Goal: Task Accomplishment & Management: Use online tool/utility

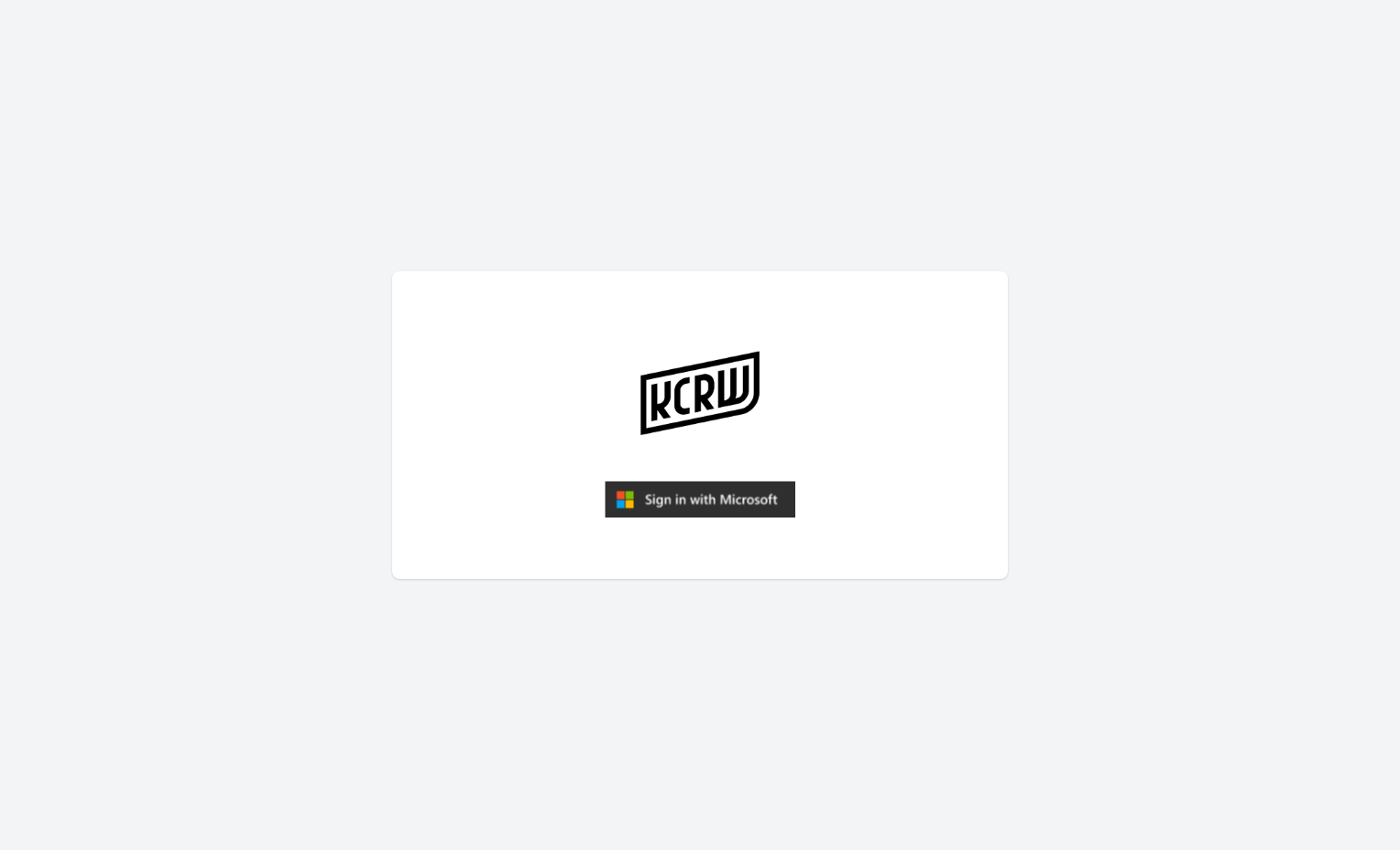
click at [703, 492] on img "submit" at bounding box center [700, 499] width 191 height 37
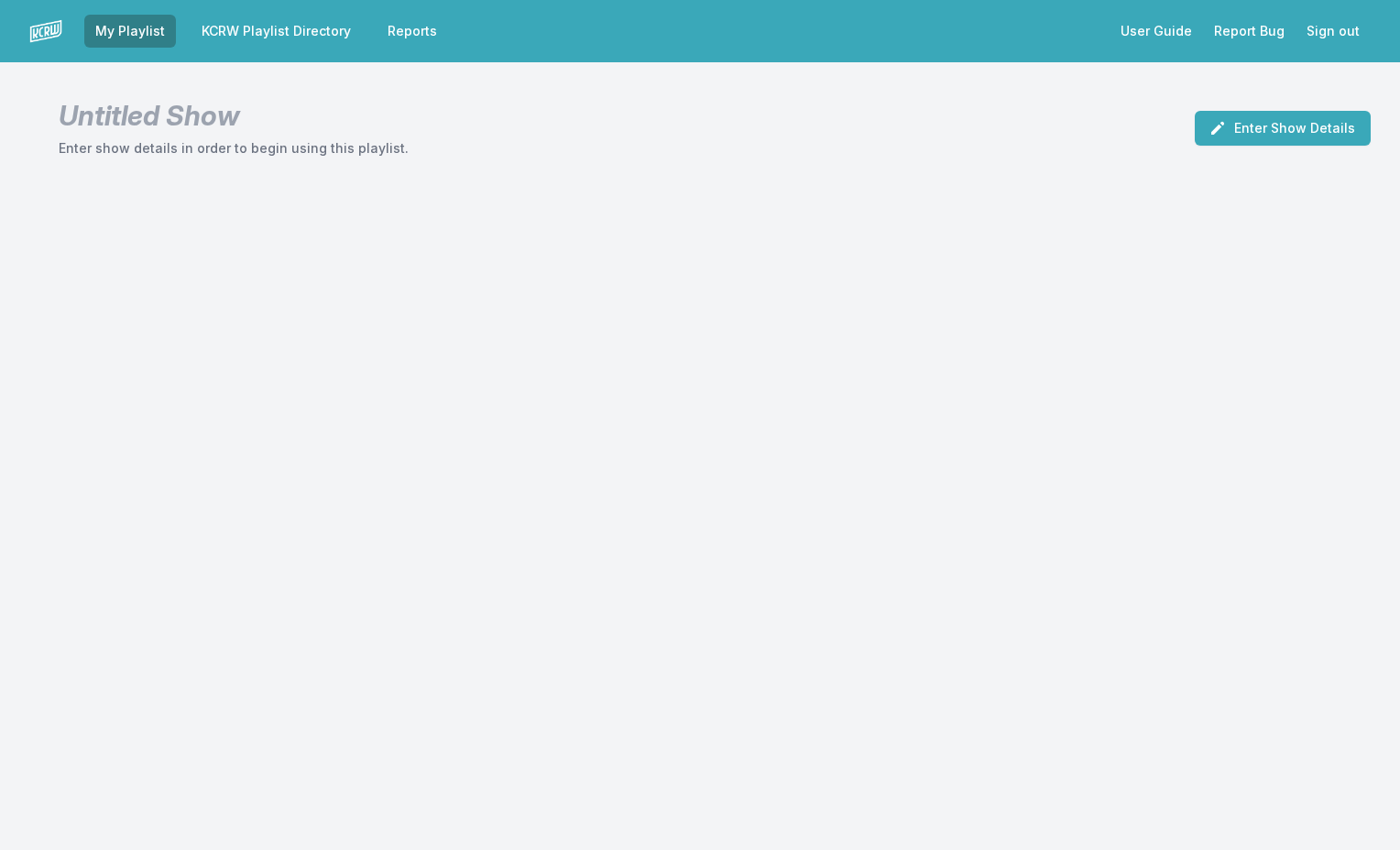
click at [318, 33] on link "KCRW Playlist Directory" at bounding box center [276, 31] width 171 height 33
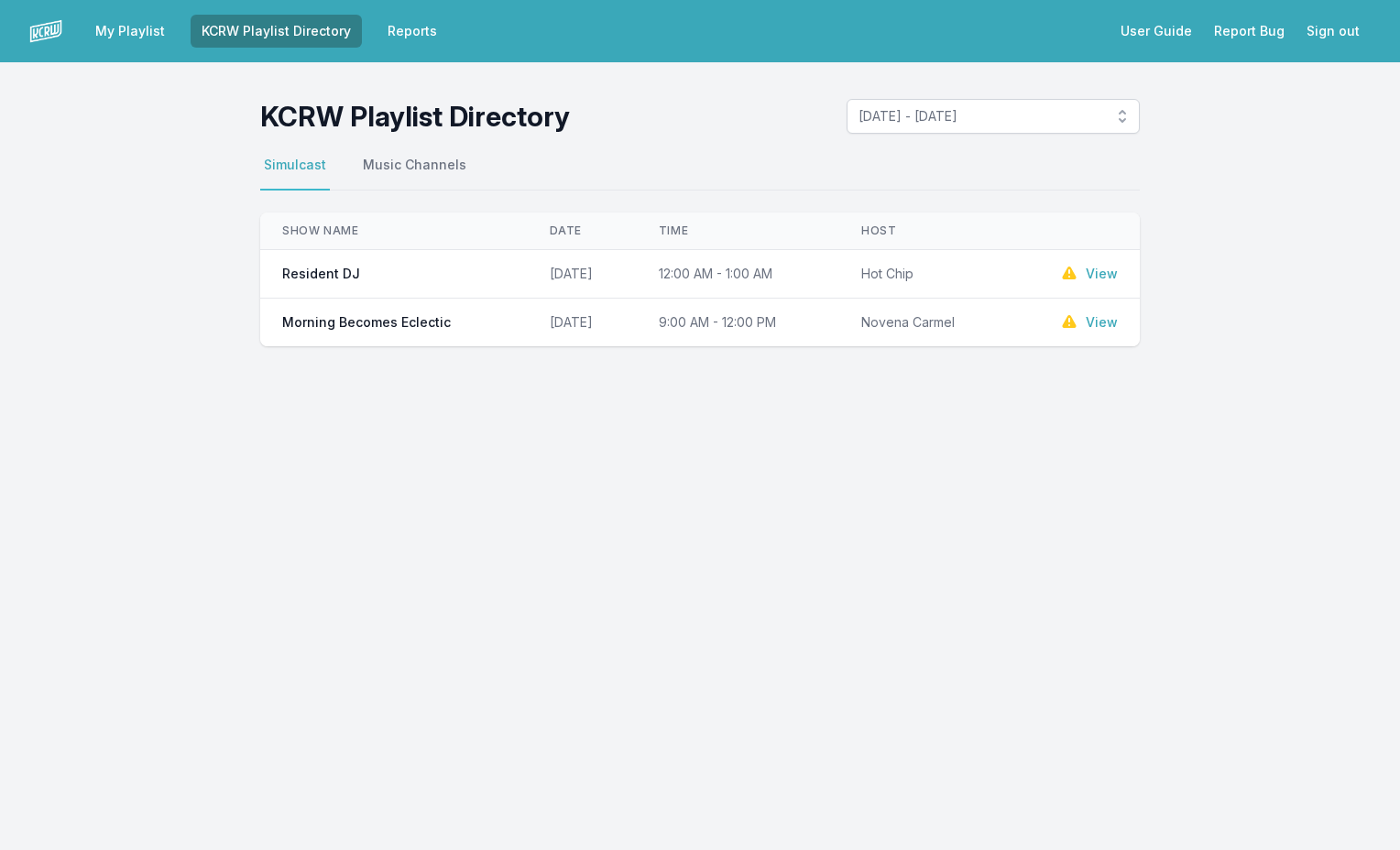
click at [1100, 323] on link "View" at bounding box center [1101, 322] width 32 height 18
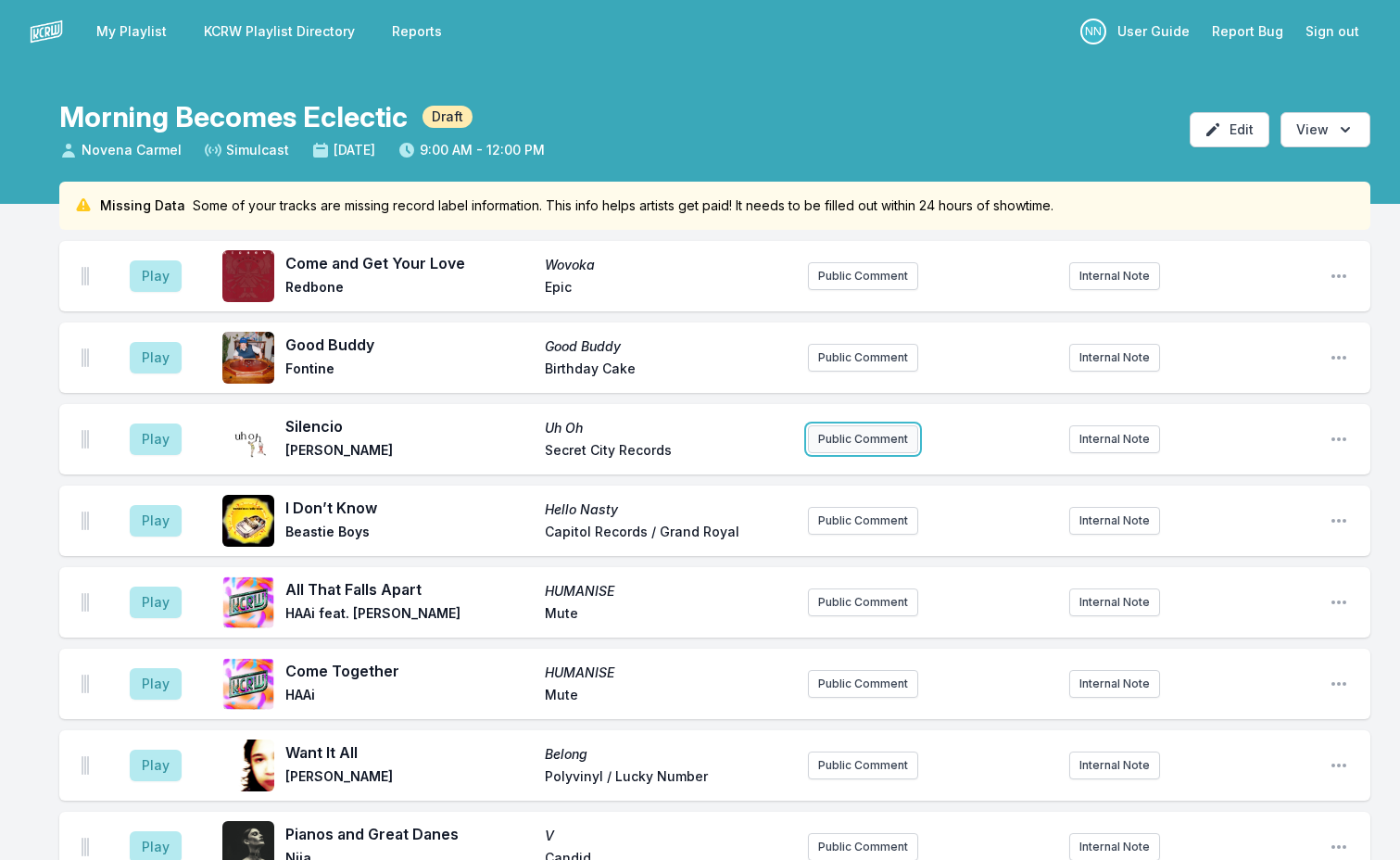
click at [861, 438] on button "Public Comment" at bounding box center [863, 439] width 110 height 28
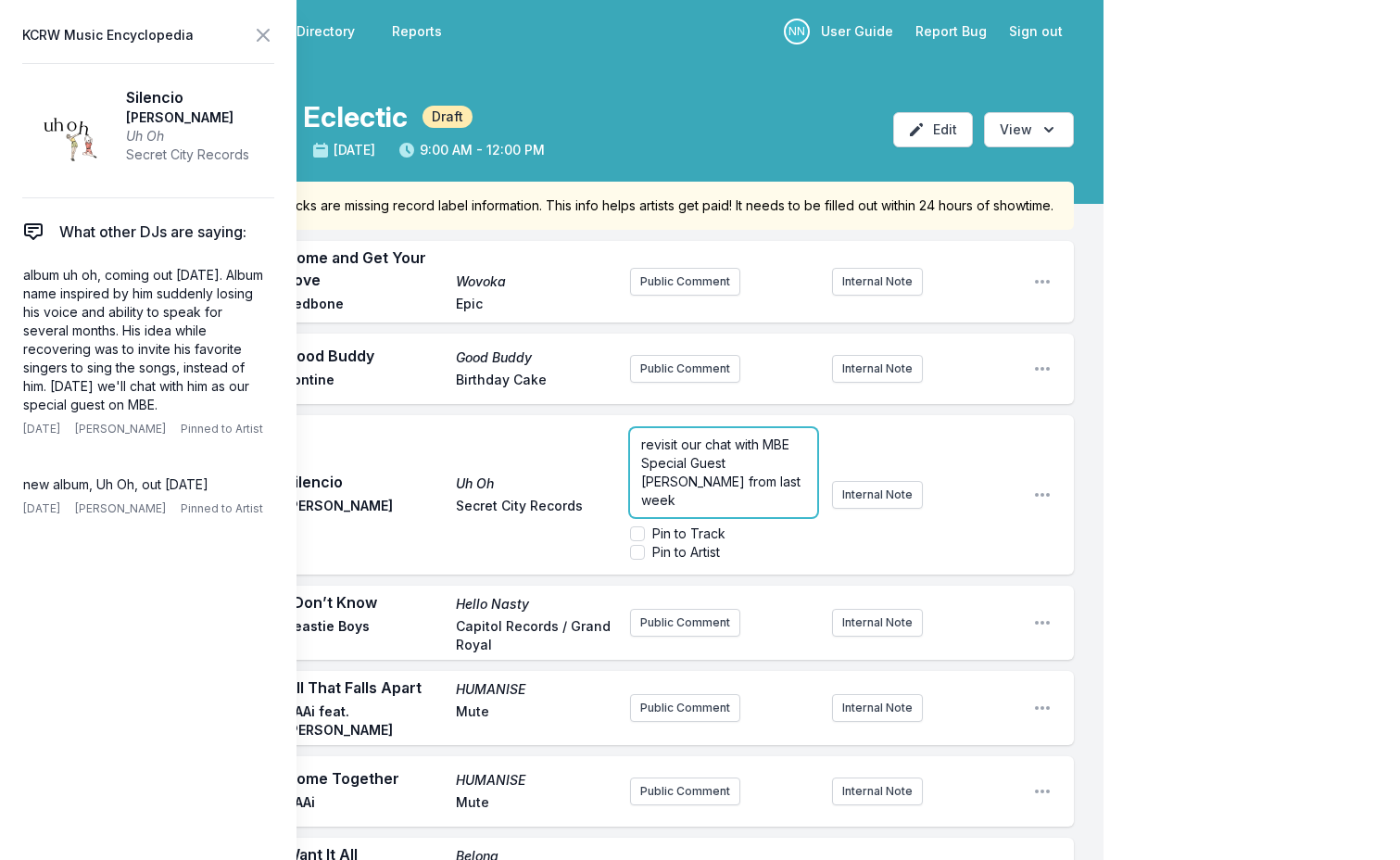
click at [731, 443] on span "revisit our chat with MBE Special Guest [PERSON_NAME] from last week" at bounding box center [723, 472] width 163 height 72
drag, startPoint x: 703, startPoint y: 443, endPoint x: 731, endPoint y: 441, distance: 28.1
click at [731, 441] on span "revisit our chat with MBE Special Guest [PERSON_NAME] from last week" at bounding box center [723, 472] width 163 height 72
drag, startPoint x: 703, startPoint y: 449, endPoint x: 730, endPoint y: 476, distance: 38.2
click at [730, 476] on span "revisit our conversation with MBE Special Guest [PERSON_NAME] from last week" at bounding box center [723, 472] width 163 height 72
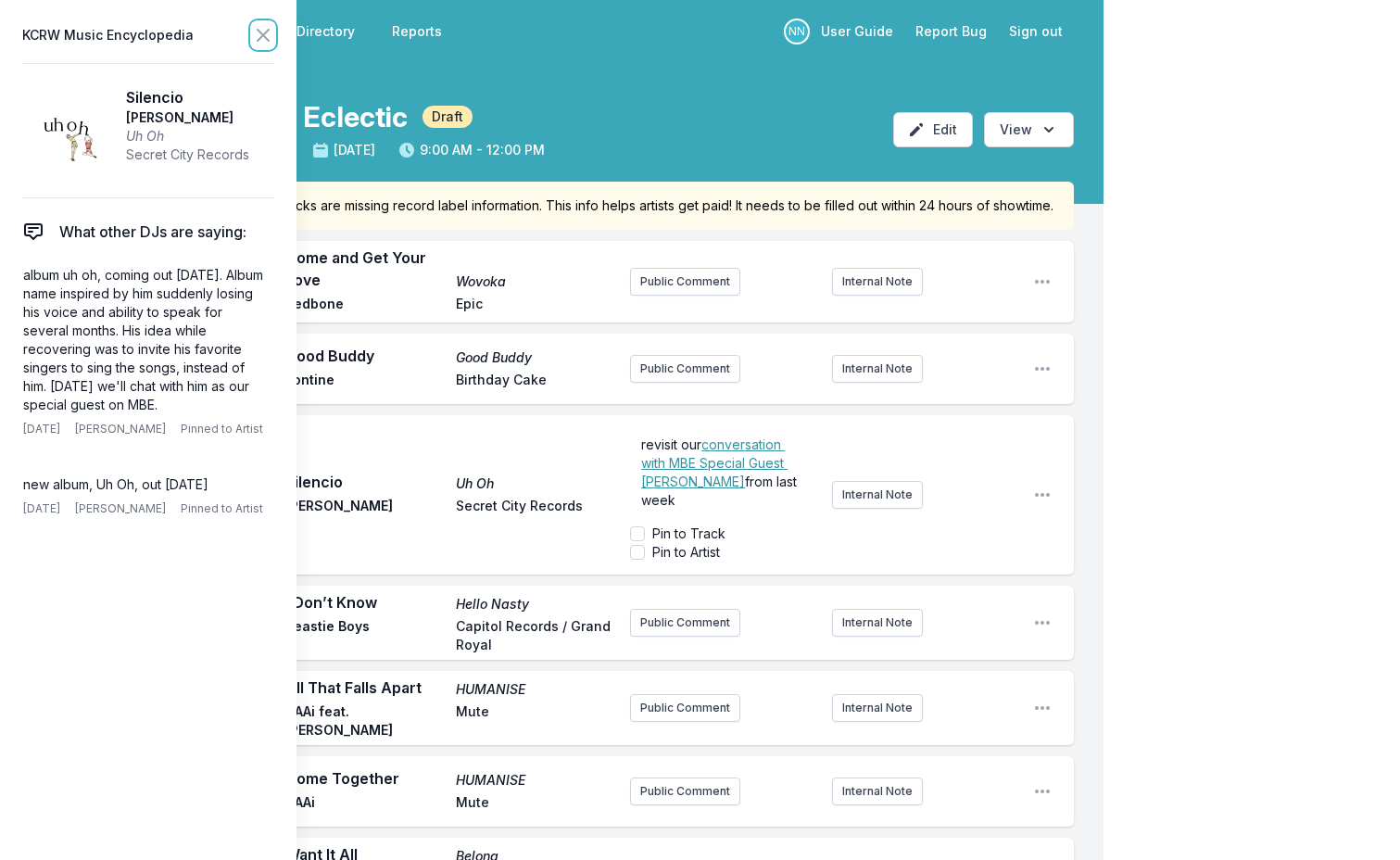
click at [261, 35] on icon at bounding box center [263, 34] width 23 height 23
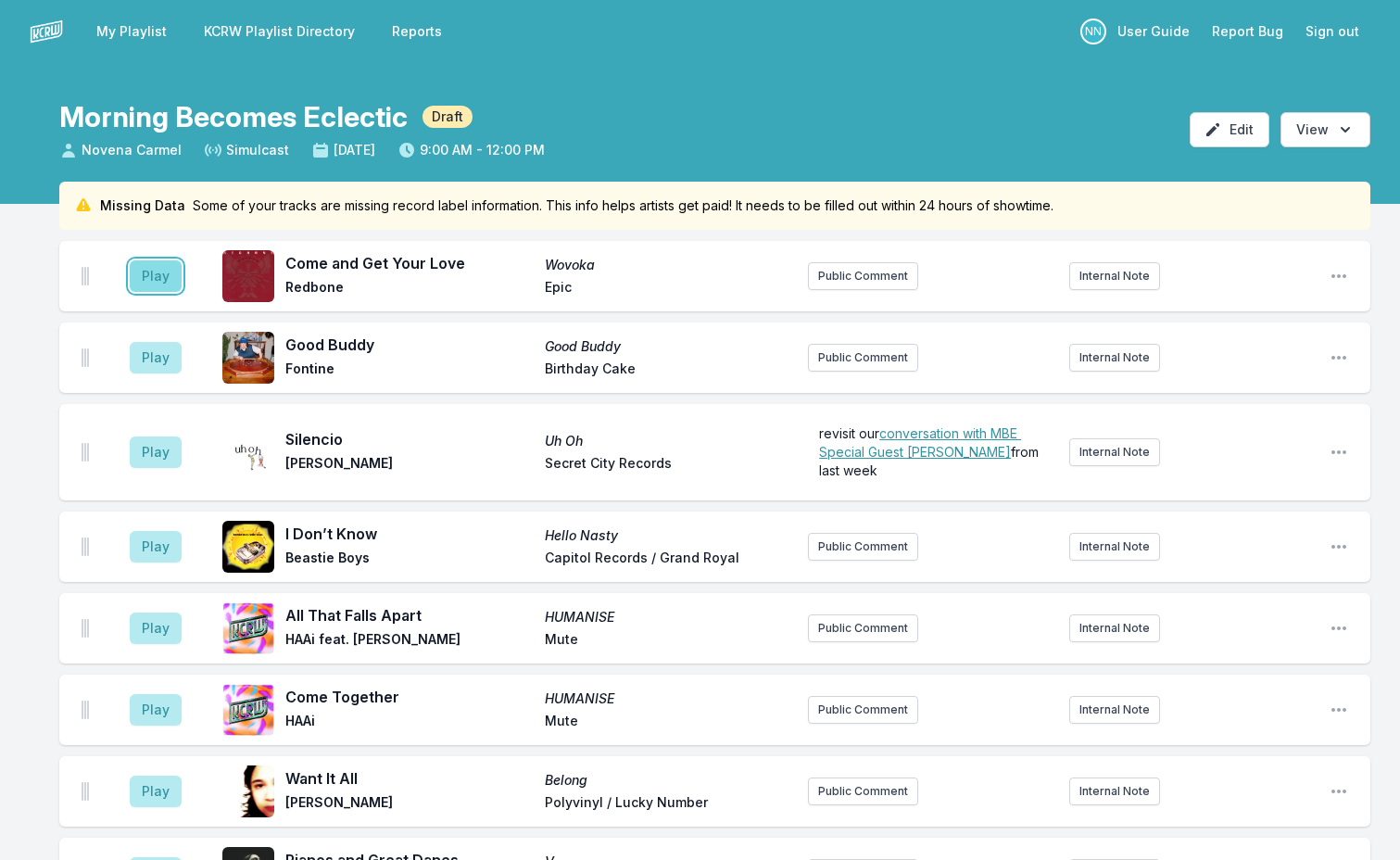
click at [160, 279] on button "Play" at bounding box center [155, 276] width 52 height 31
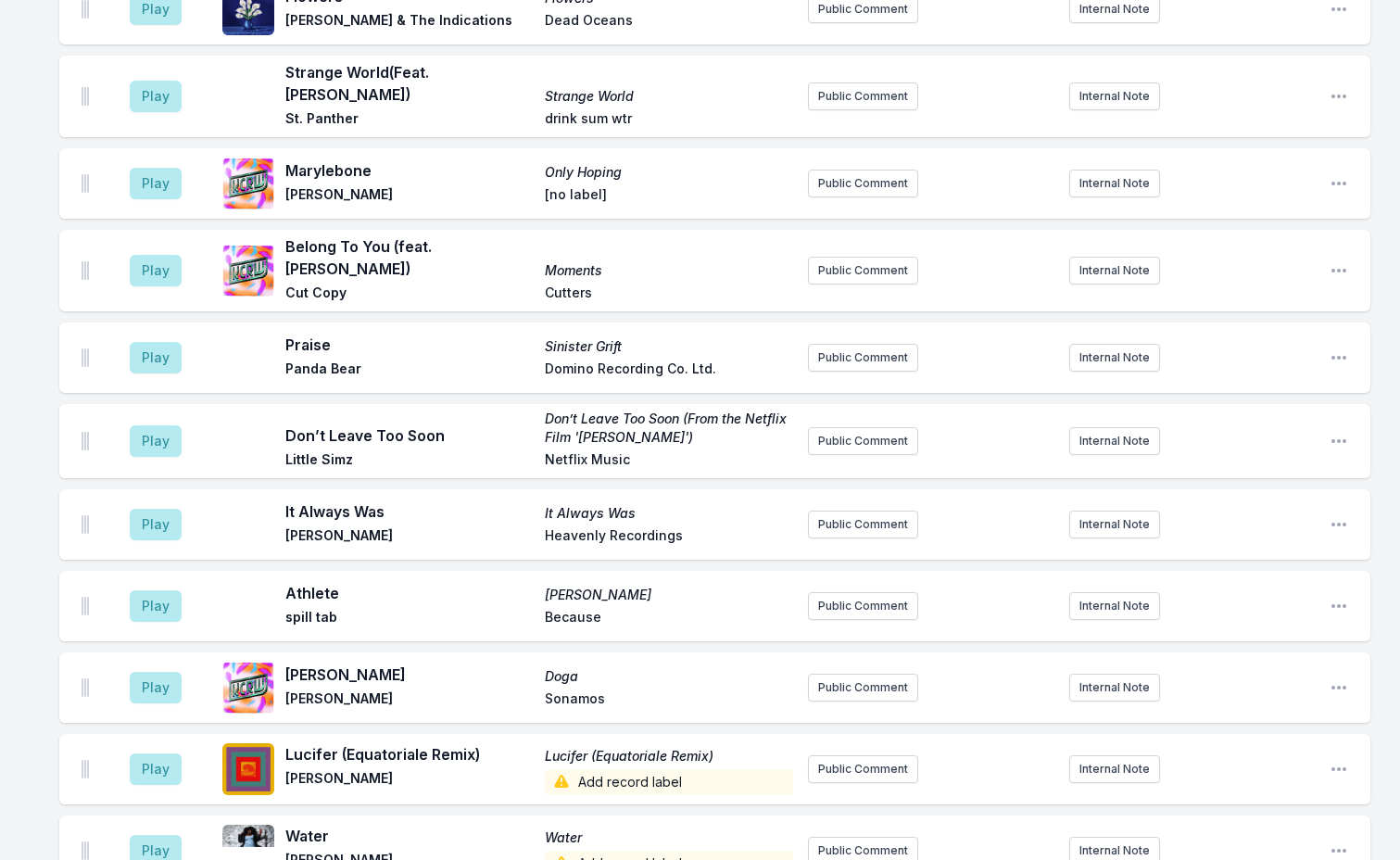
scroll to position [2317, 0]
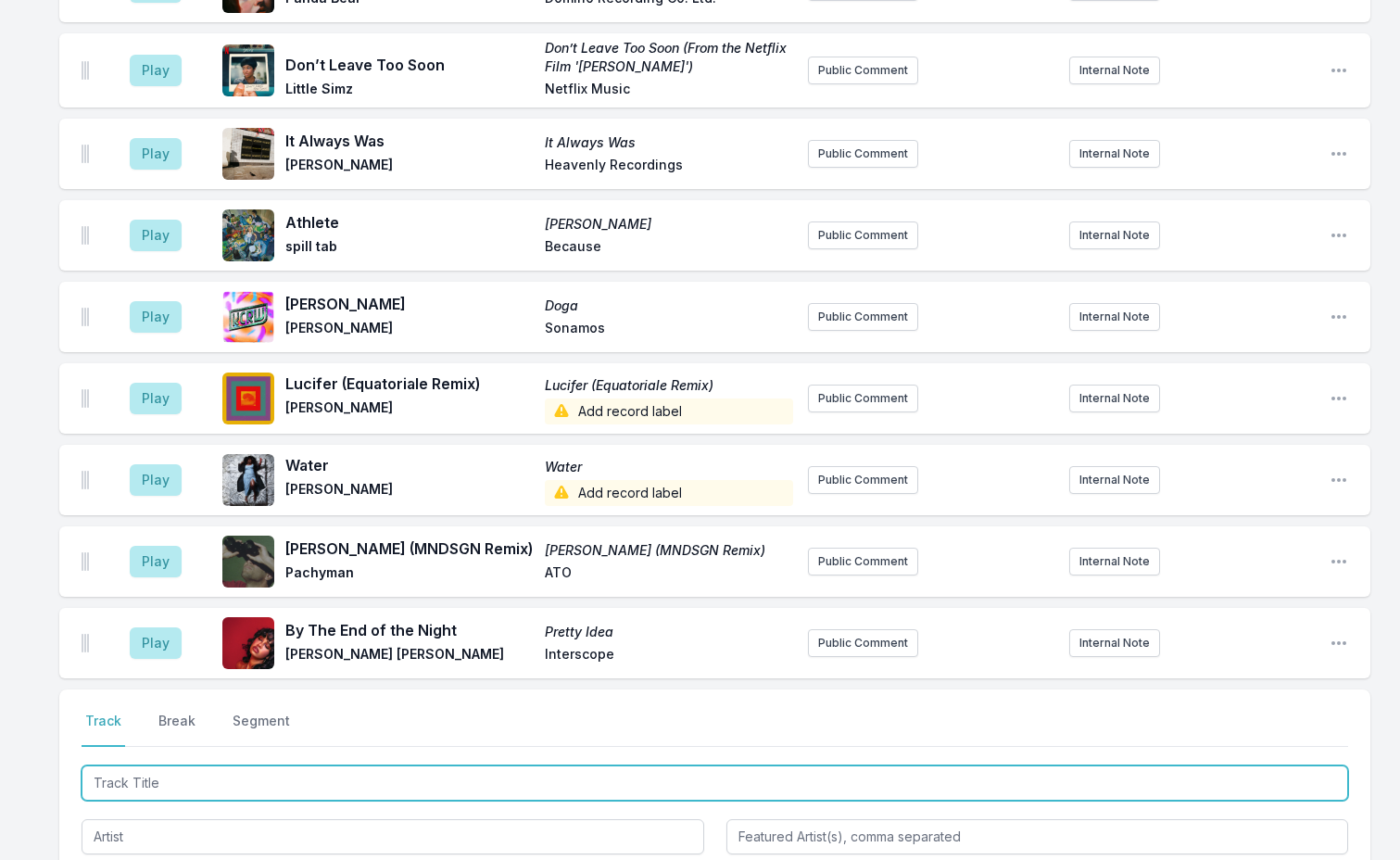
drag, startPoint x: 145, startPoint y: 735, endPoint x: 172, endPoint y: 705, distance: 40.4
click at [144, 766] on input "Track Title" at bounding box center [714, 783] width 1266 height 35
type input "s"
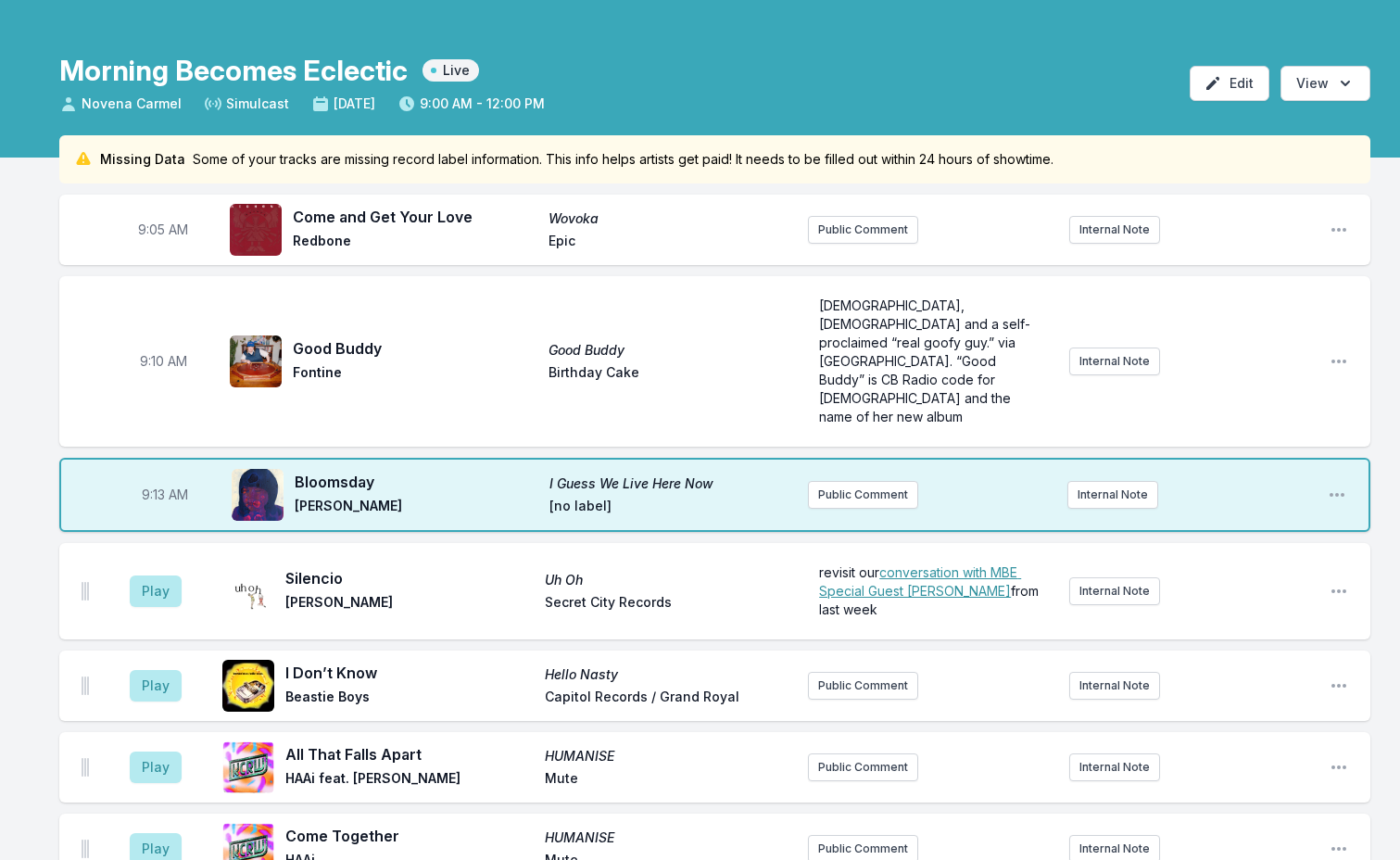
scroll to position [92, 0]
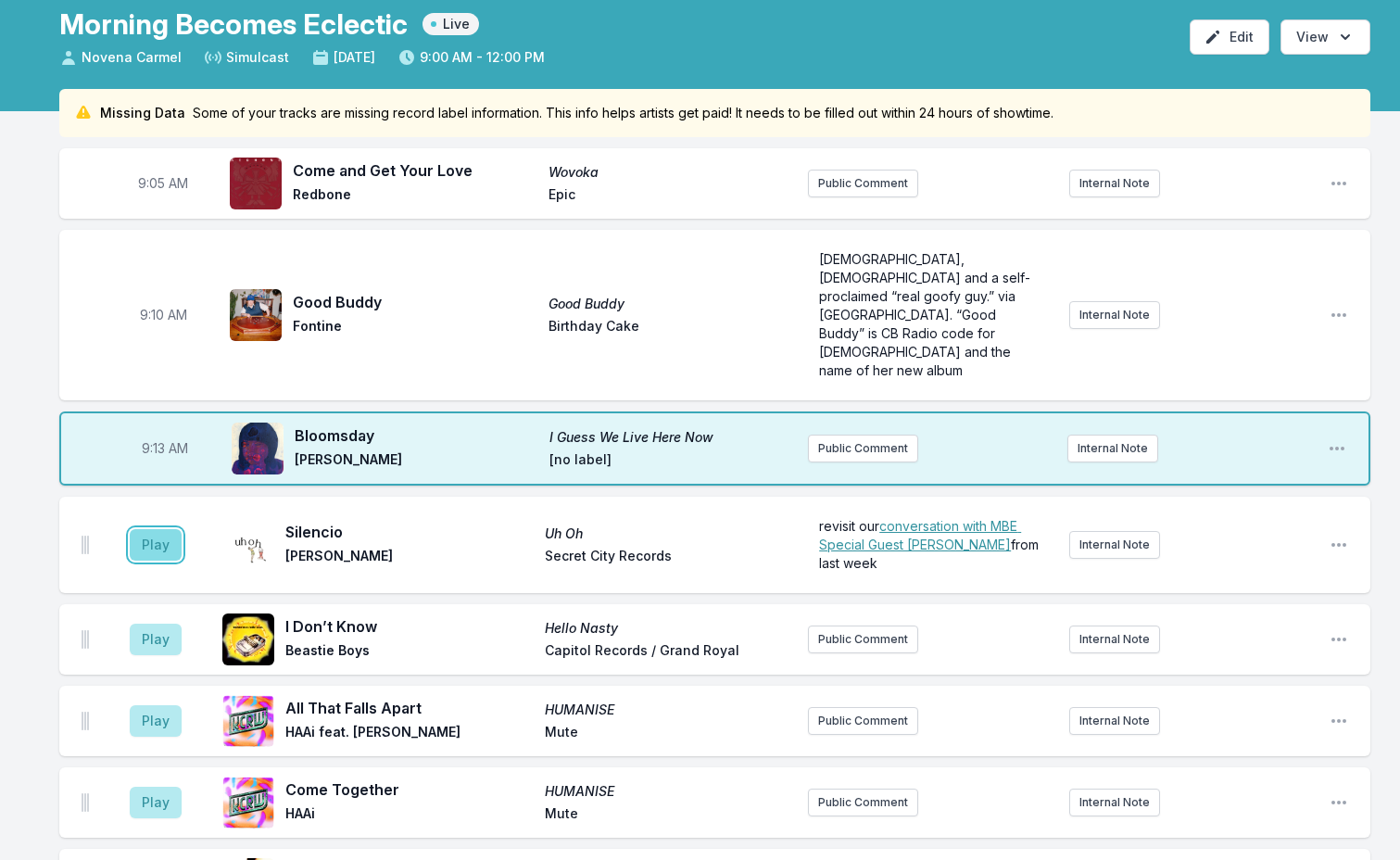
click at [151, 529] on button "Play" at bounding box center [155, 545] width 52 height 31
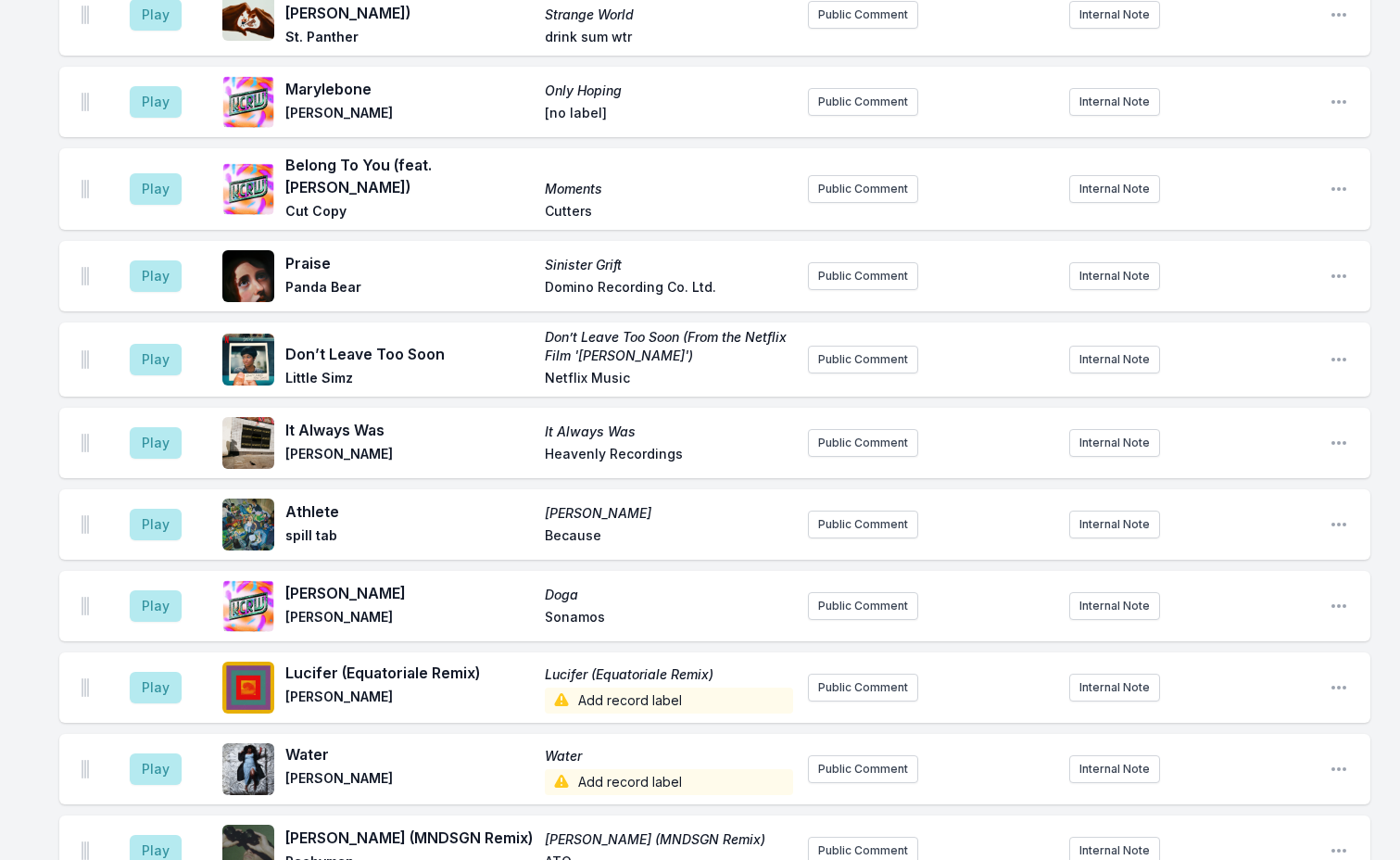
scroll to position [3058, 0]
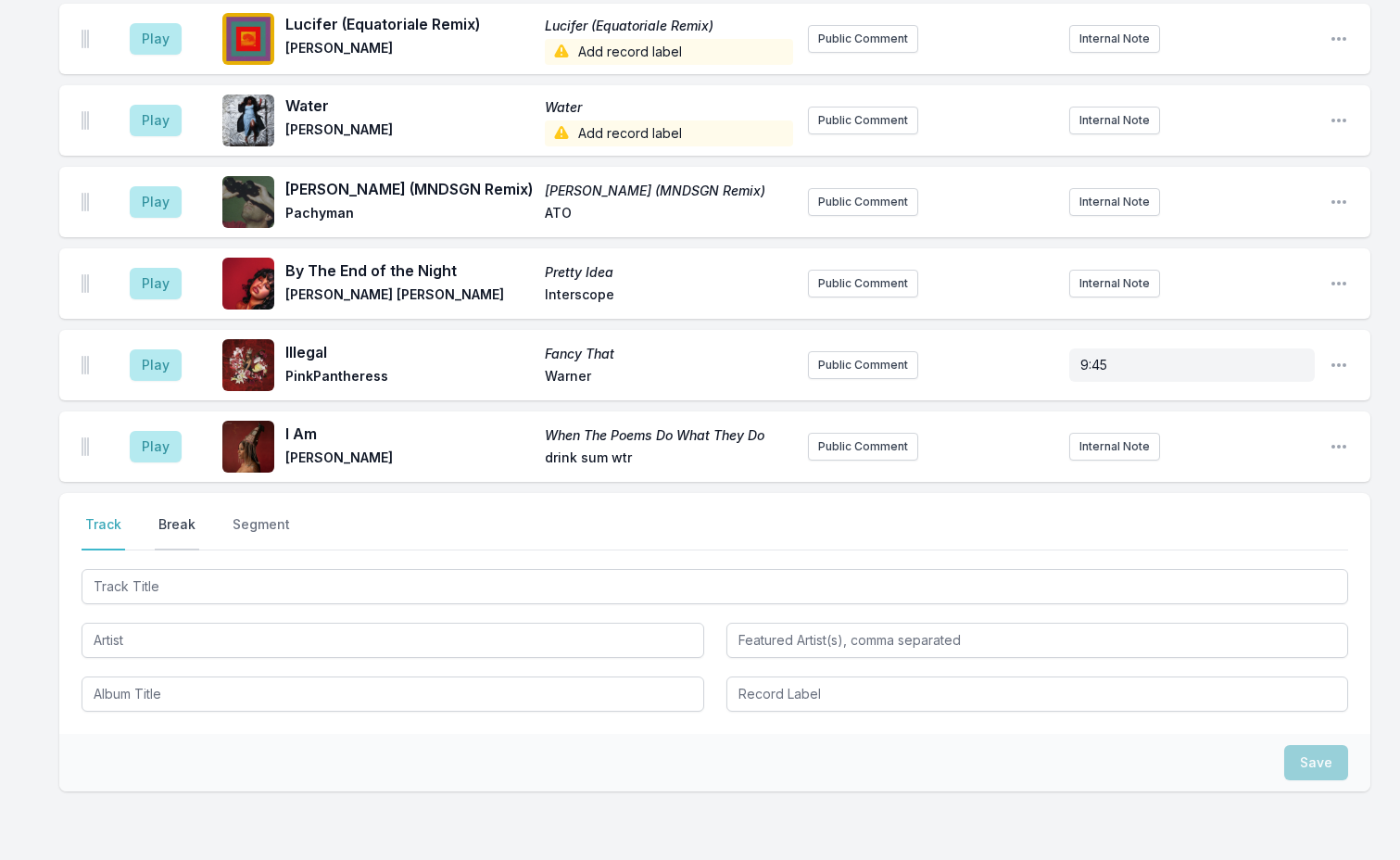
click at [171, 516] on button "Break" at bounding box center [176, 533] width 44 height 35
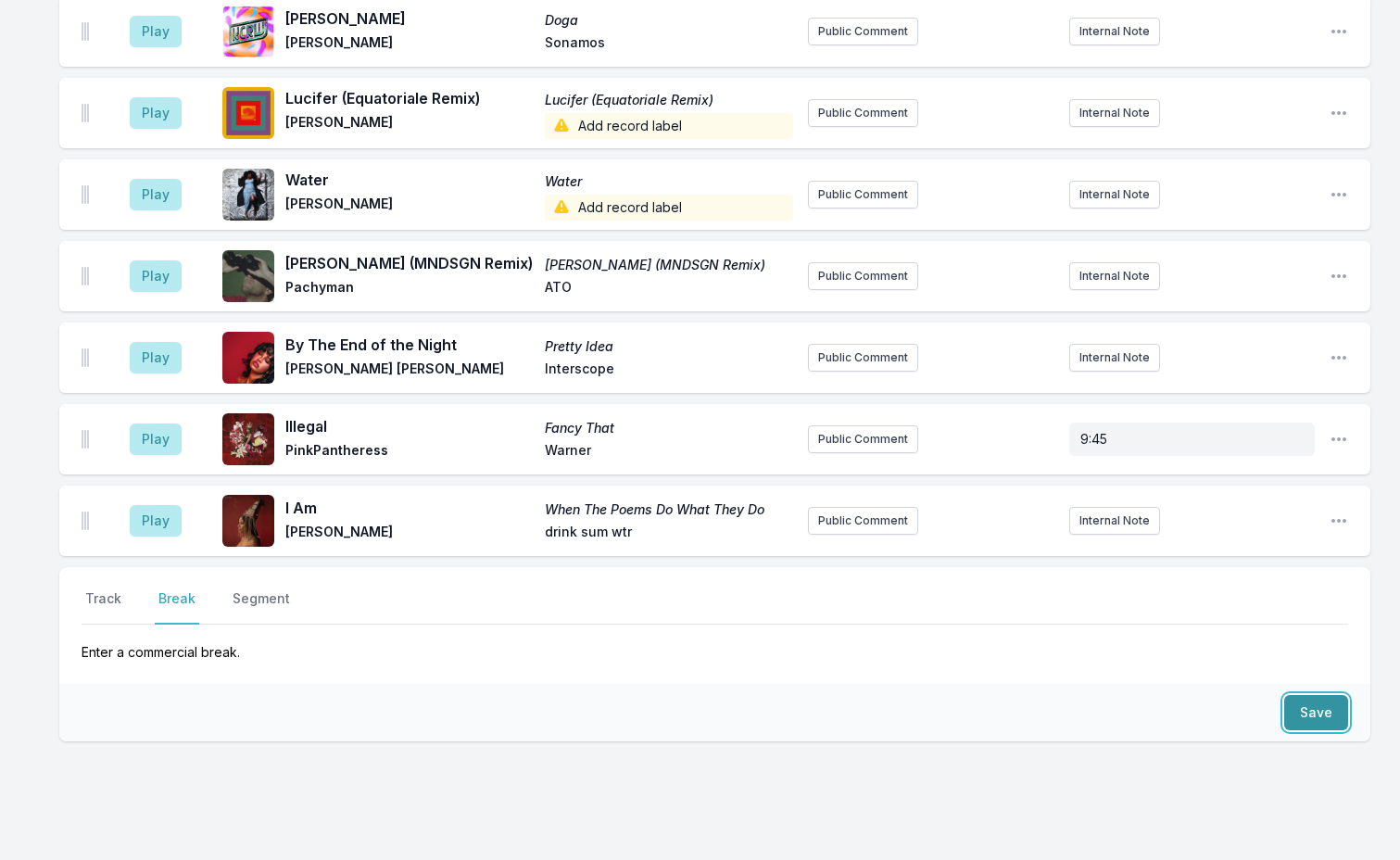
click at [1299, 695] on button "Save" at bounding box center [1315, 712] width 64 height 35
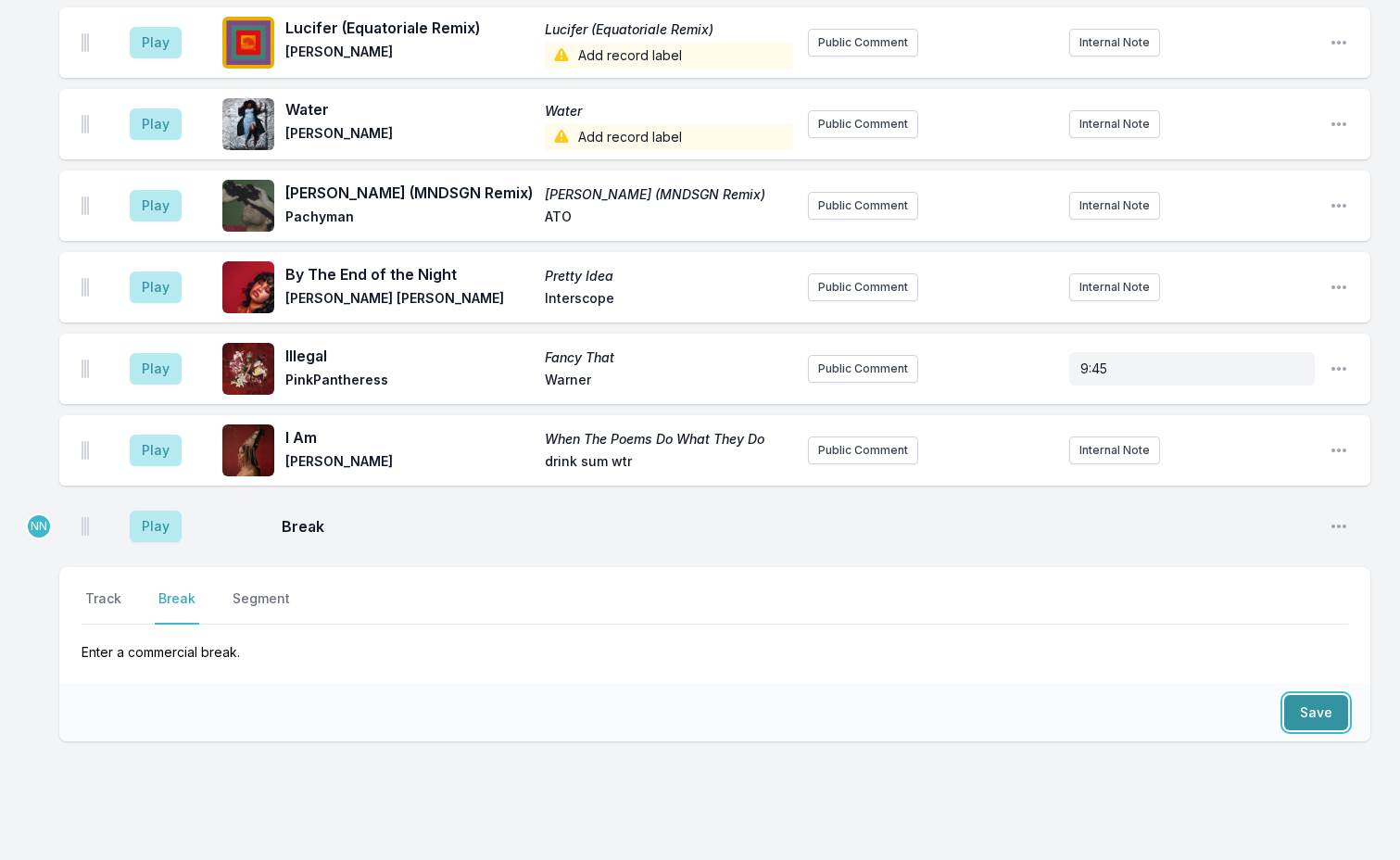
click at [1292, 695] on button "Save" at bounding box center [1315, 712] width 64 height 35
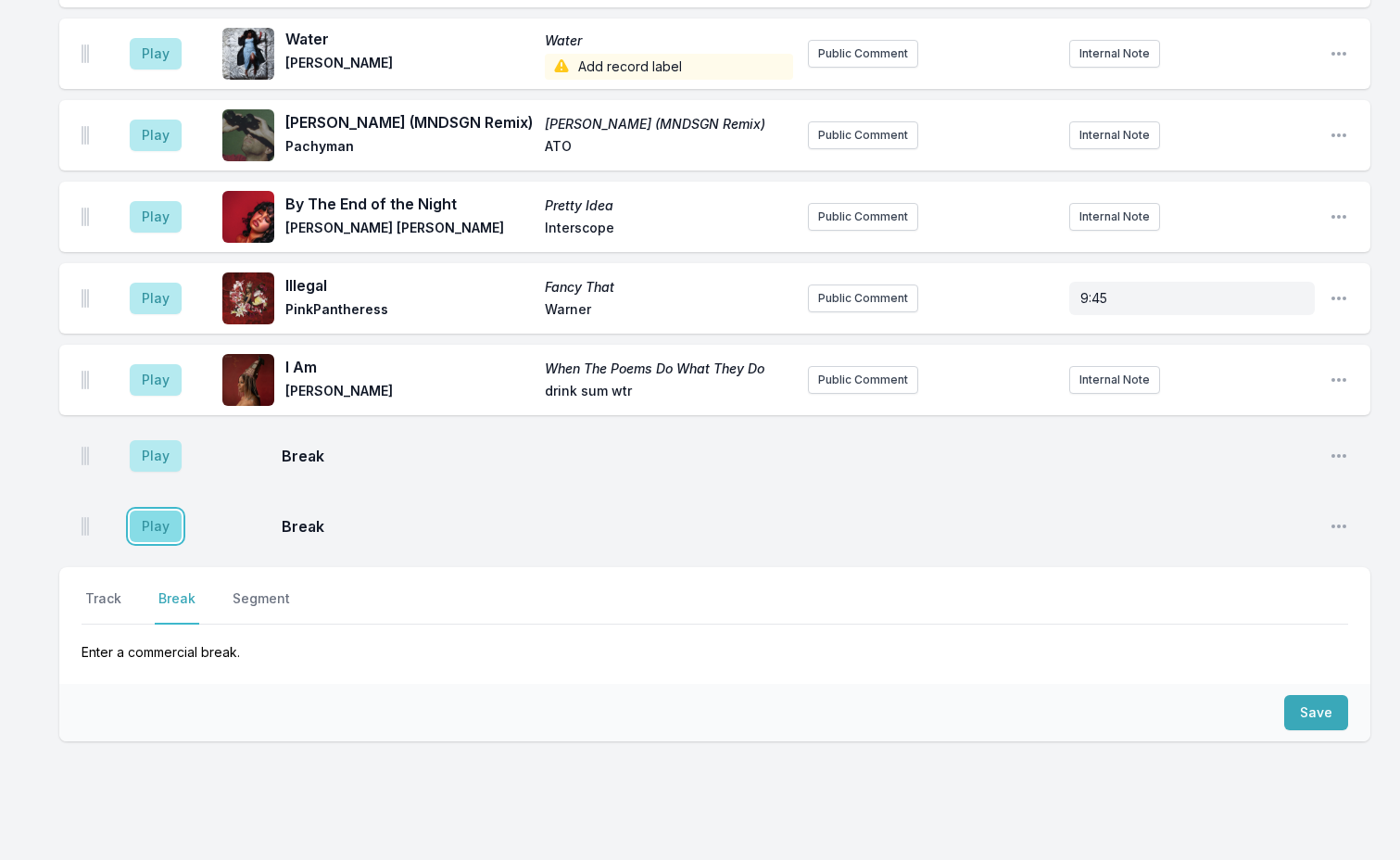
click at [165, 511] on button "Play" at bounding box center [155, 526] width 52 height 31
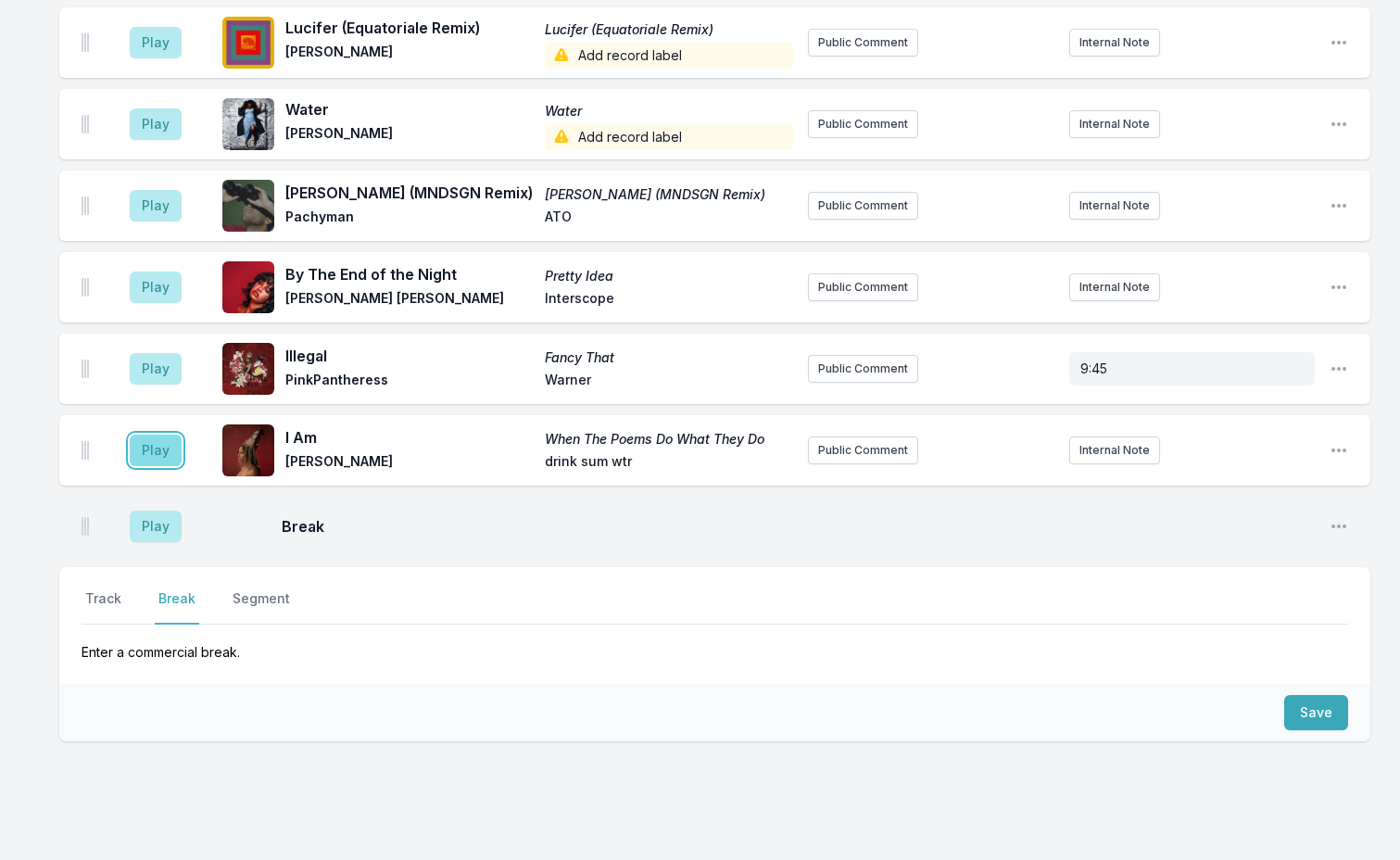
click at [166, 435] on button "Play" at bounding box center [155, 451] width 52 height 31
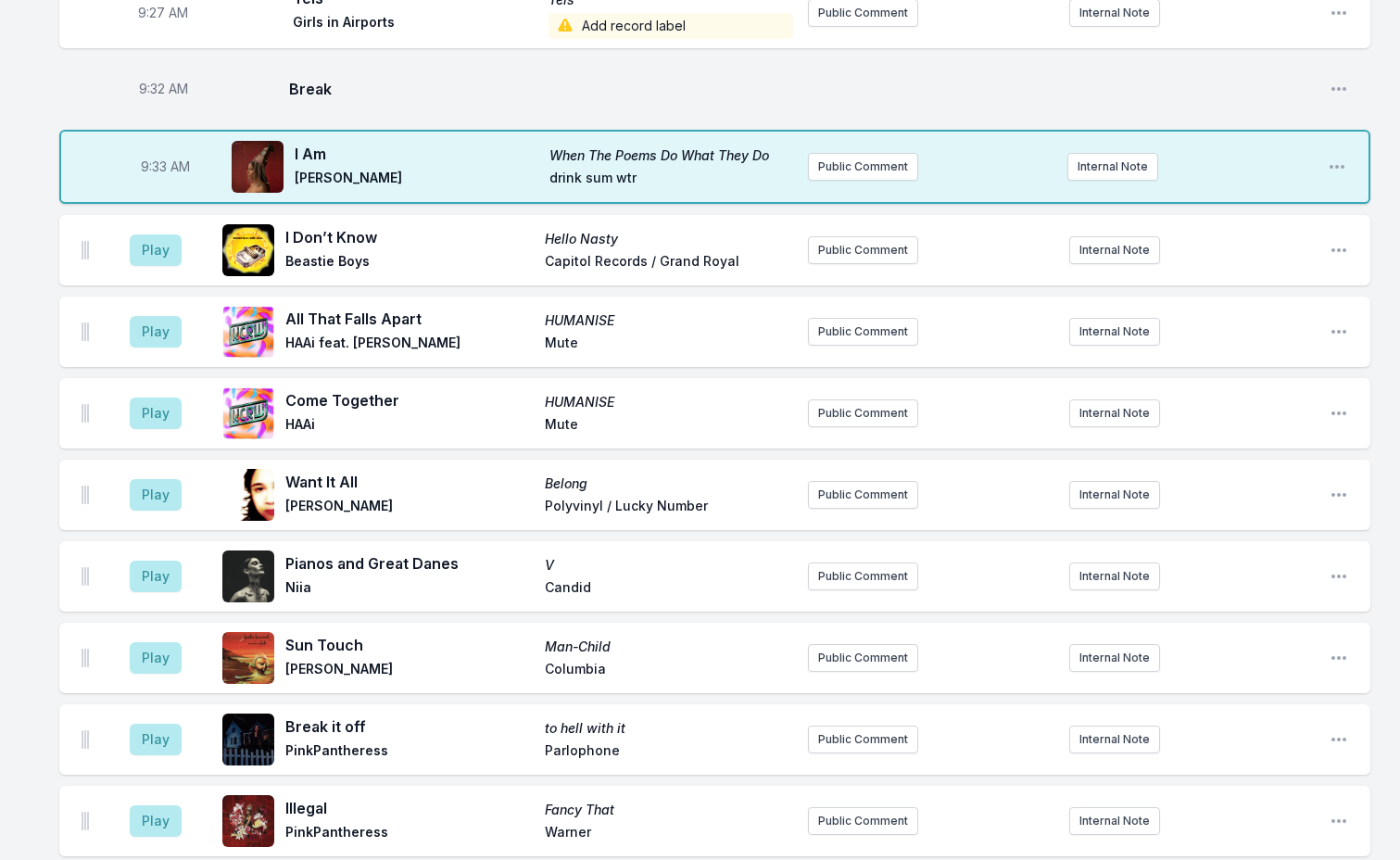
scroll to position [900, 0]
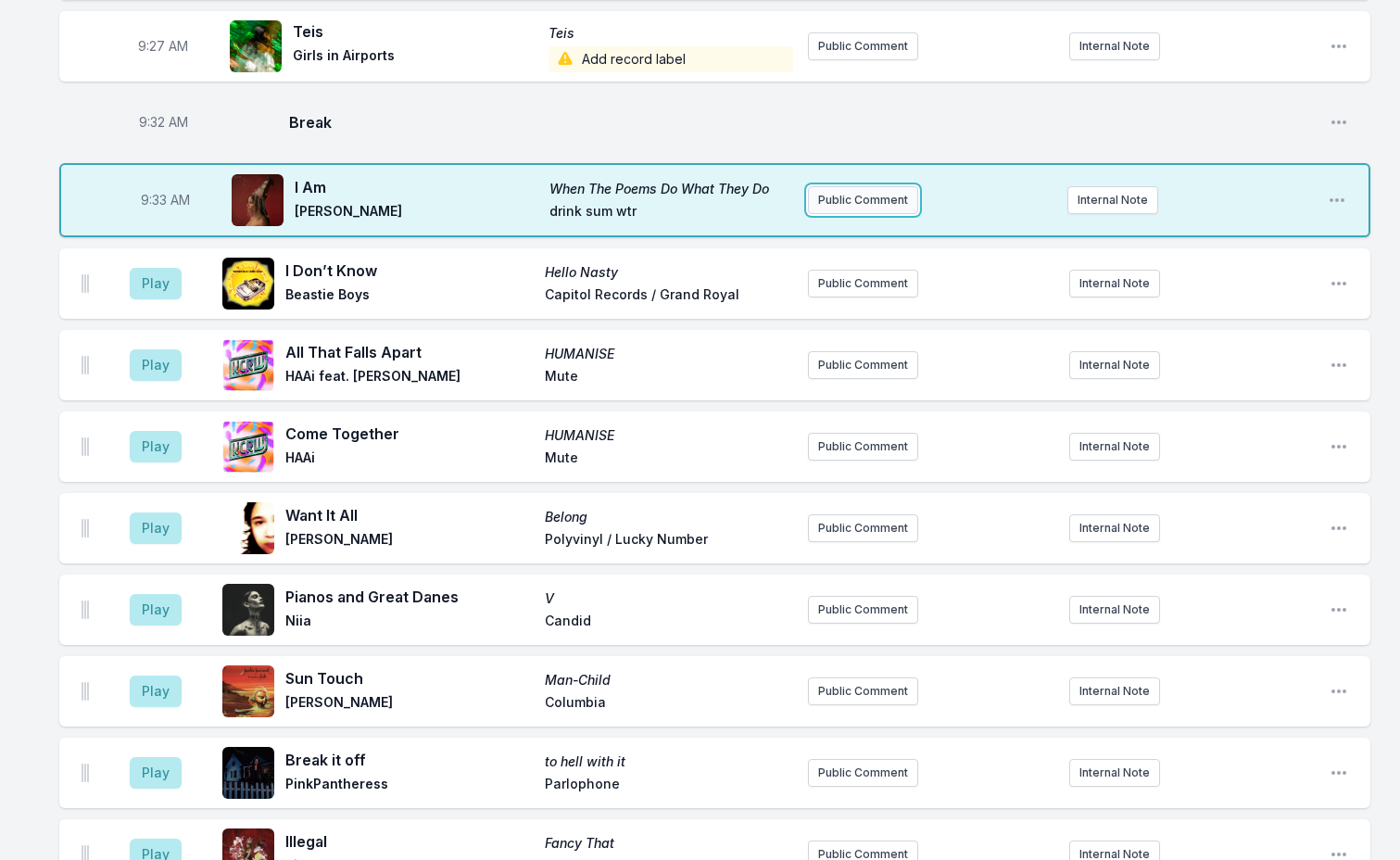
click at [856, 186] on button "Public Comment" at bounding box center [863, 200] width 110 height 28
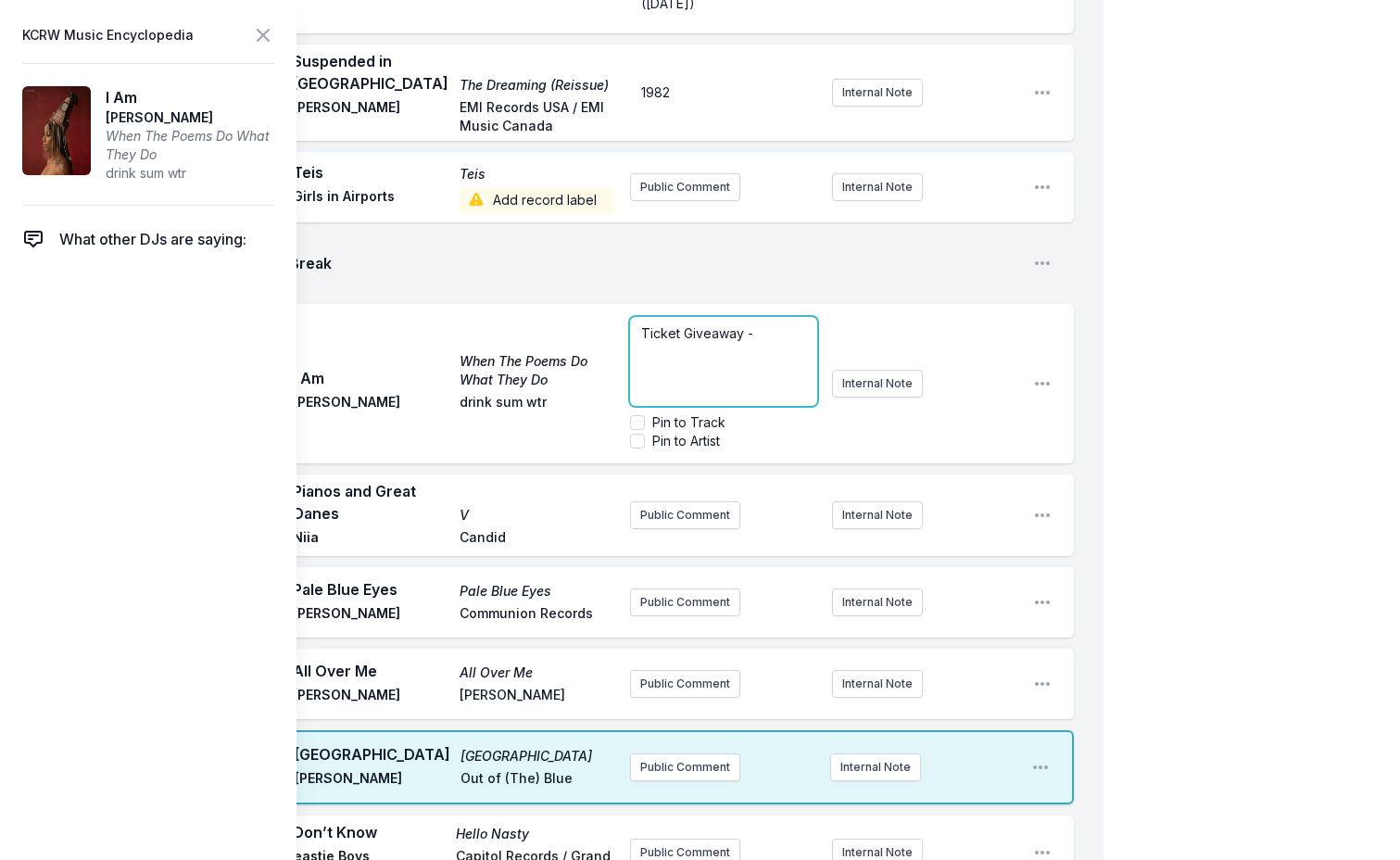
scroll to position [899, 0]
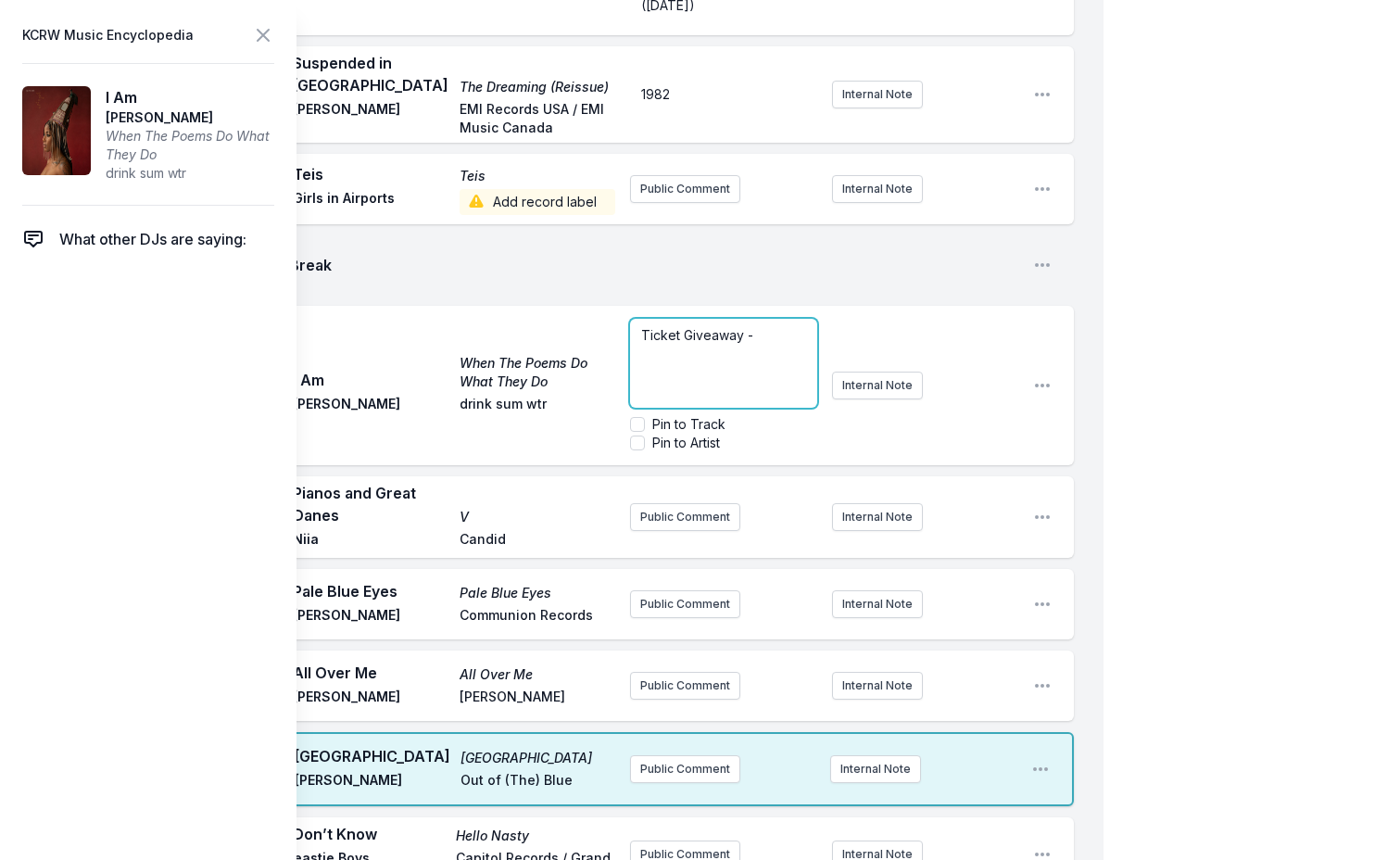
click at [769, 327] on p "Ticket Giveaway -" at bounding box center [723, 336] width 164 height 19
drag, startPoint x: 744, startPoint y: 222, endPoint x: 450, endPoint y: 220, distance: 294.0
click at [451, 306] on div "9:33 AM I Am When The Poems Do What They Do [PERSON_NAME] drink sum wtr Ticket …" at bounding box center [566, 386] width 1014 height 159
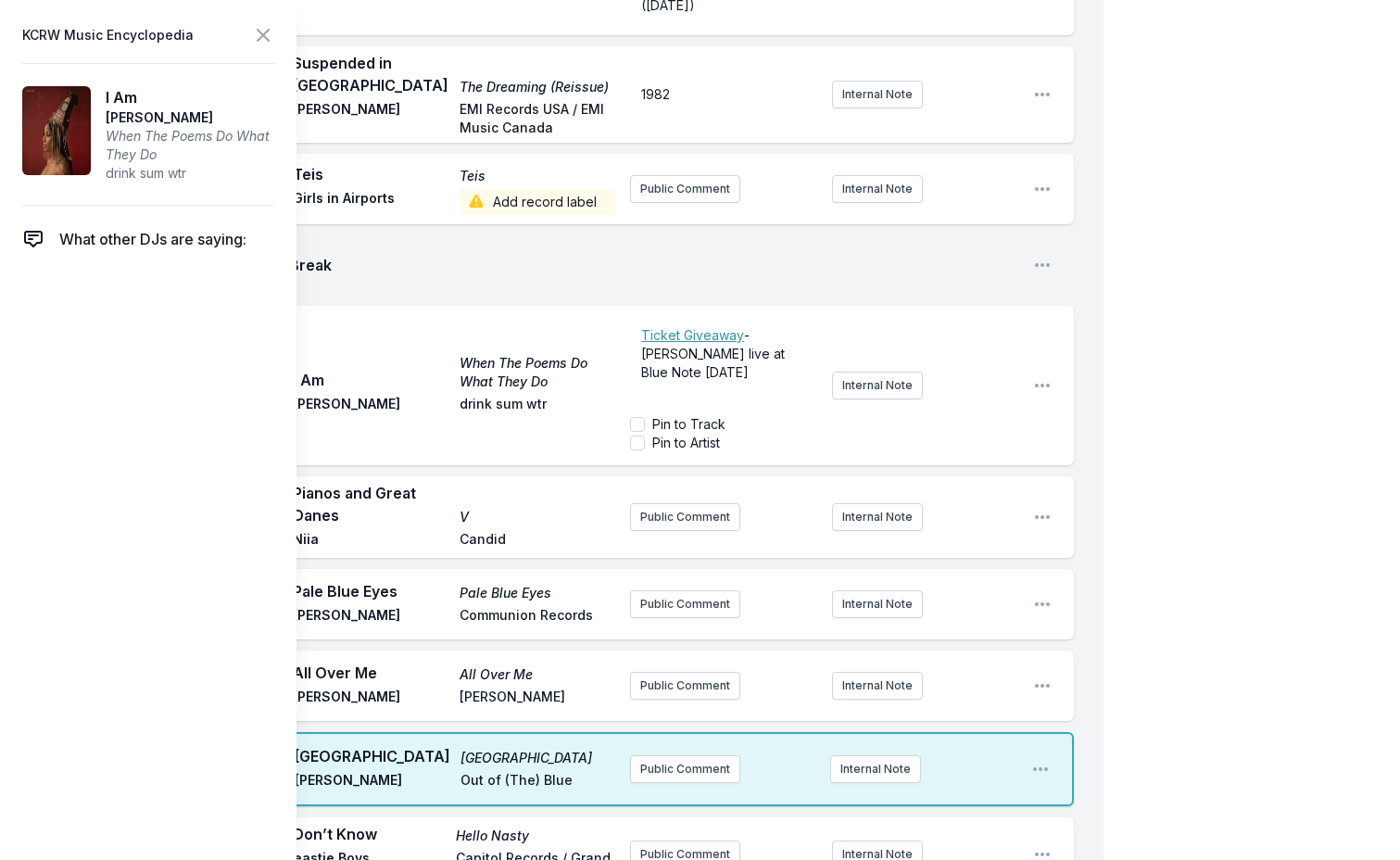
click at [247, 28] on header "KCRW Music Encyclopedia" at bounding box center [149, 35] width 252 height 26
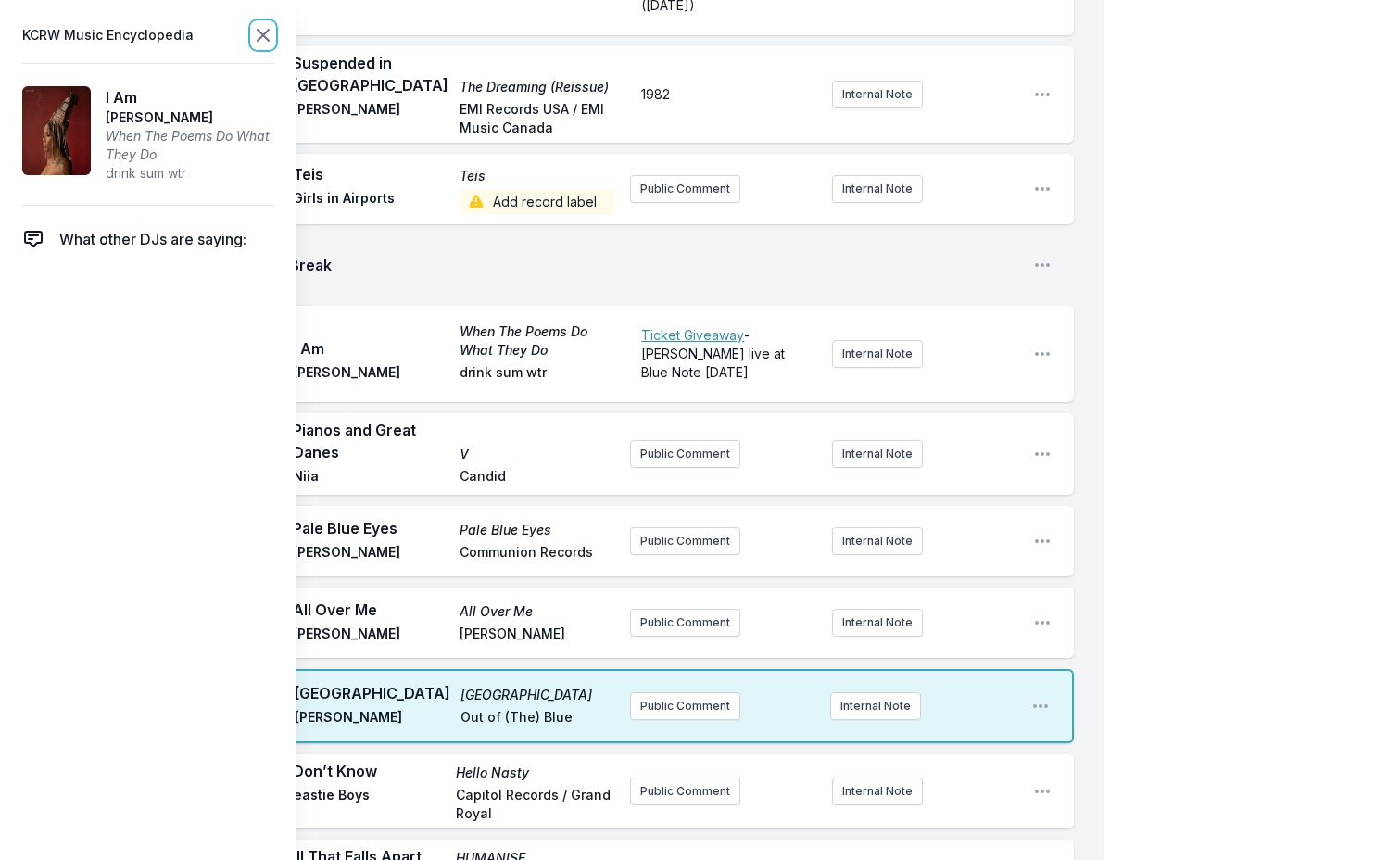
click at [263, 37] on icon at bounding box center [263, 34] width 11 height 11
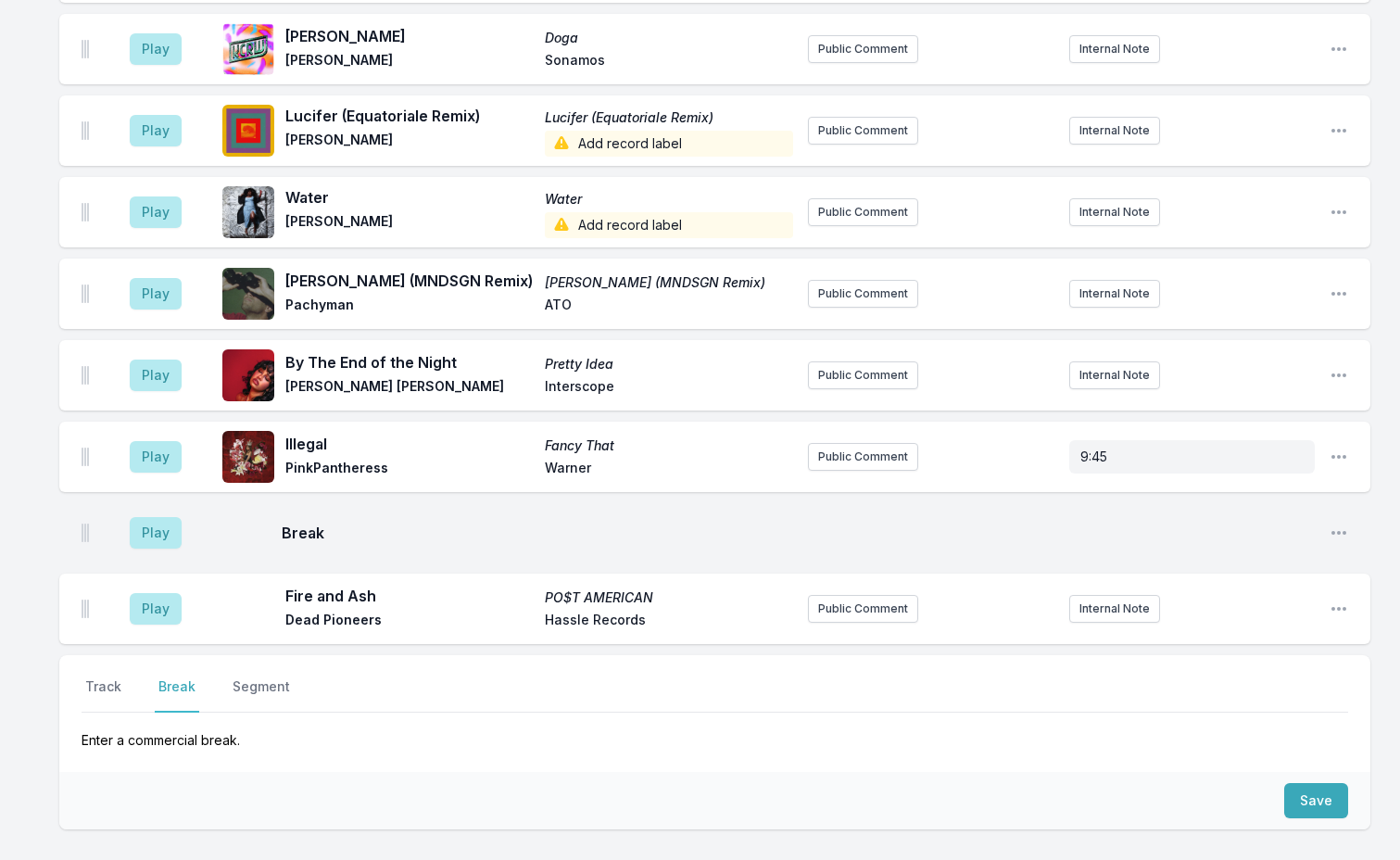
scroll to position [3459, 0]
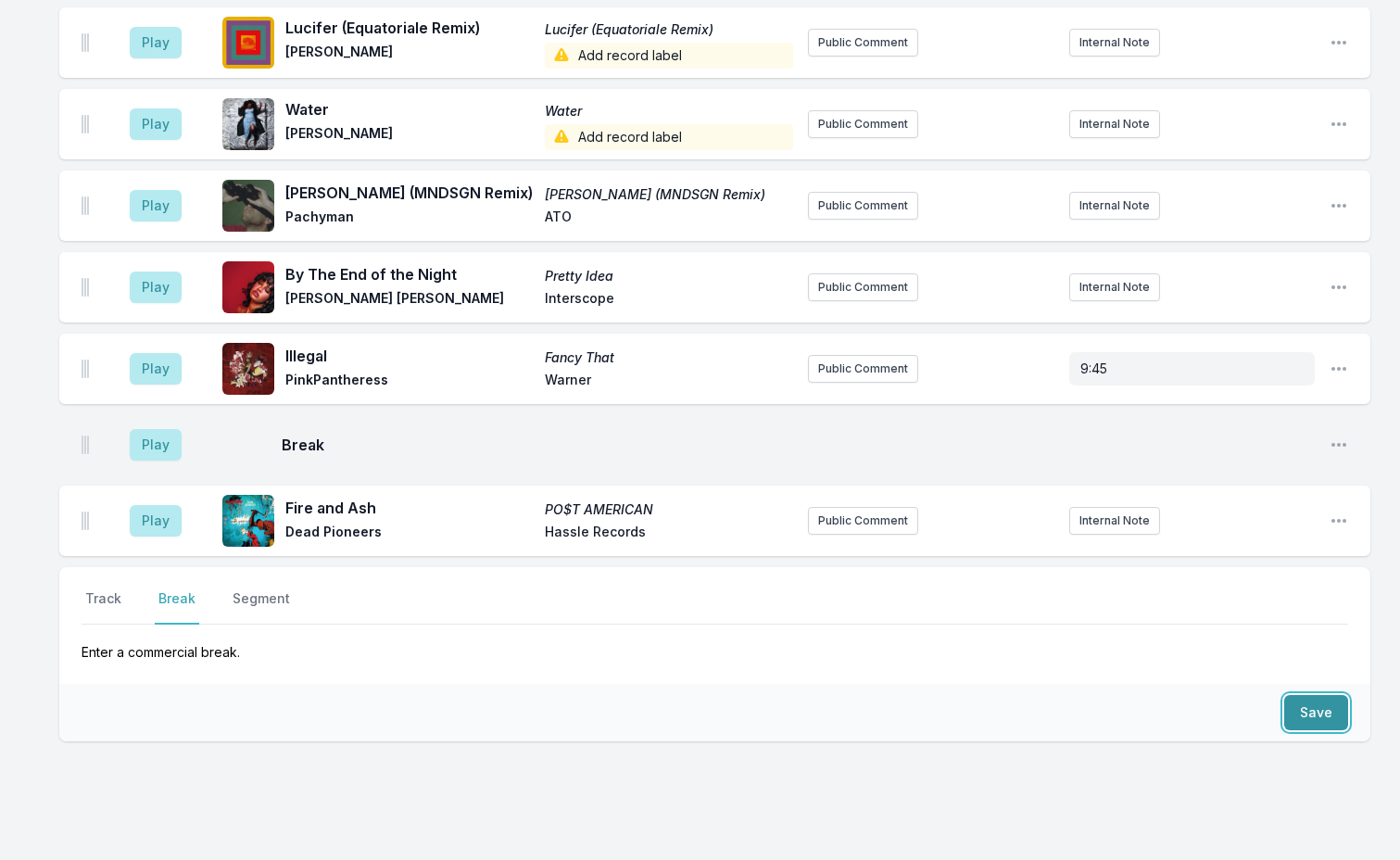
click at [1314, 695] on button "Save" at bounding box center [1315, 712] width 64 height 35
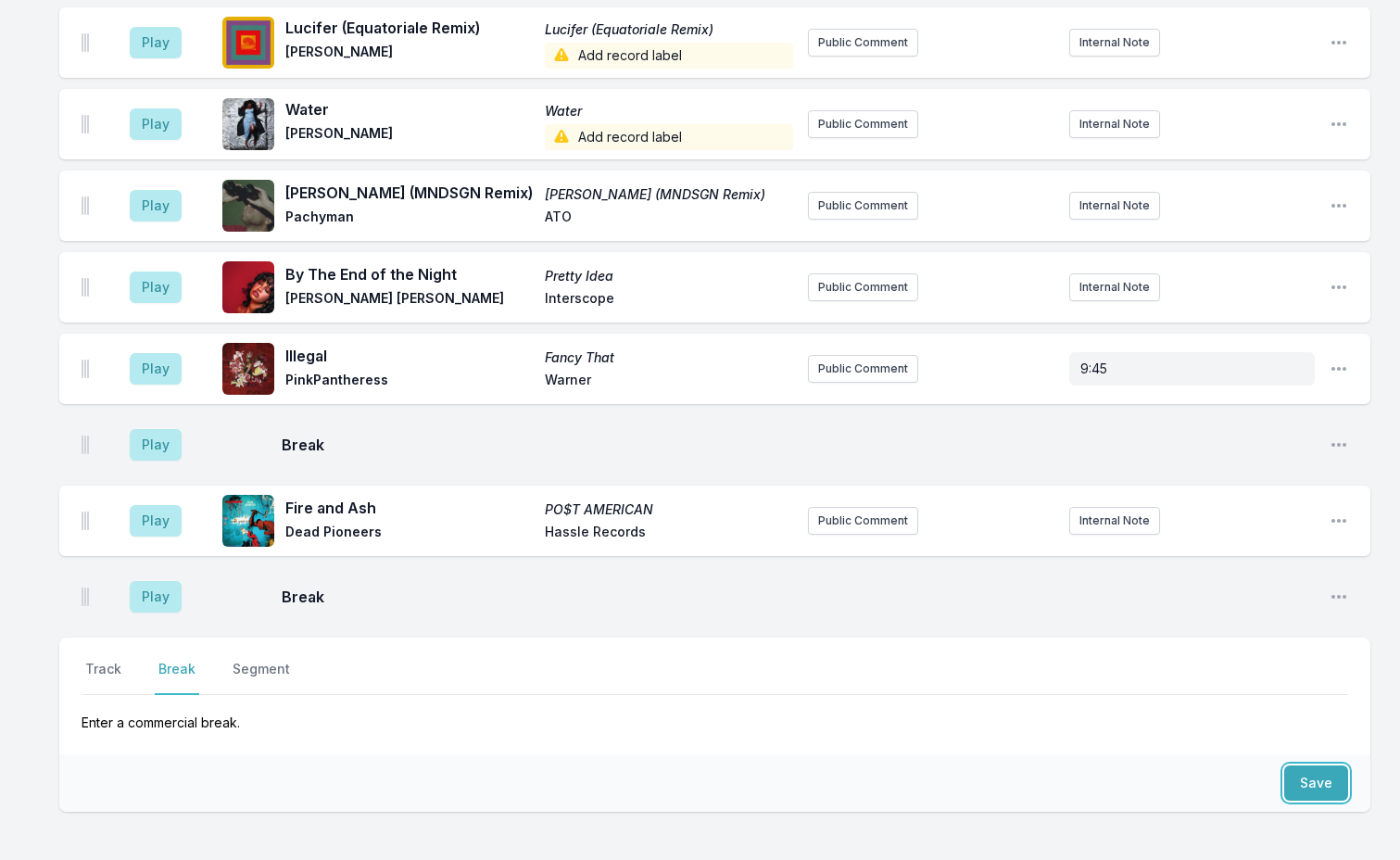
scroll to position [3530, 0]
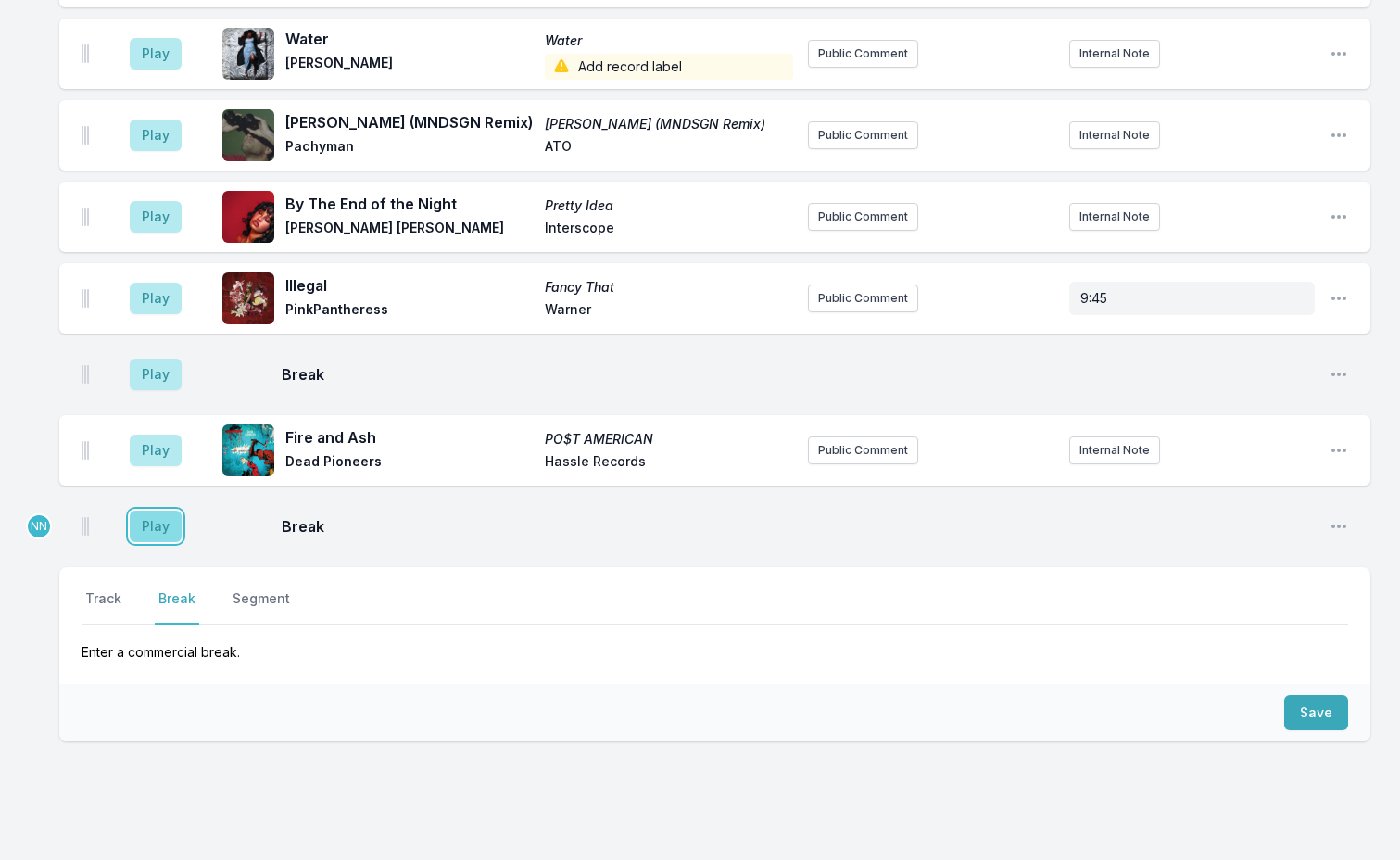
click at [152, 511] on button "Play" at bounding box center [155, 526] width 52 height 31
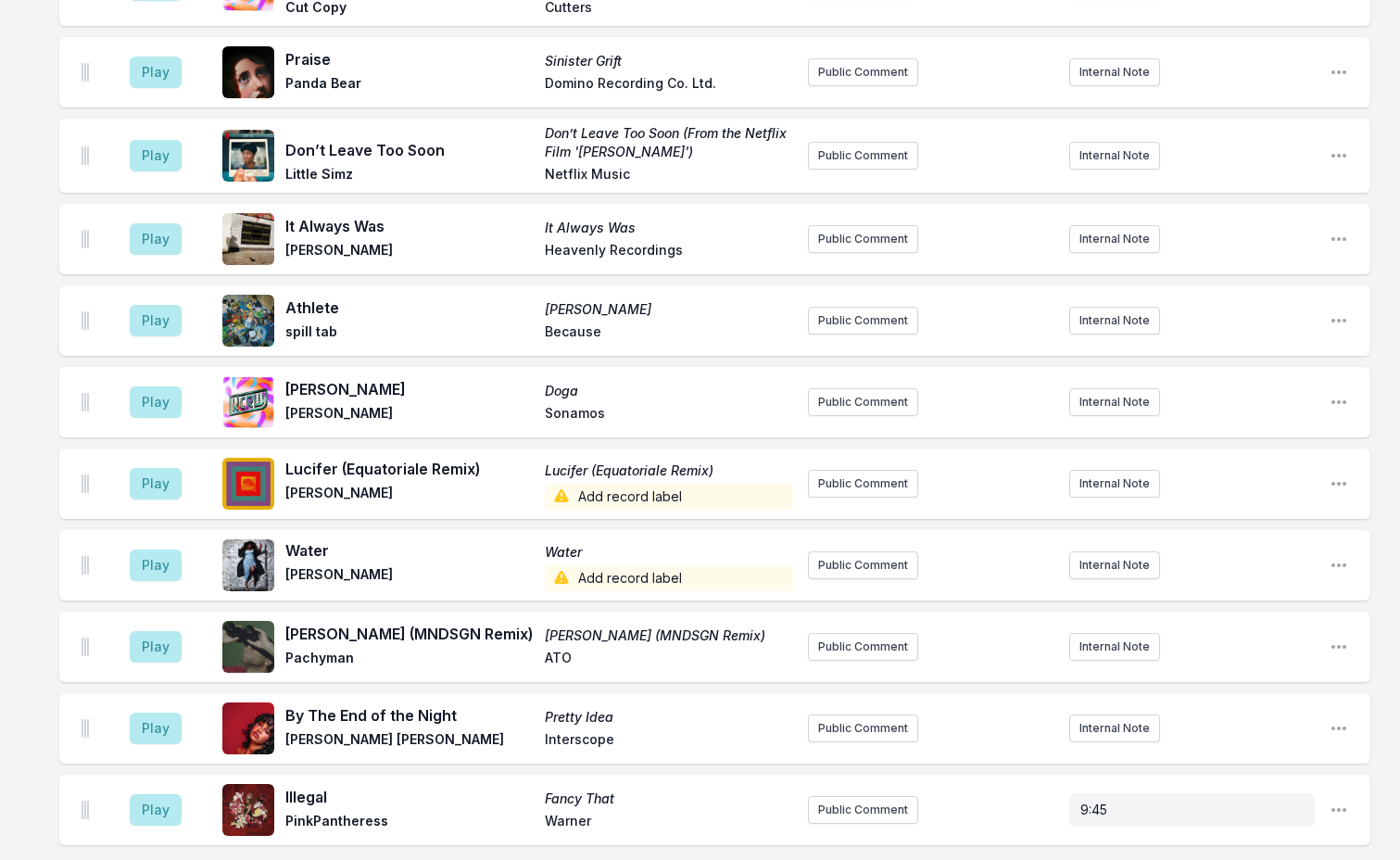
scroll to position [3637, 0]
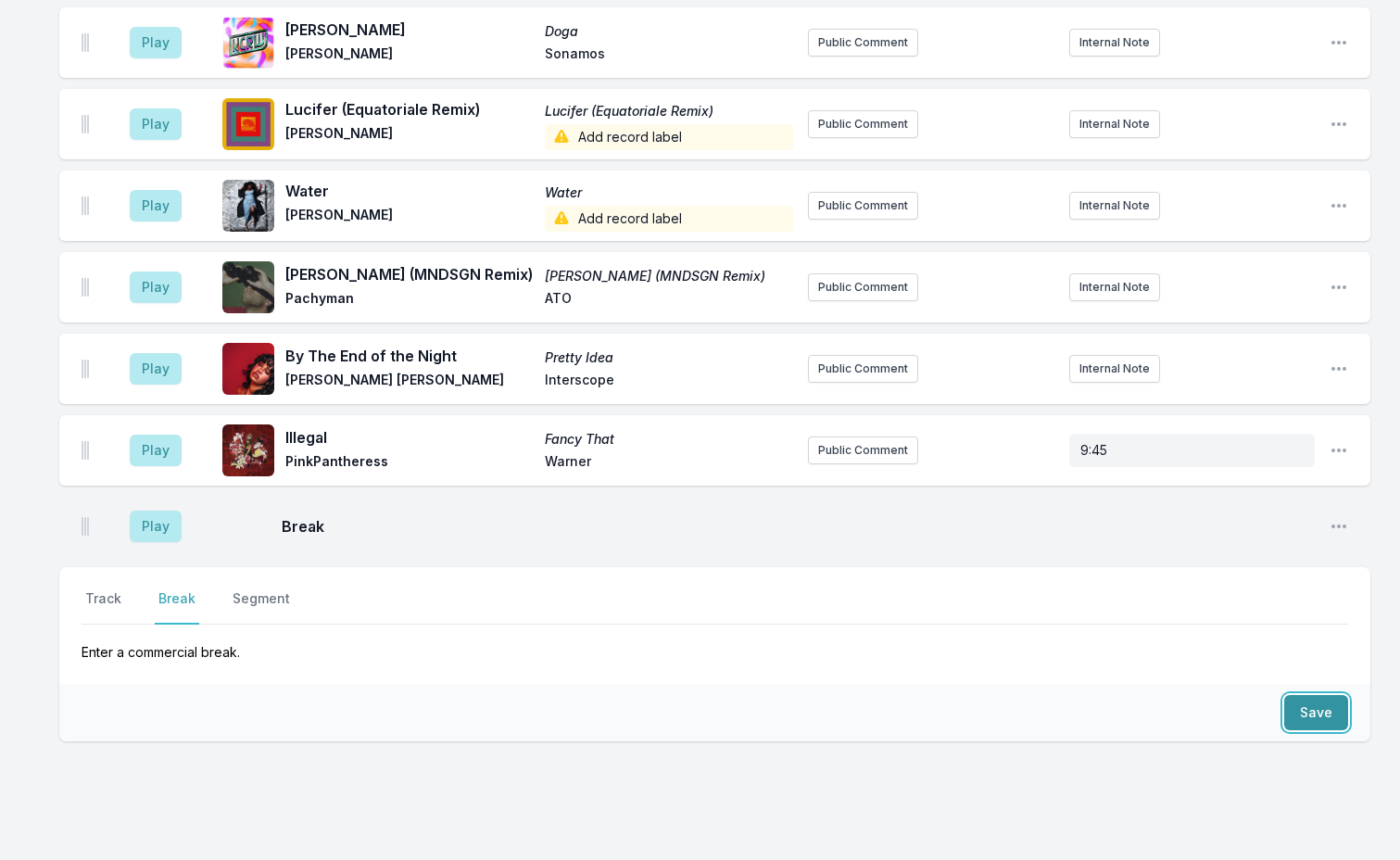
click at [1319, 695] on button "Save" at bounding box center [1315, 712] width 64 height 35
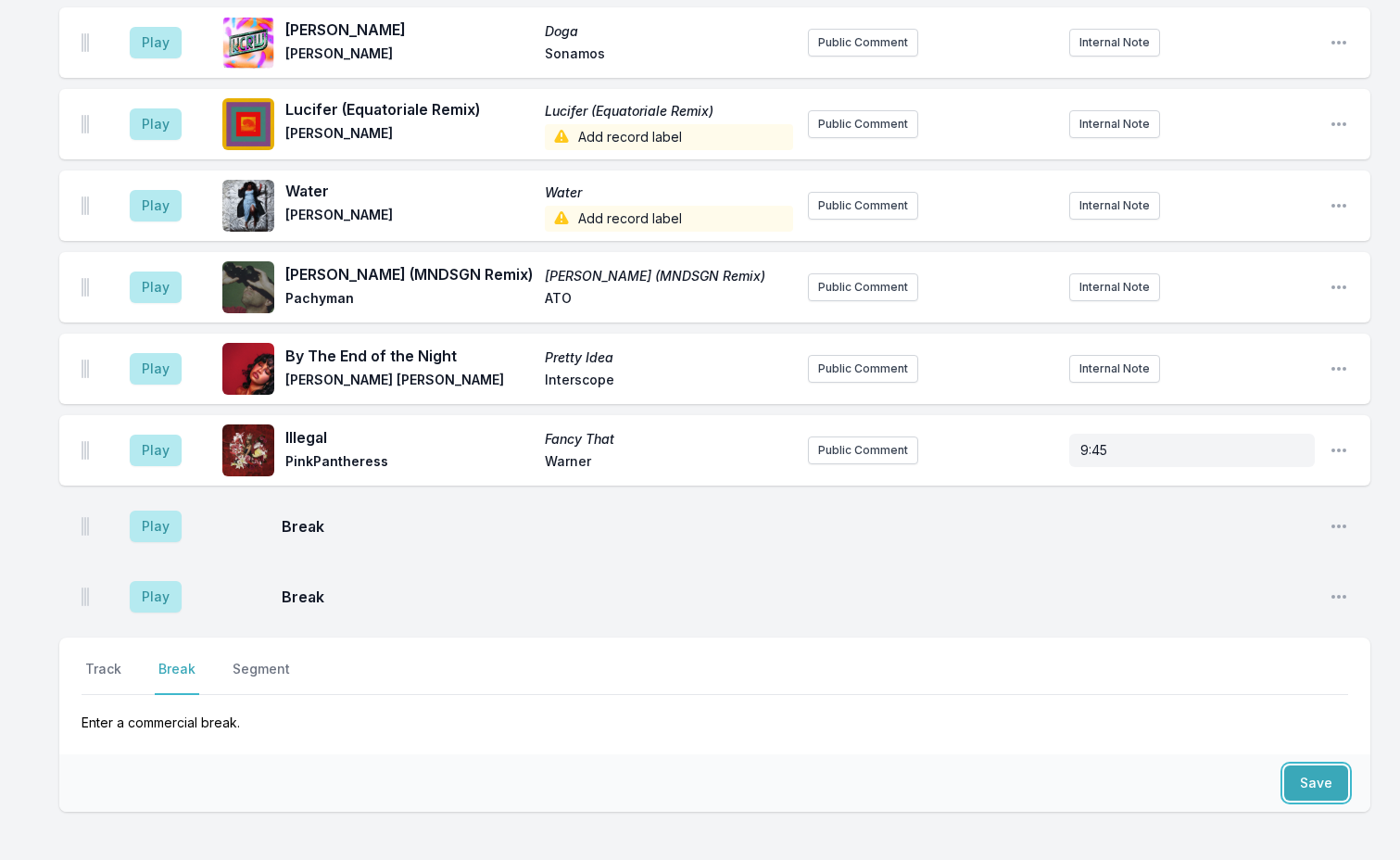
scroll to position [3707, 0]
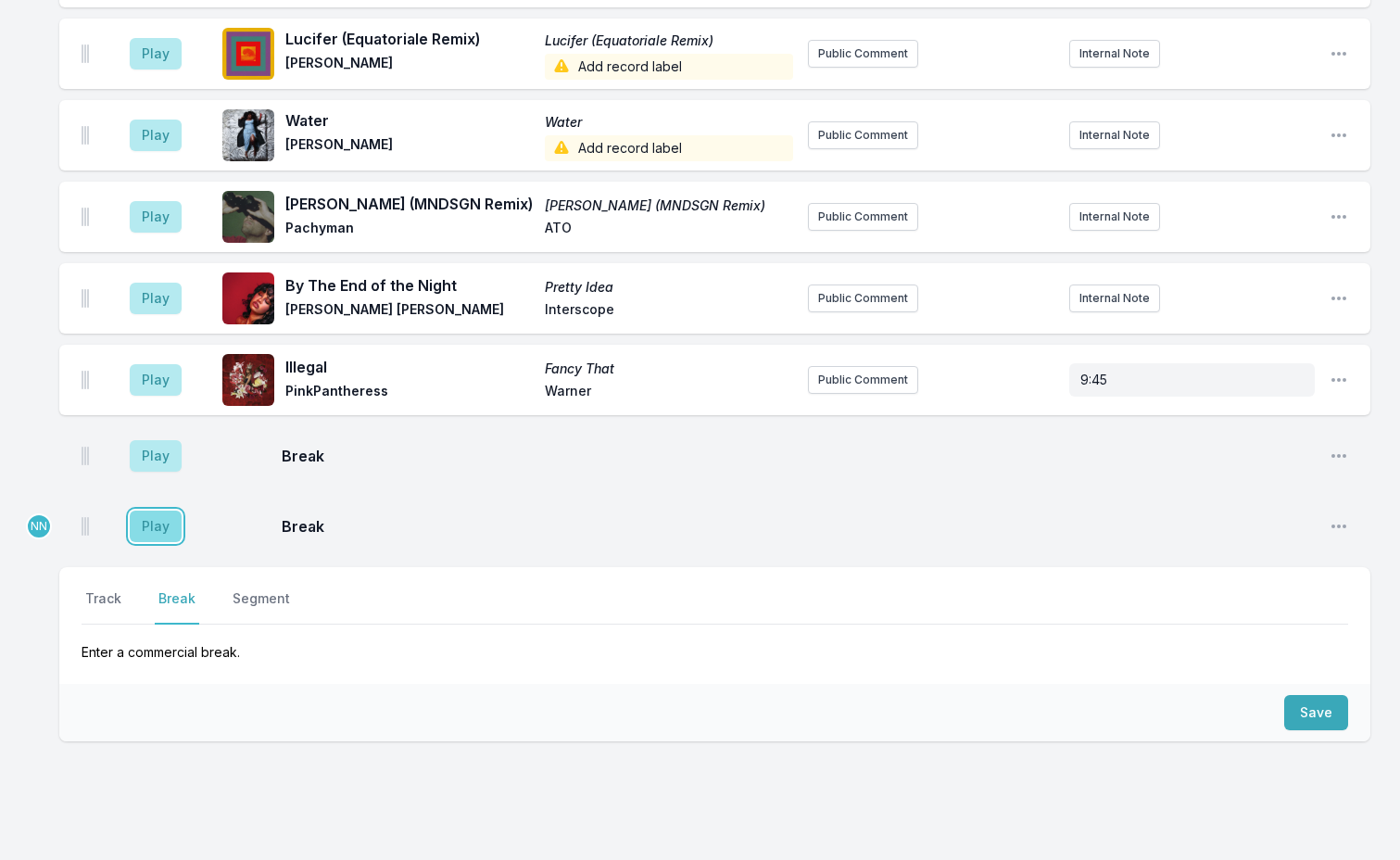
click at [165, 511] on button "Play" at bounding box center [155, 526] width 52 height 31
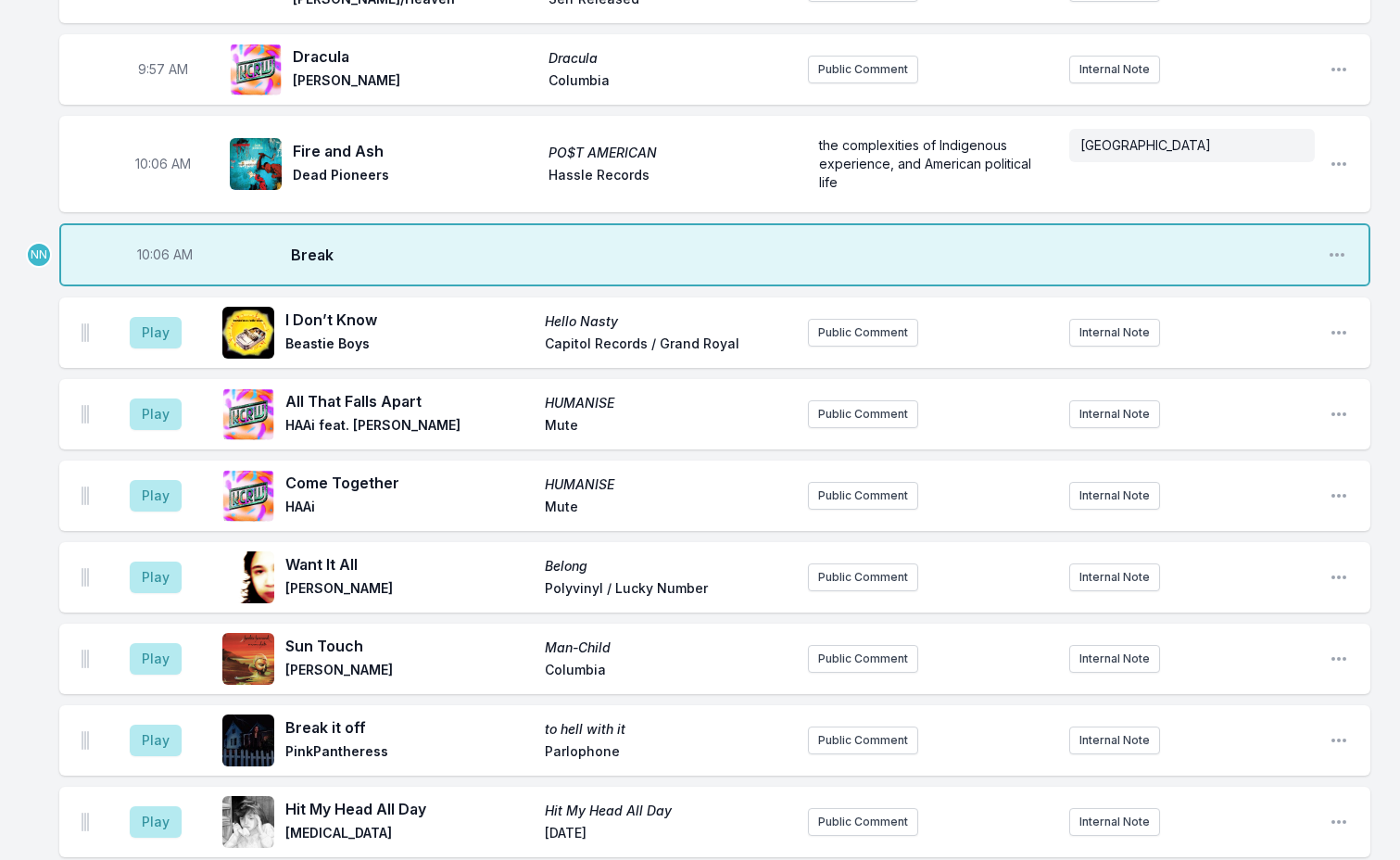
scroll to position [1298, 0]
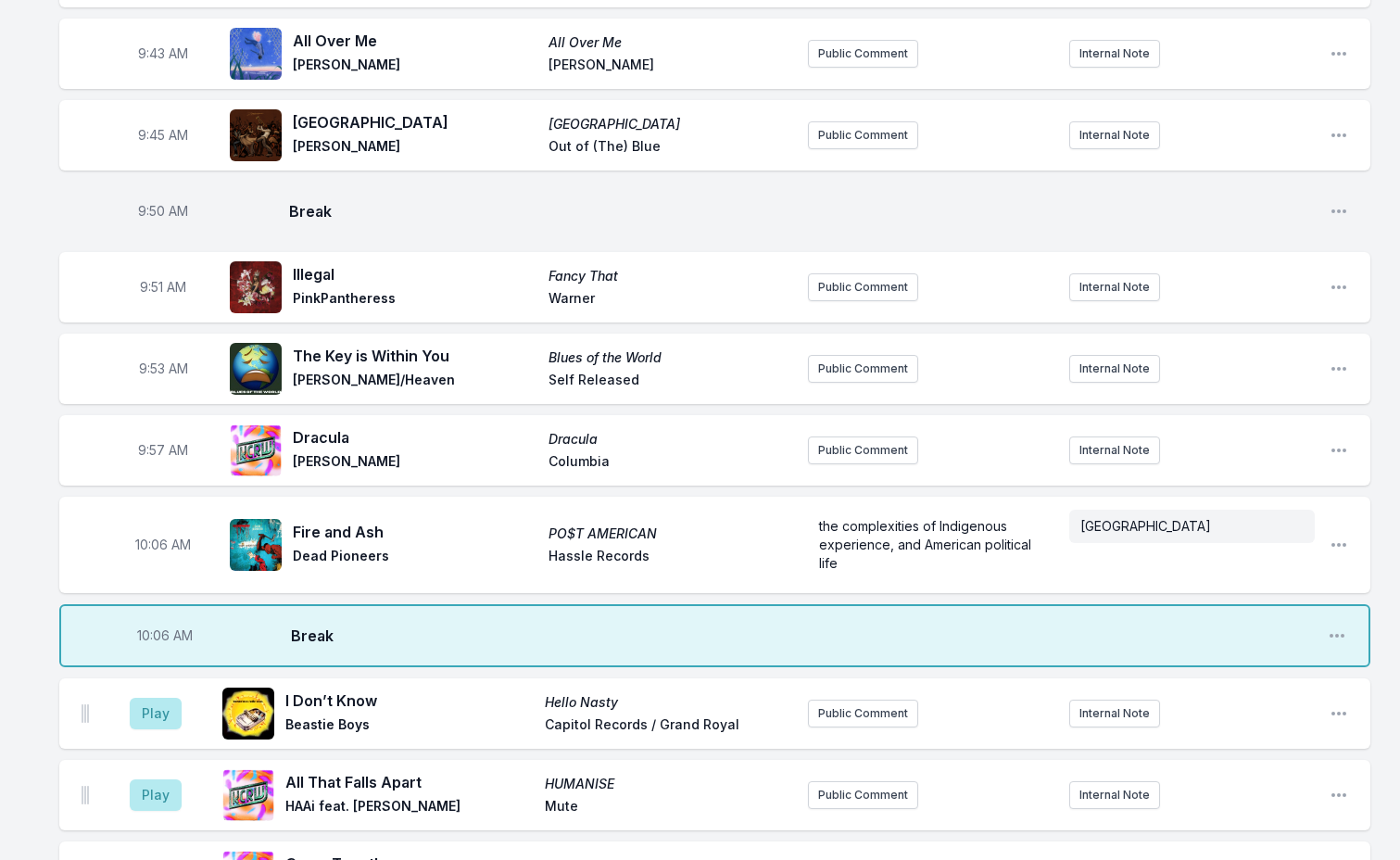
click at [157, 627] on span "10:06 AM" at bounding box center [164, 636] width 56 height 19
click at [156, 618] on input "10:06" at bounding box center [164, 636] width 103 height 35
type input "10:03"
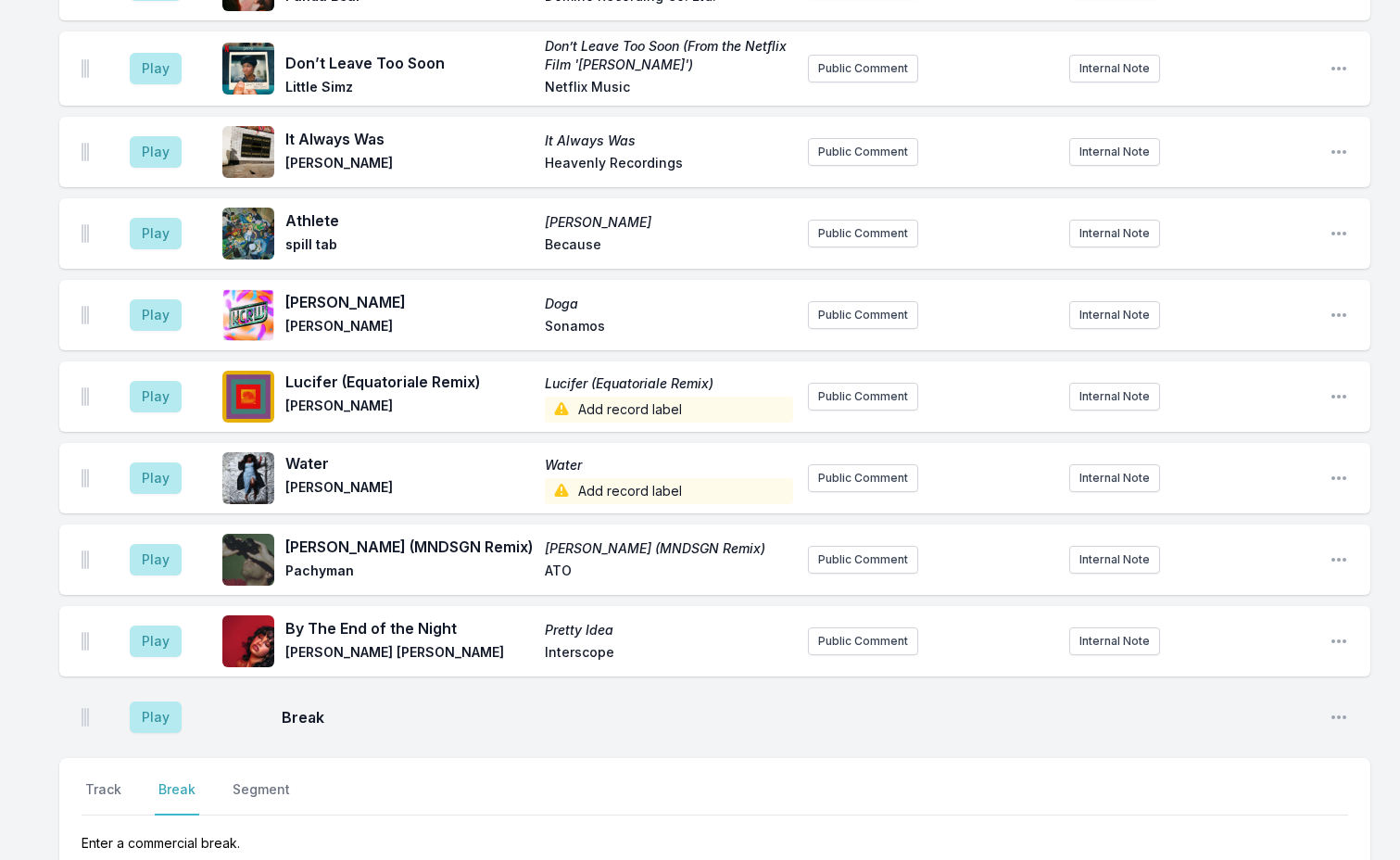
scroll to position [3788, 0]
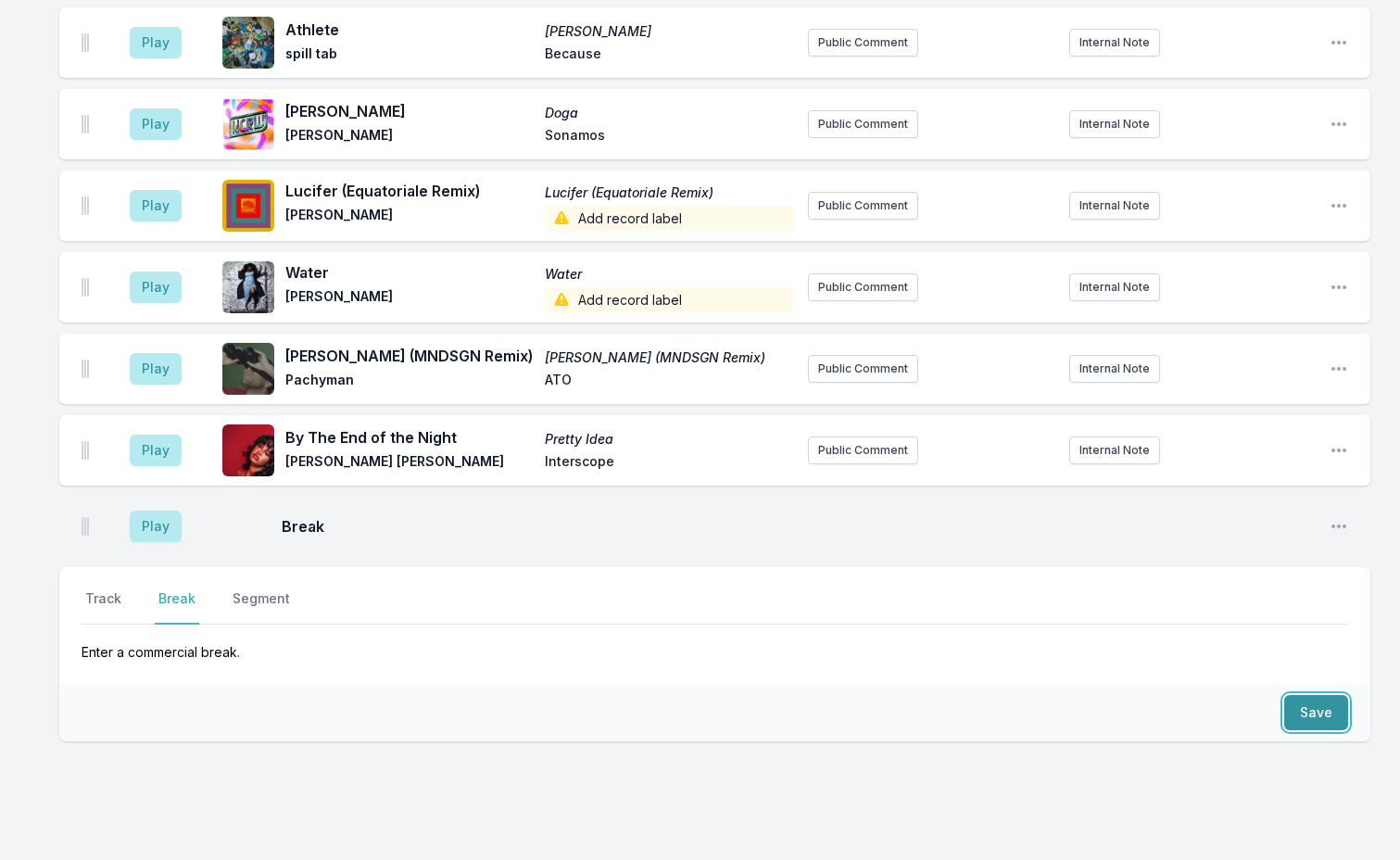
click at [1313, 695] on button "Save" at bounding box center [1315, 712] width 64 height 35
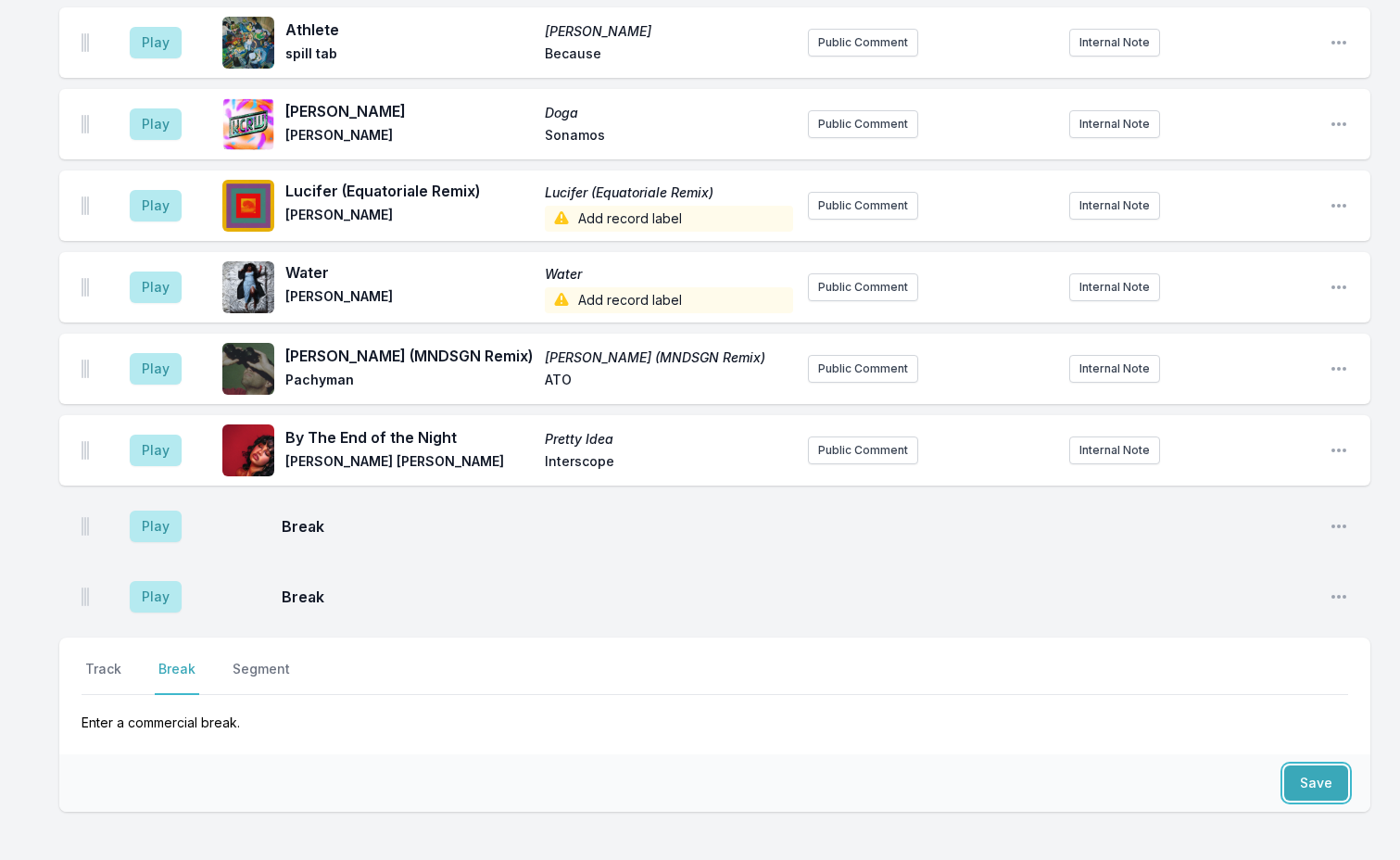
scroll to position [3859, 0]
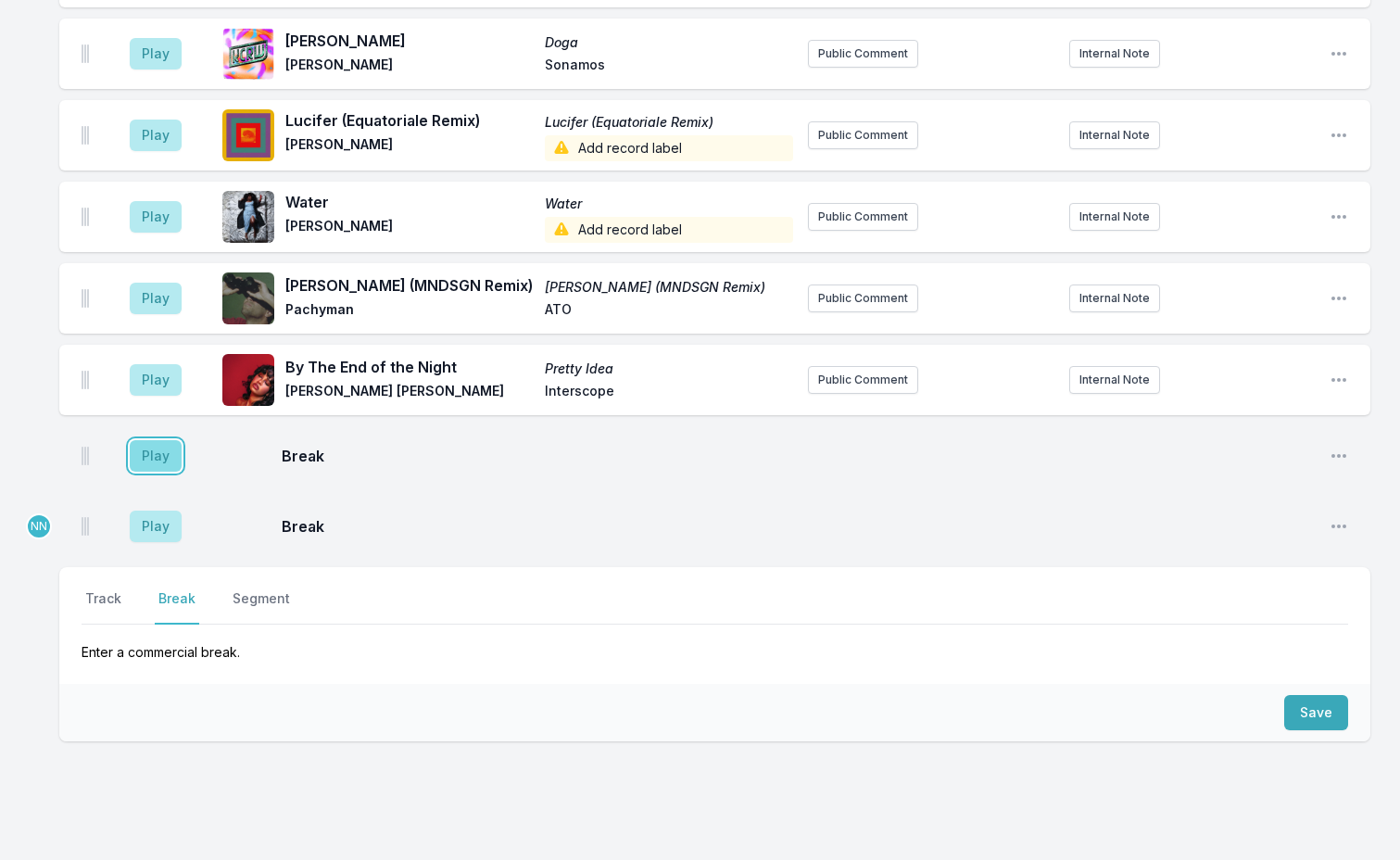
click at [156, 440] on button "Play" at bounding box center [155, 456] width 52 height 31
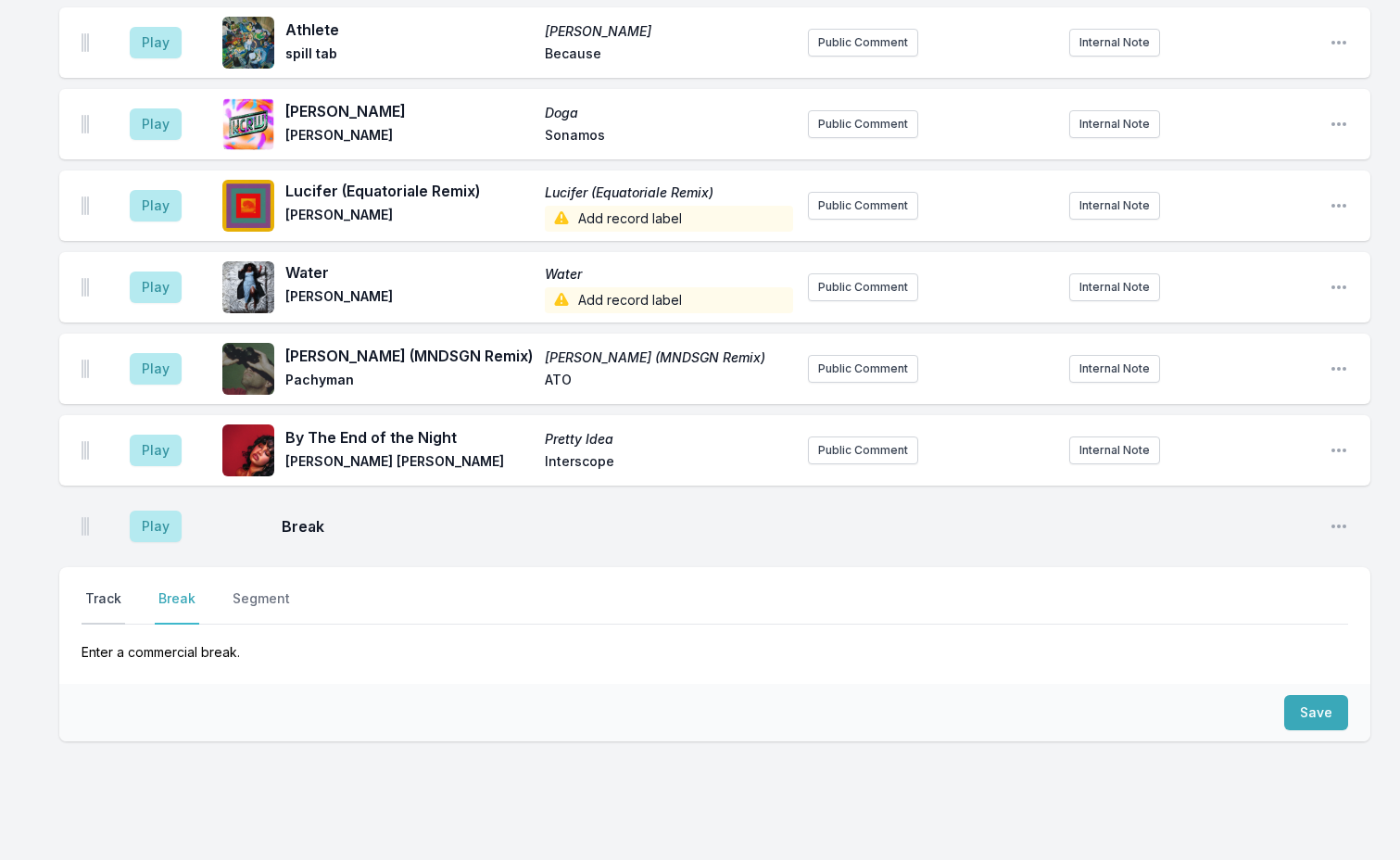
click at [105, 589] on button "Track" at bounding box center [103, 607] width 43 height 35
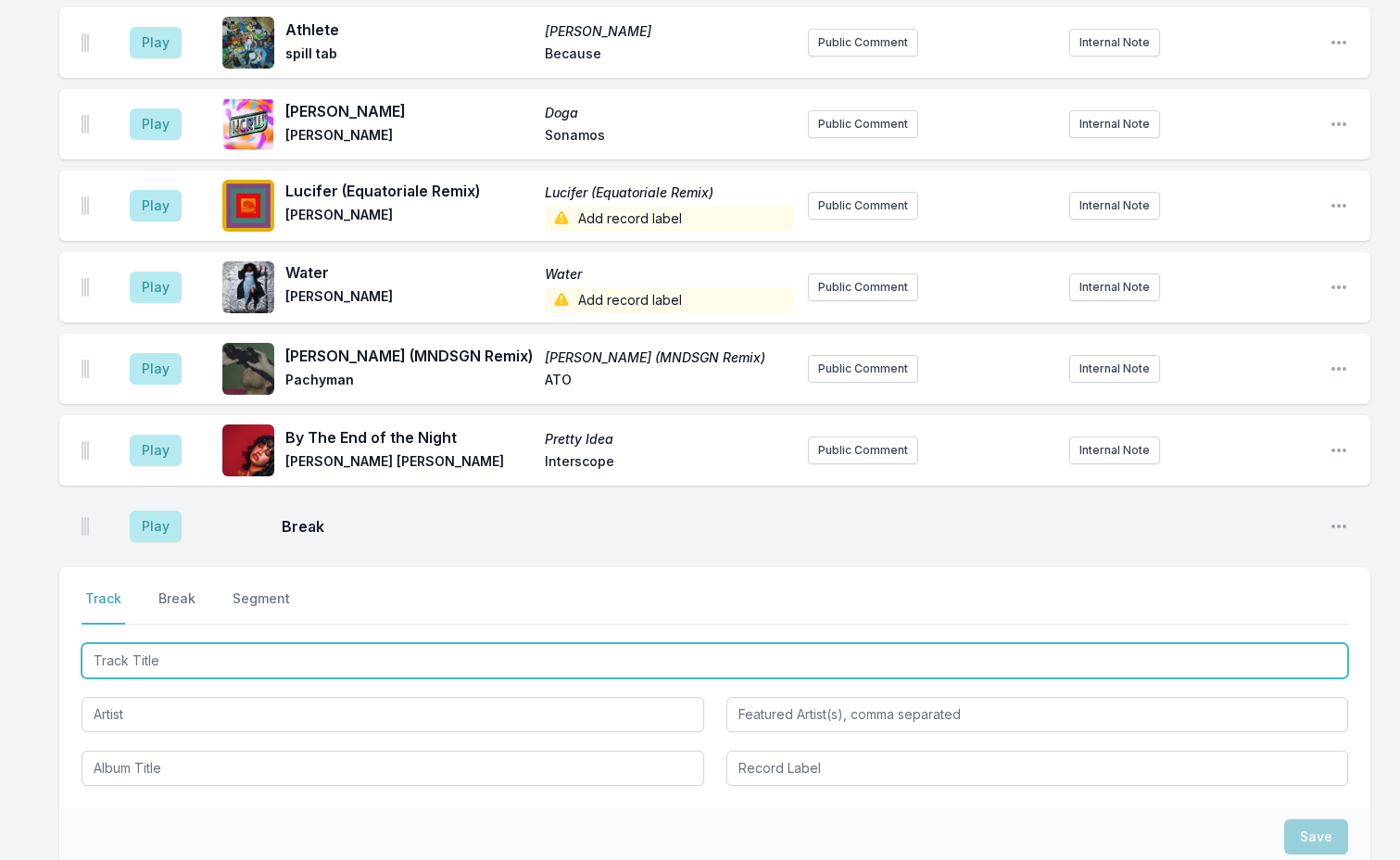
click at [220, 644] on input "Track Title" at bounding box center [714, 661] width 1266 height 35
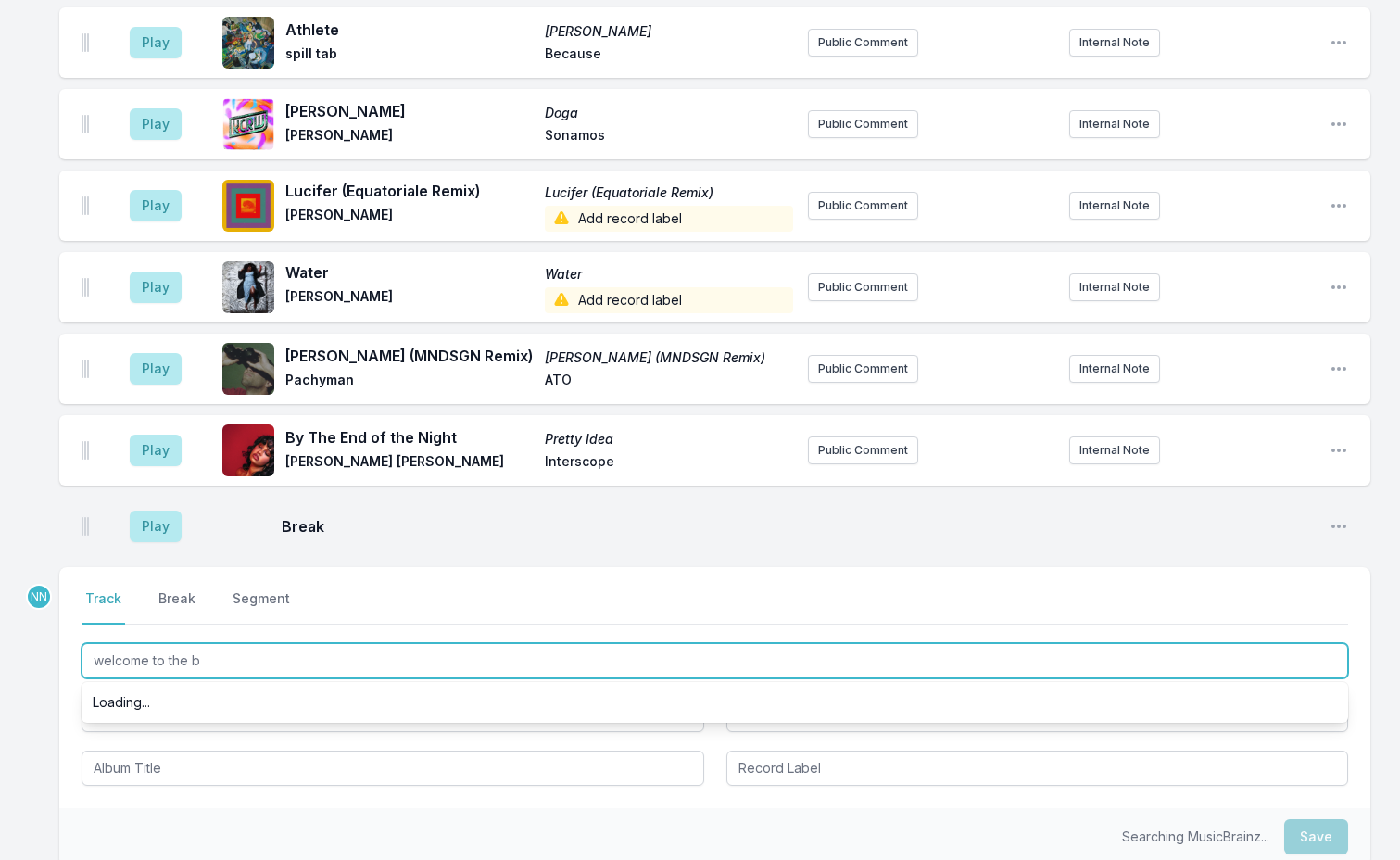
type input "welcome to the bl"
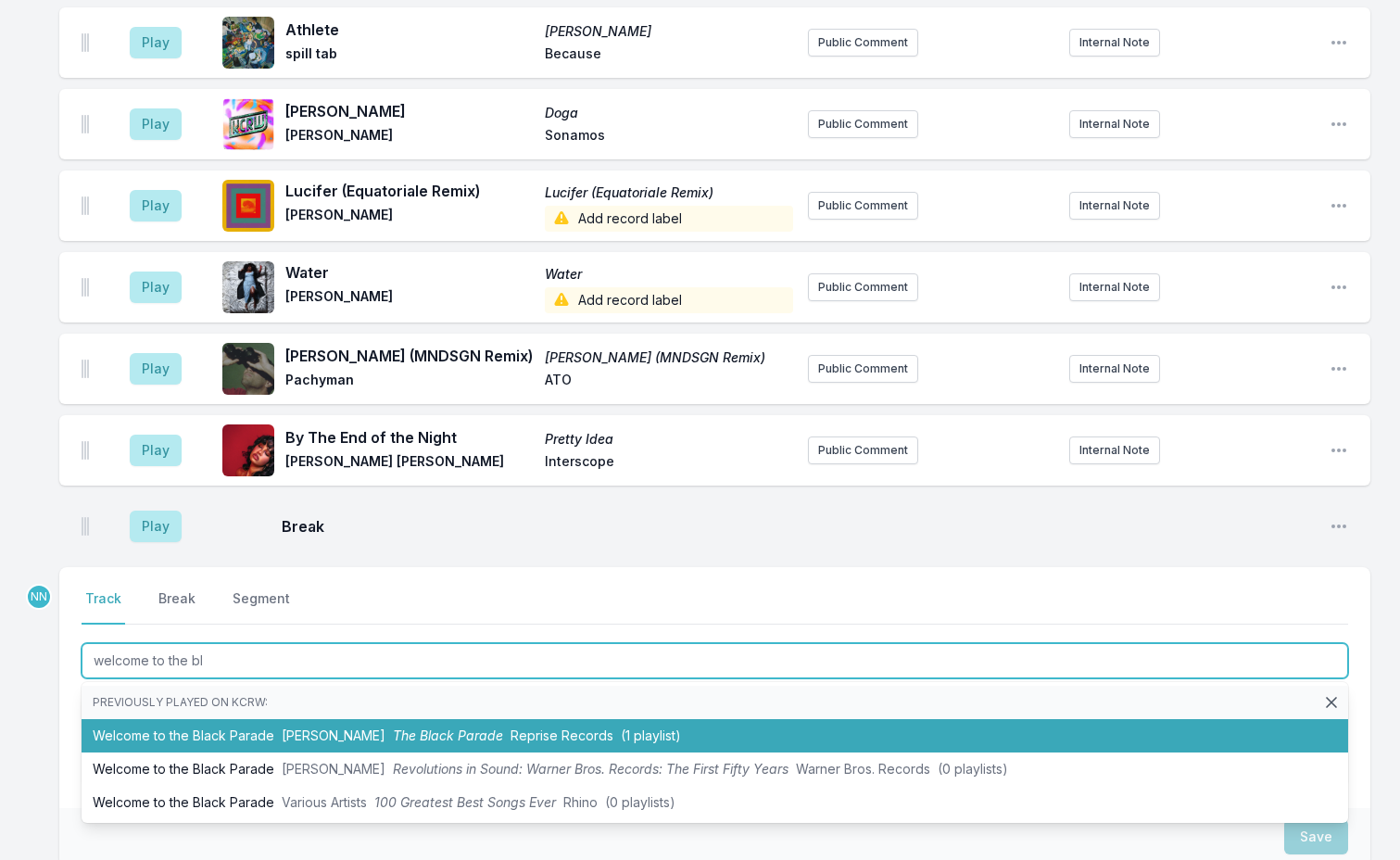
click at [303, 727] on span "[PERSON_NAME]" at bounding box center [333, 735] width 103 height 16
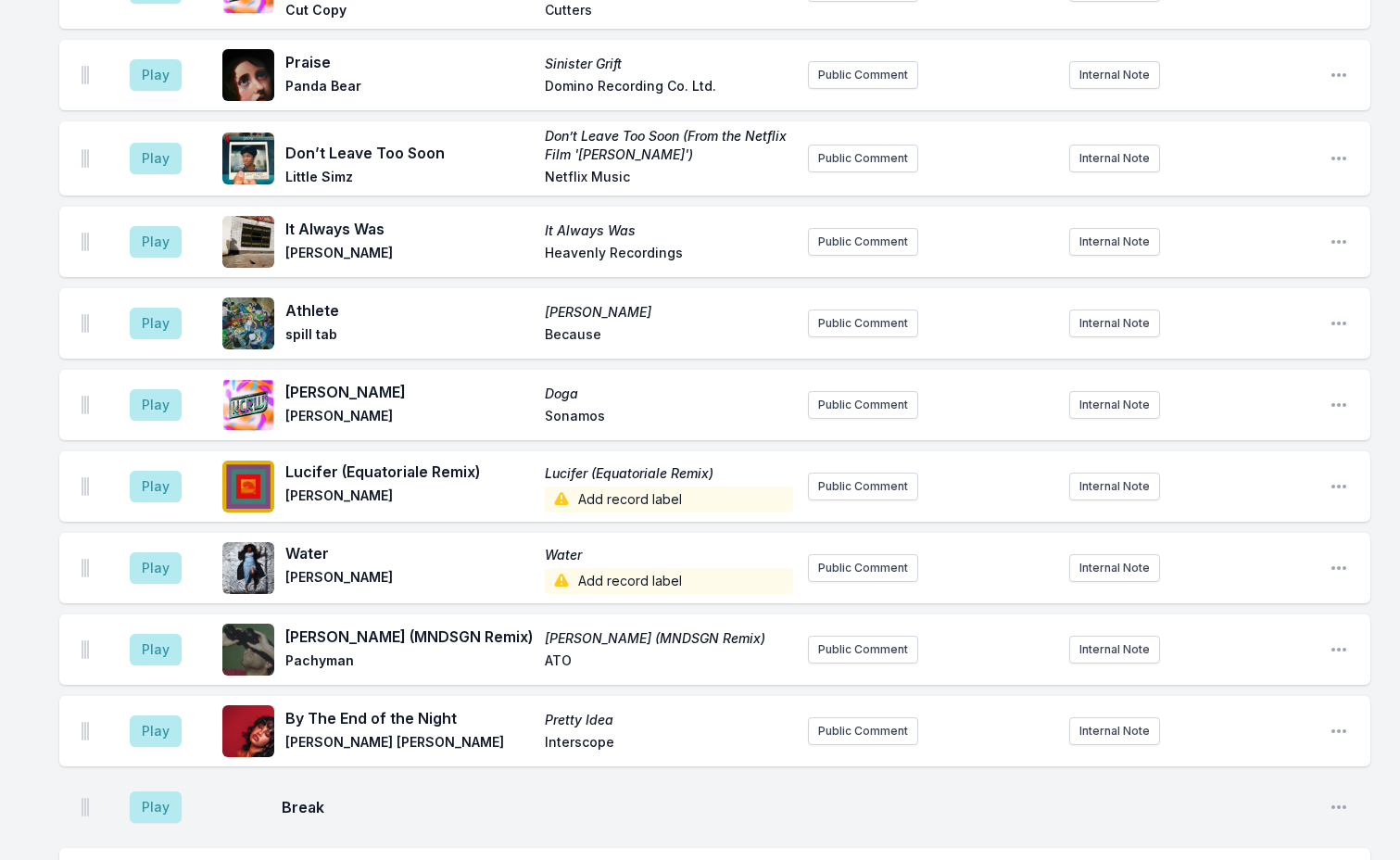
scroll to position [3848, 0]
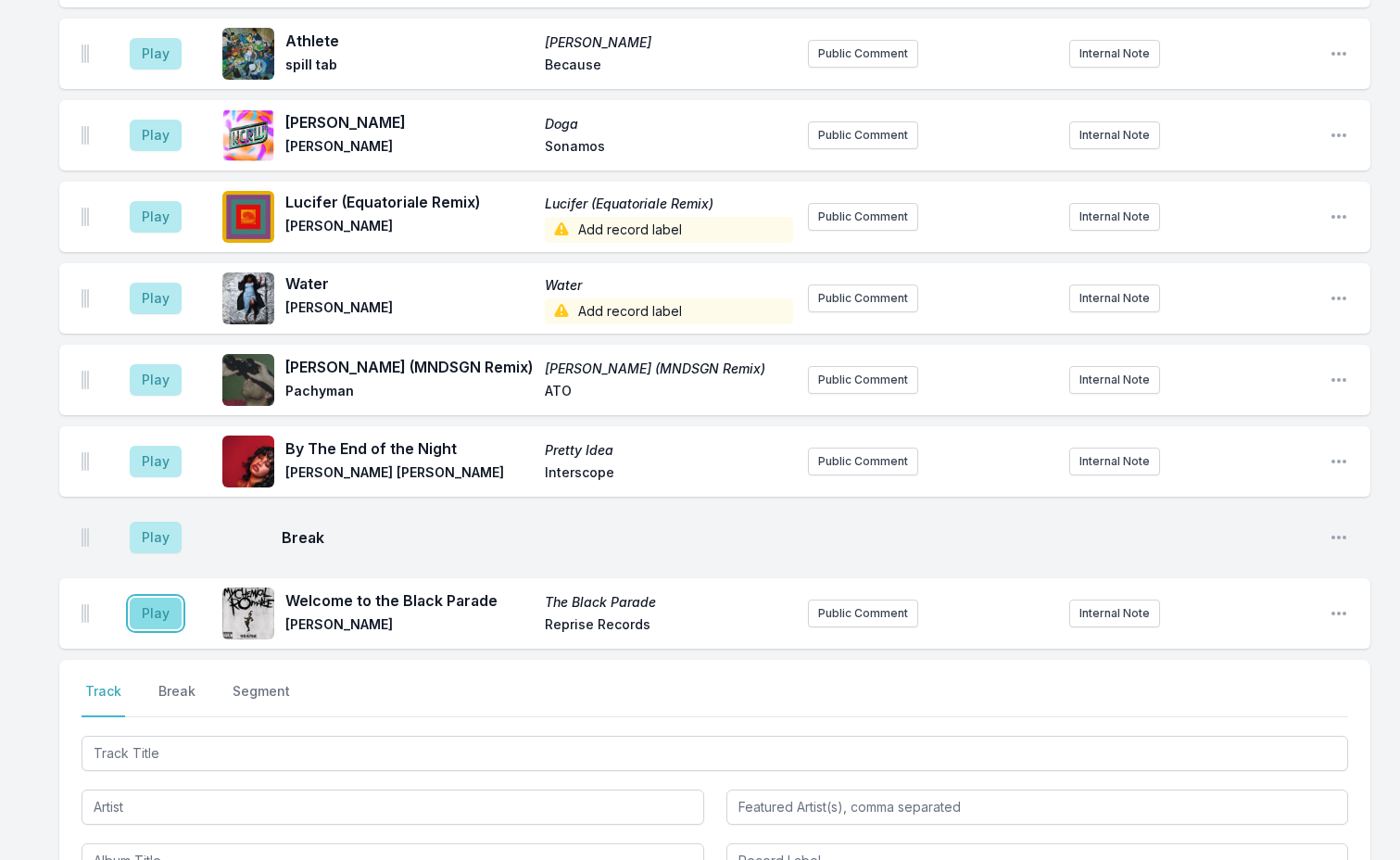
click at [143, 597] on button "Play" at bounding box center [155, 613] width 52 height 31
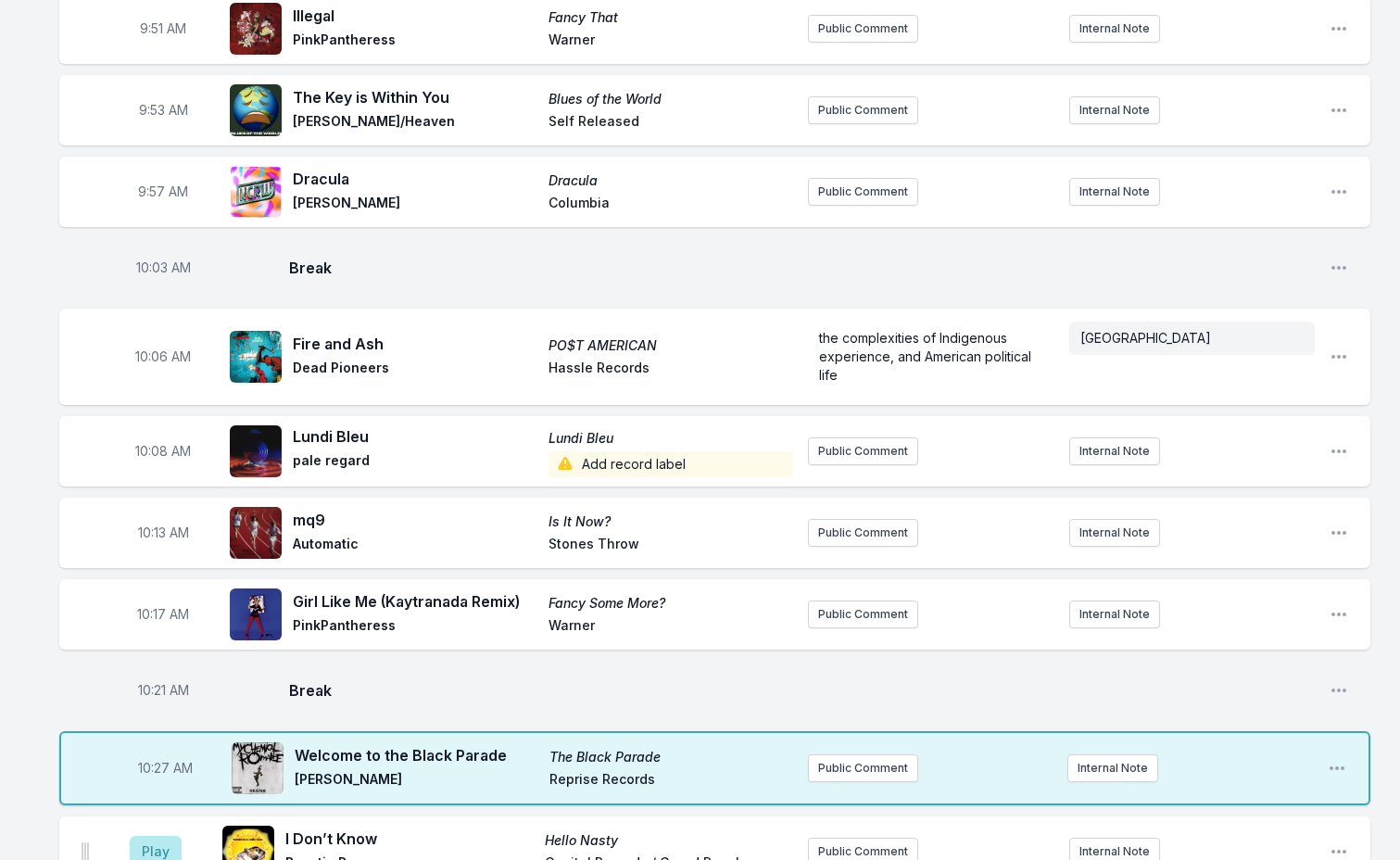
scroll to position [1716, 0]
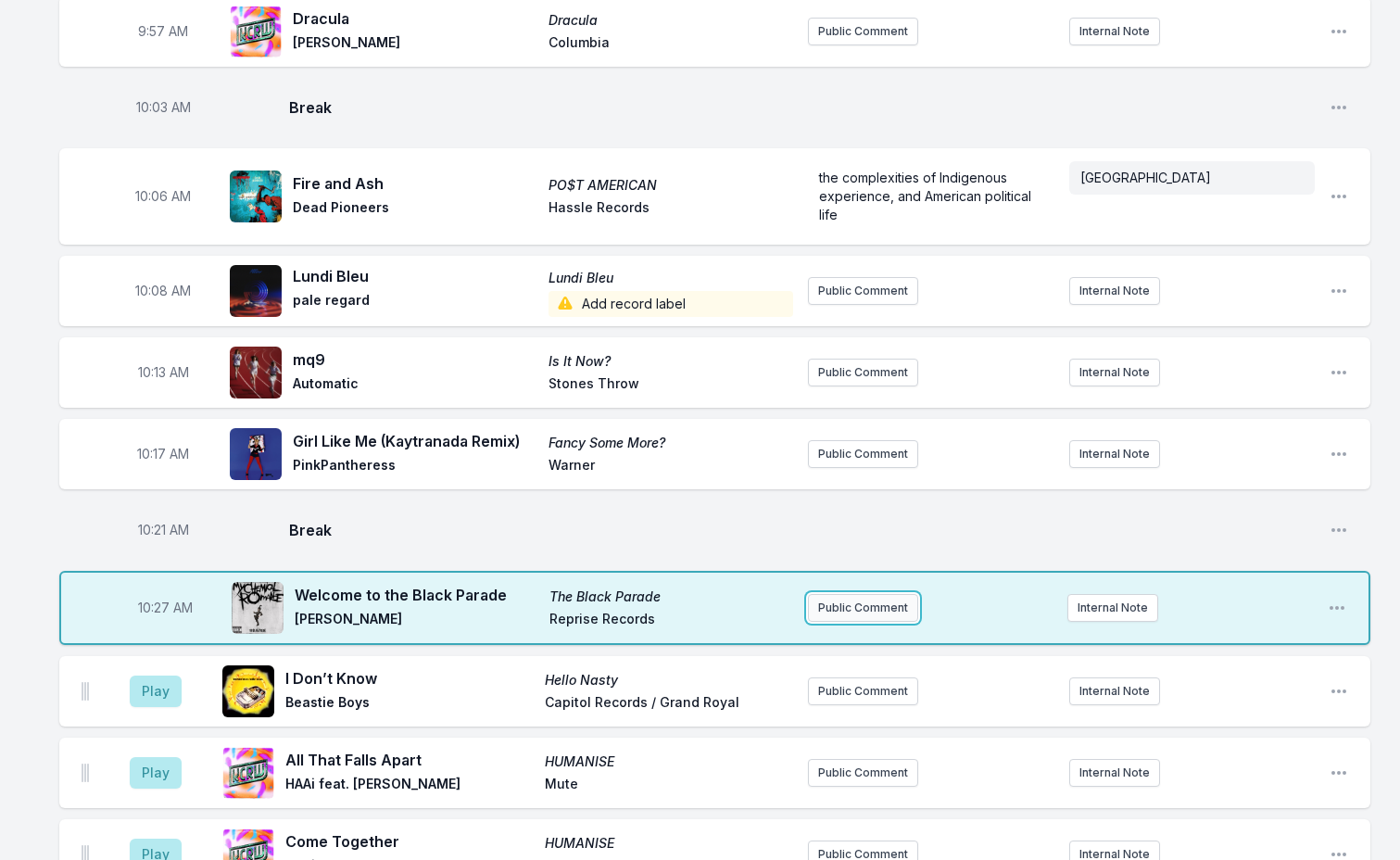
click at [838, 594] on button "Public Comment" at bounding box center [863, 608] width 110 height 28
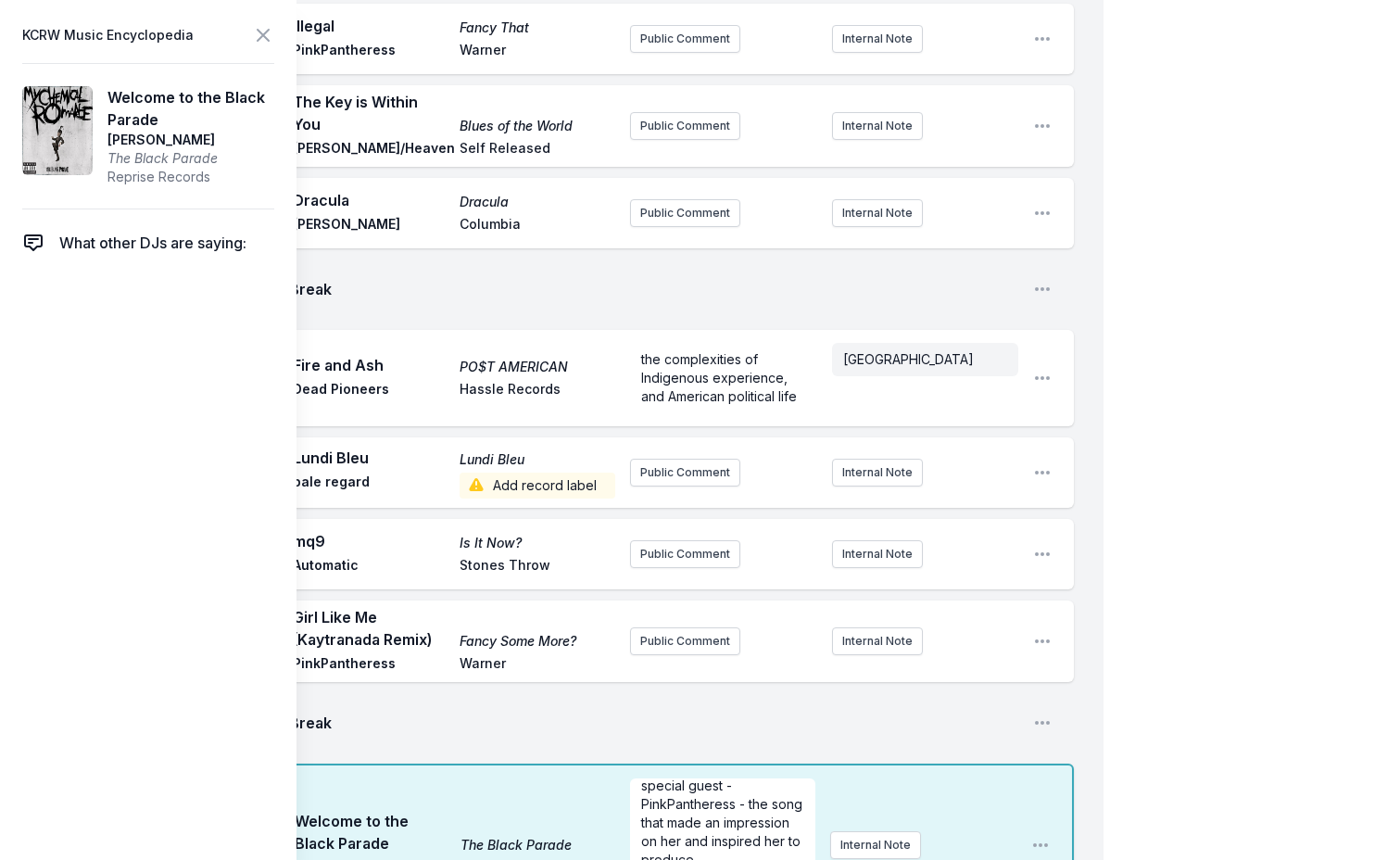
scroll to position [46, 0]
click at [256, 42] on icon at bounding box center [263, 34] width 23 height 23
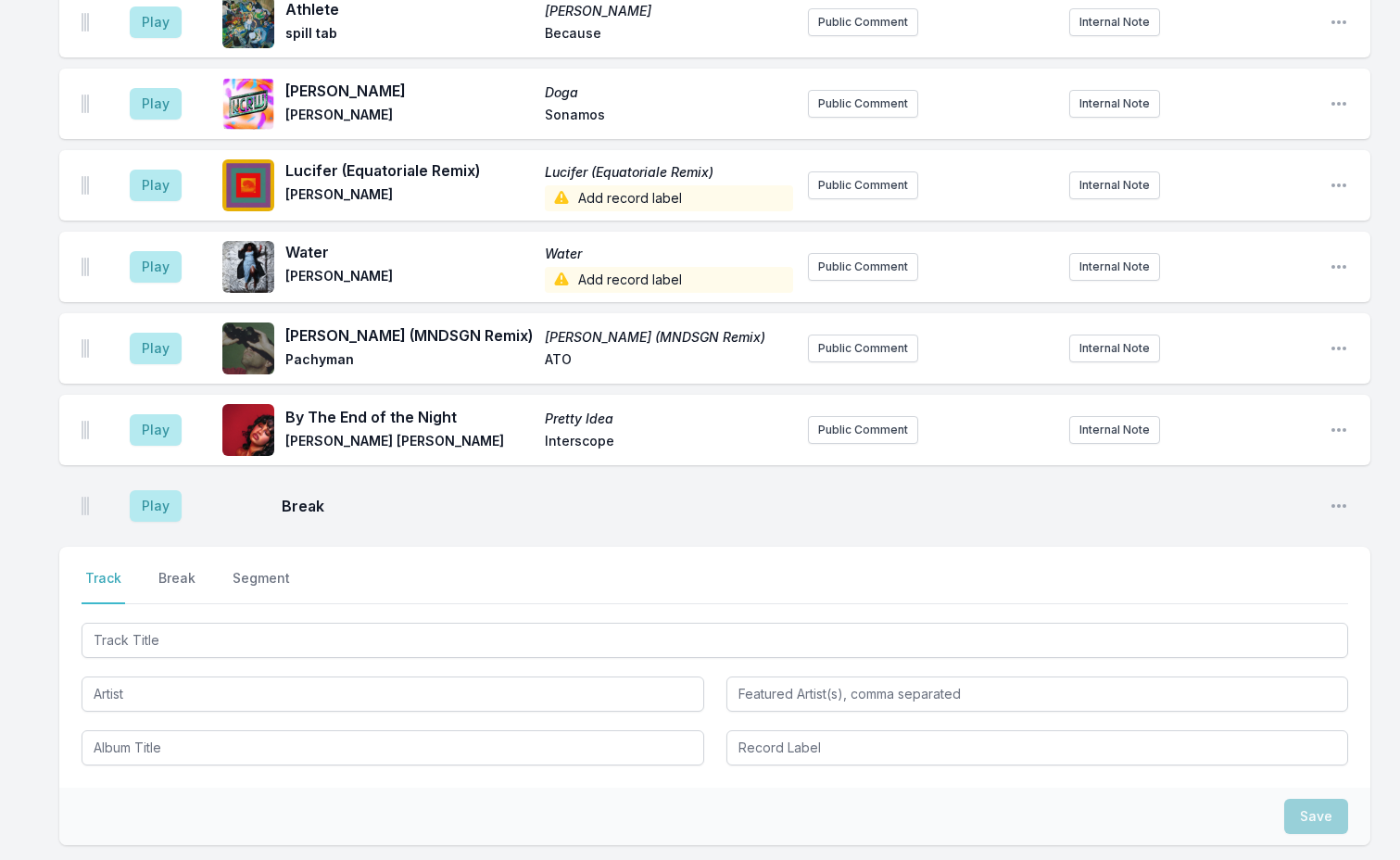
scroll to position [4109, 0]
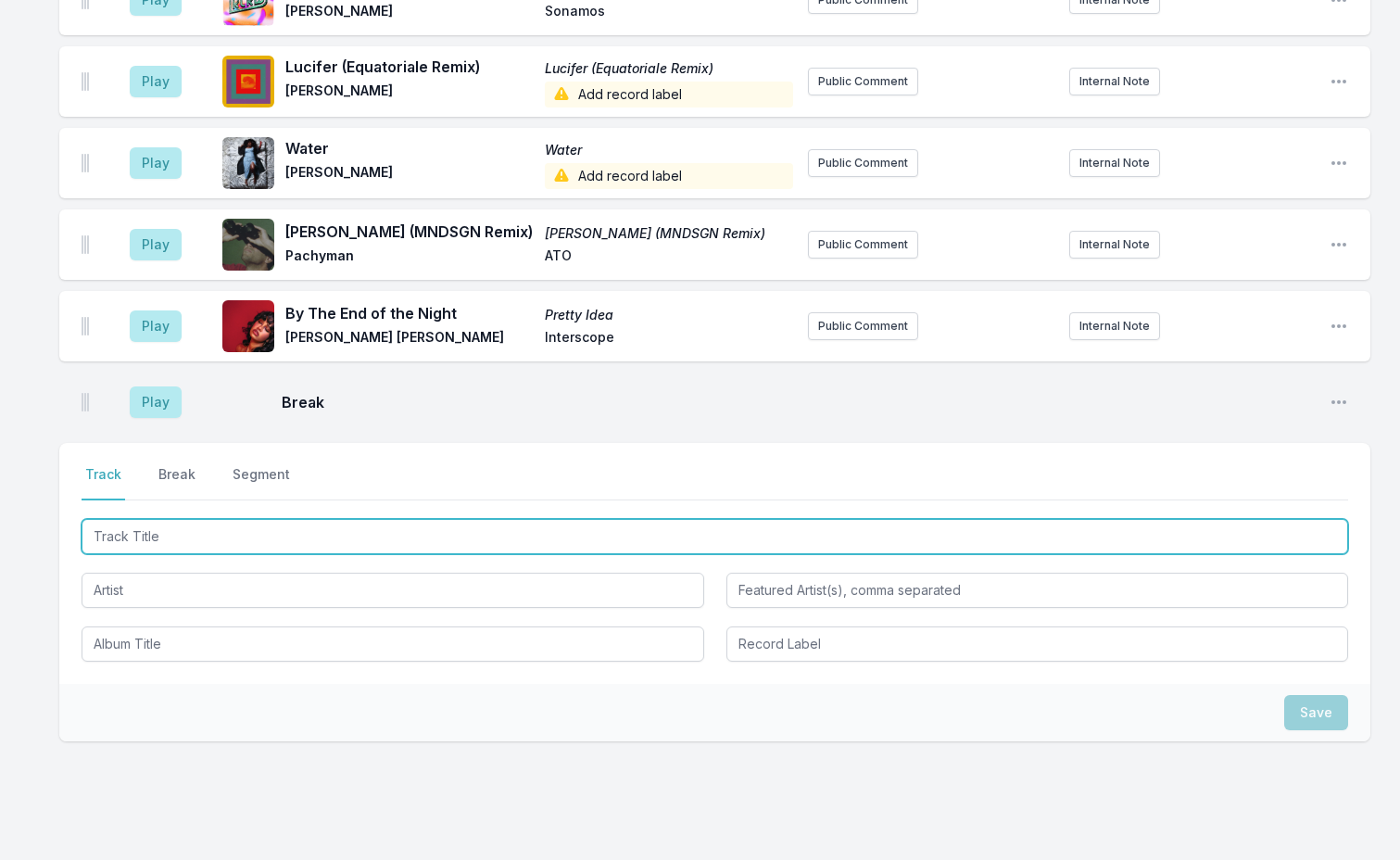
click at [177, 519] on input "Track Title" at bounding box center [714, 536] width 1266 height 35
type input "S"
type input "Flowers (Sunship Edit)"
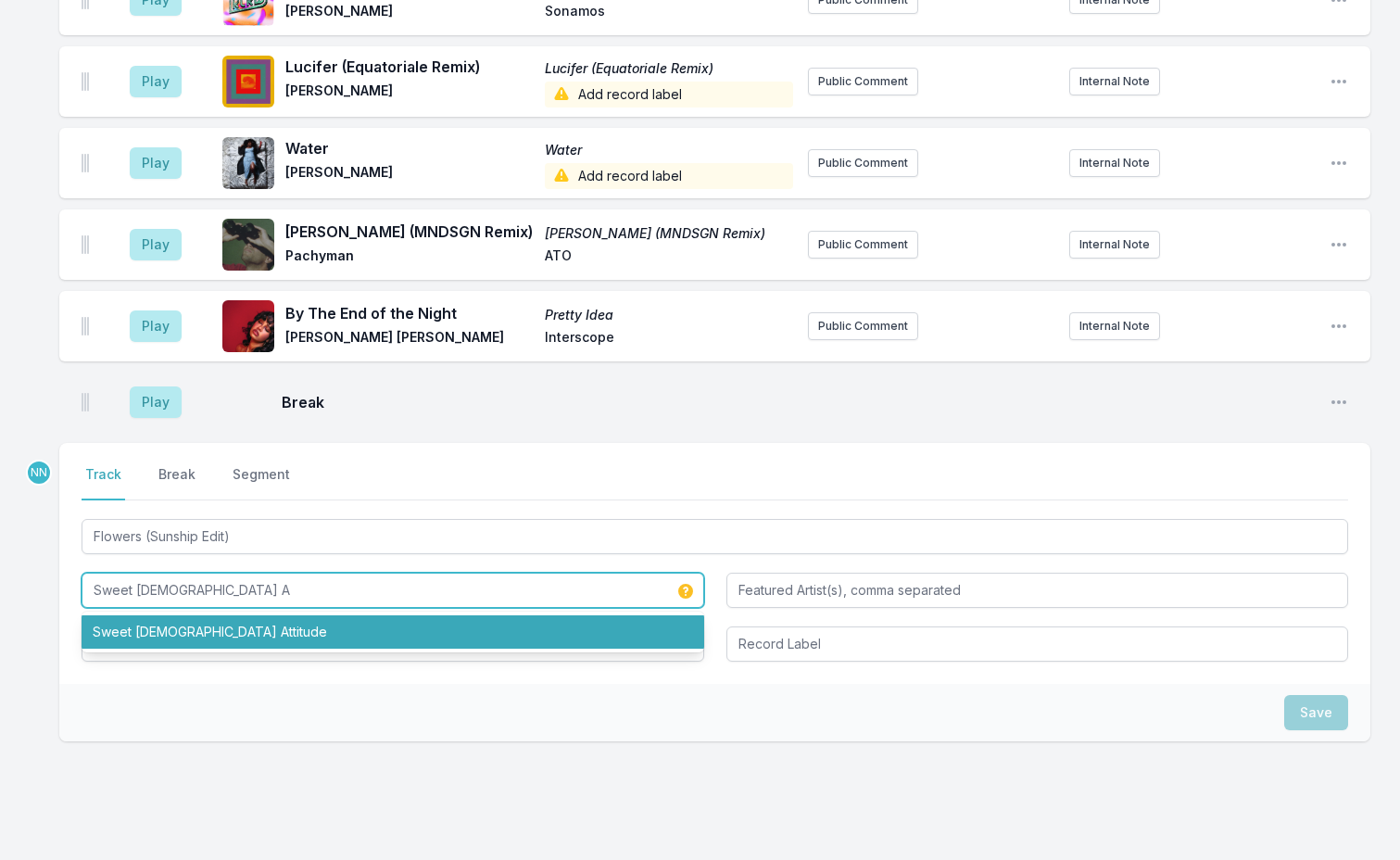
click at [200, 615] on li "Sweet [DEMOGRAPHIC_DATA] Attitude" at bounding box center [393, 632] width 623 height 33
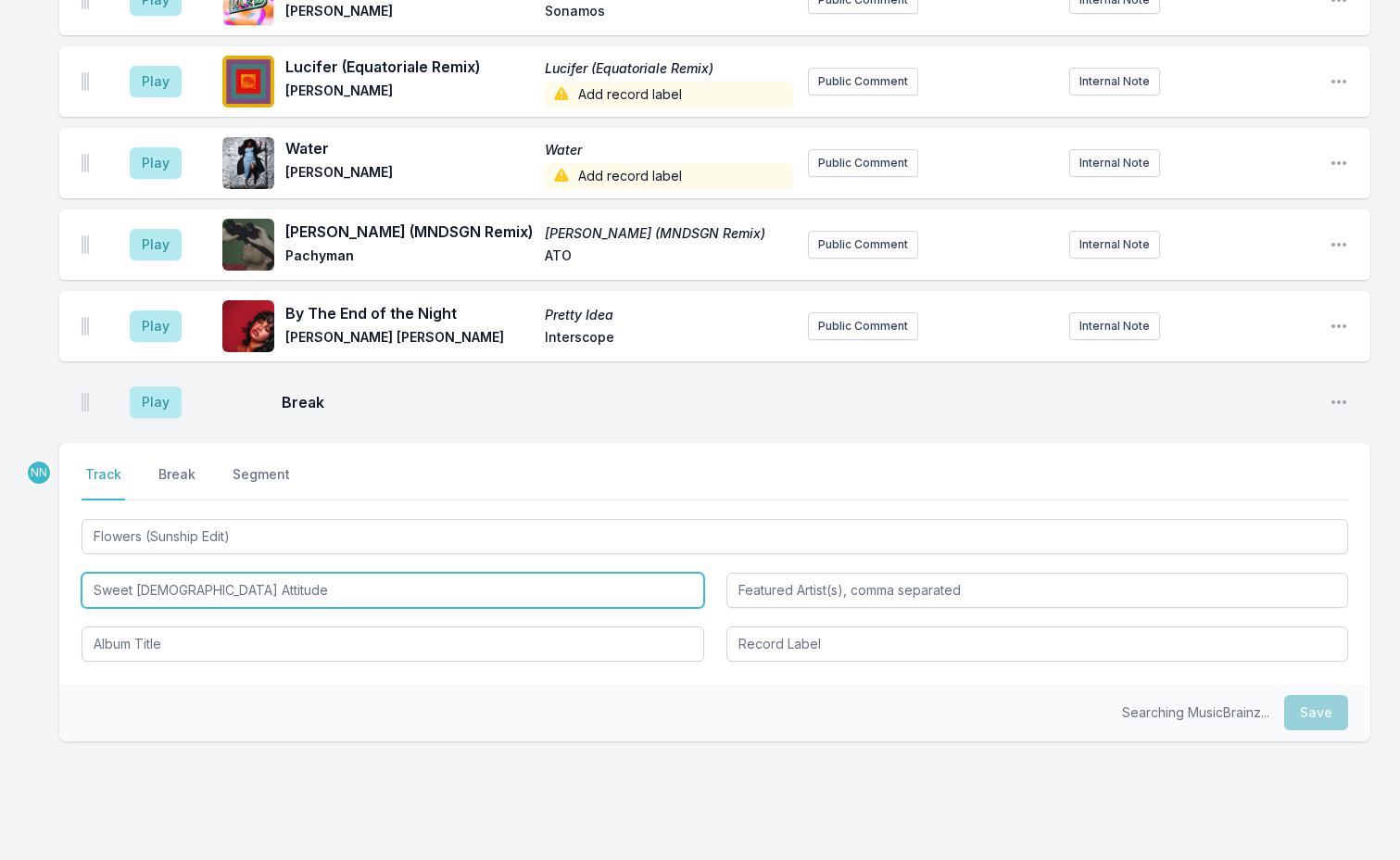
type input "Sweet [DEMOGRAPHIC_DATA] Attitude"
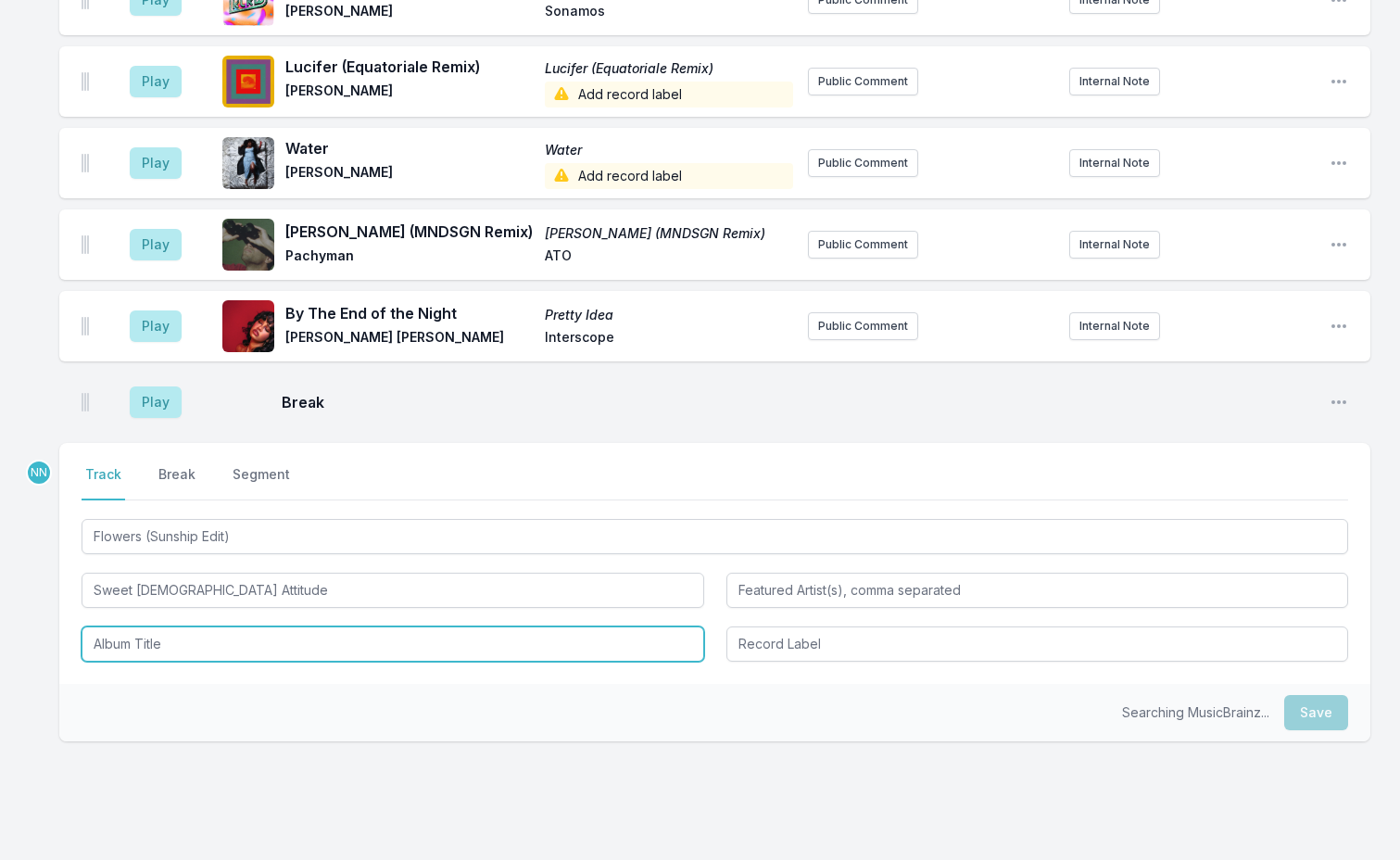
click at [160, 627] on input "Album Title" at bounding box center [393, 645] width 623 height 35
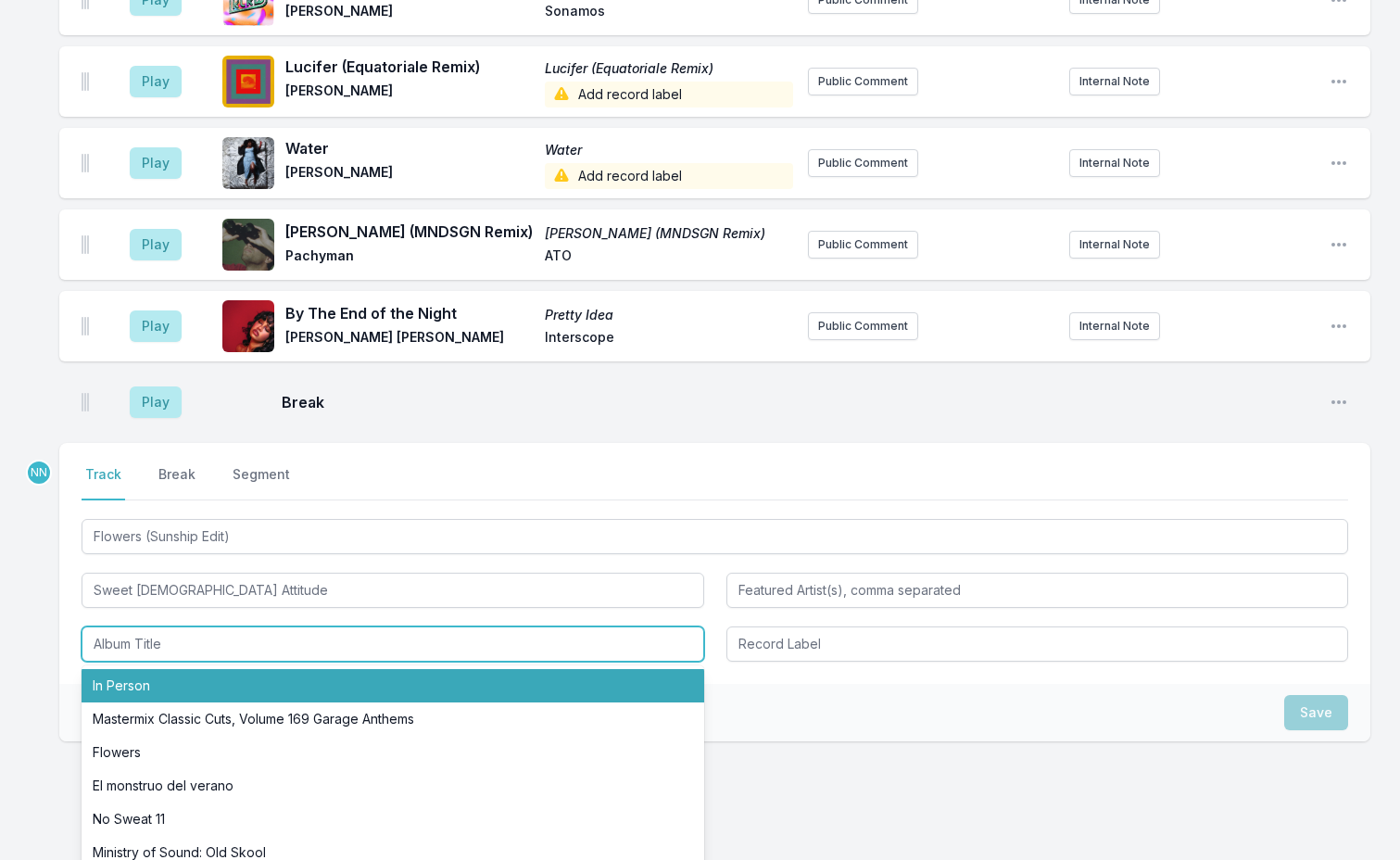
click at [171, 669] on li "In Person" at bounding box center [393, 686] width 623 height 33
type input "In Person"
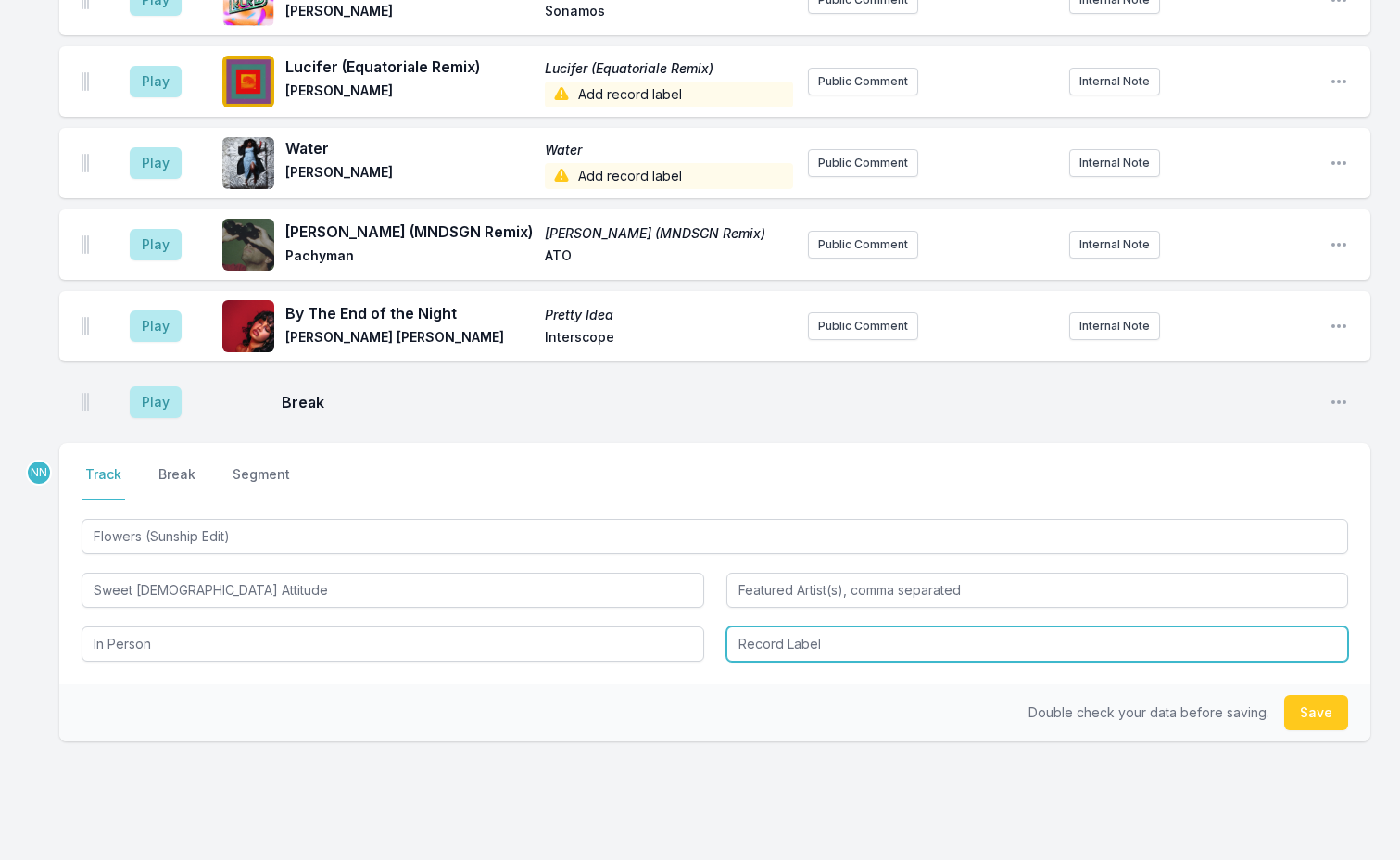
click at [837, 627] on input "Record Label" at bounding box center [1037, 645] width 623 height 35
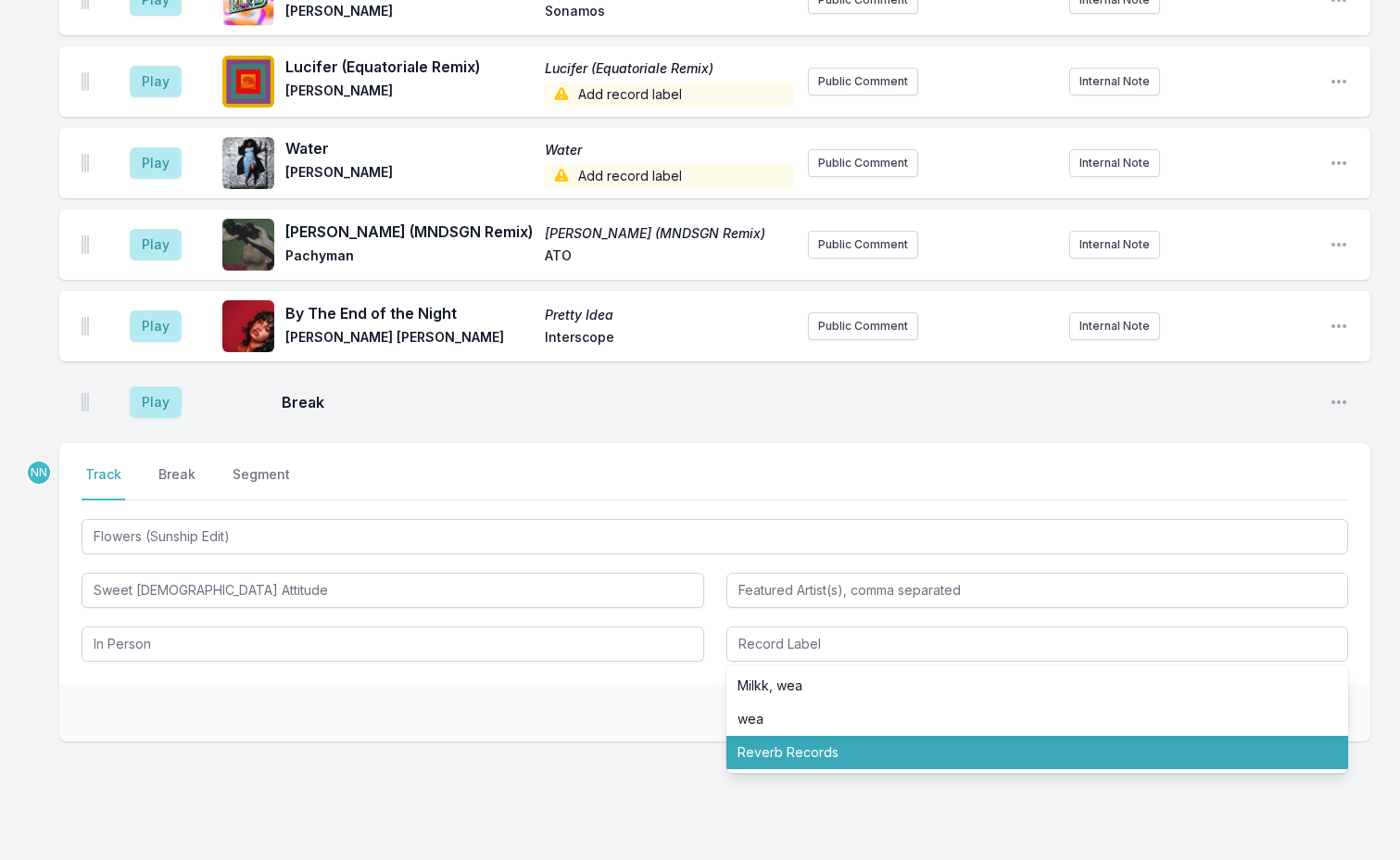
drag, startPoint x: 693, startPoint y: 722, endPoint x: 862, endPoint y: 722, distance: 169.0
click at [700, 722] on div "NN Select a tab Track Break Segment Track Break Segment Flowers (Sunship Edit) …" at bounding box center [714, 651] width 1311 height 417
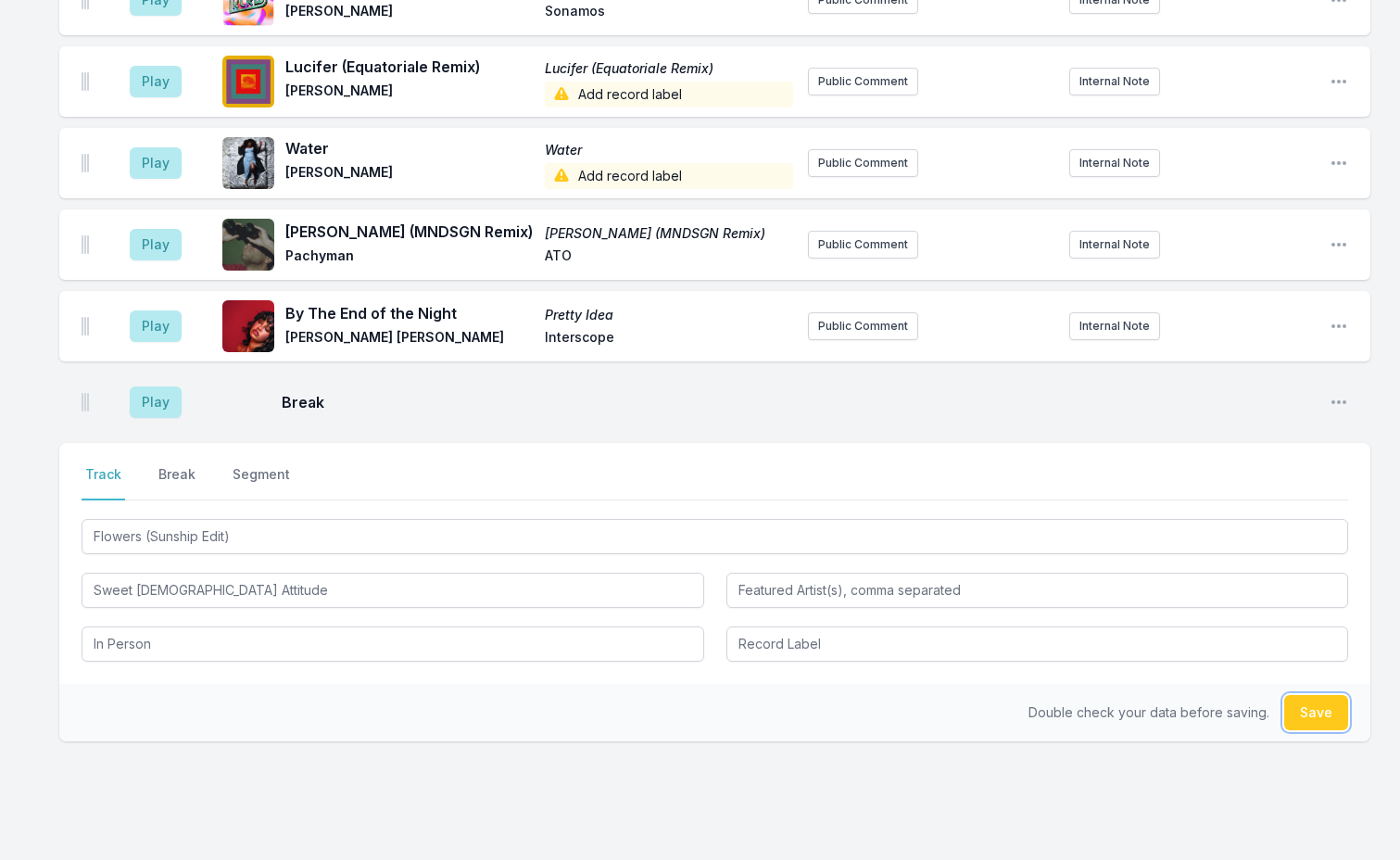
click at [1299, 695] on button "Save" at bounding box center [1315, 712] width 64 height 35
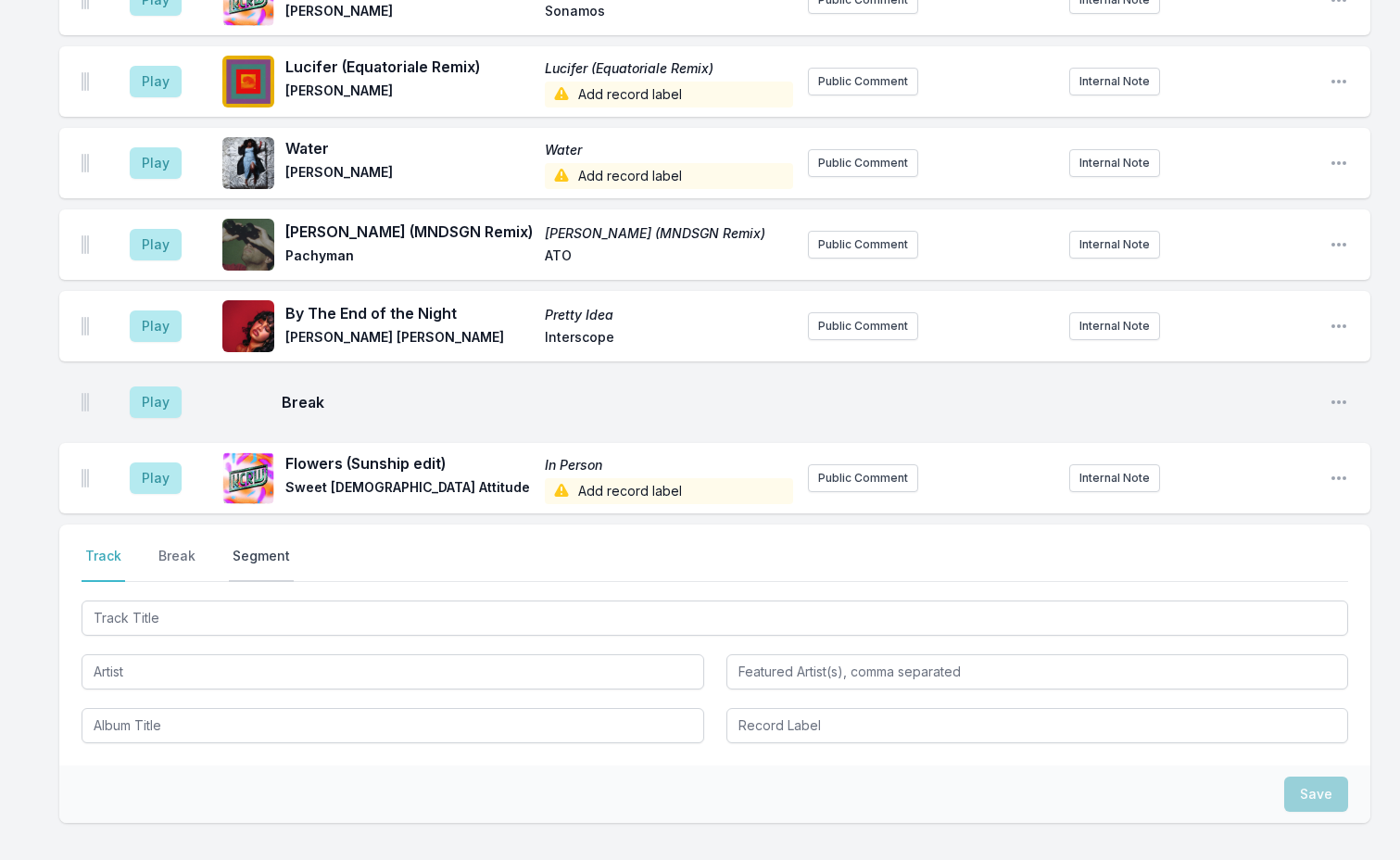
scroll to position [4191, 0]
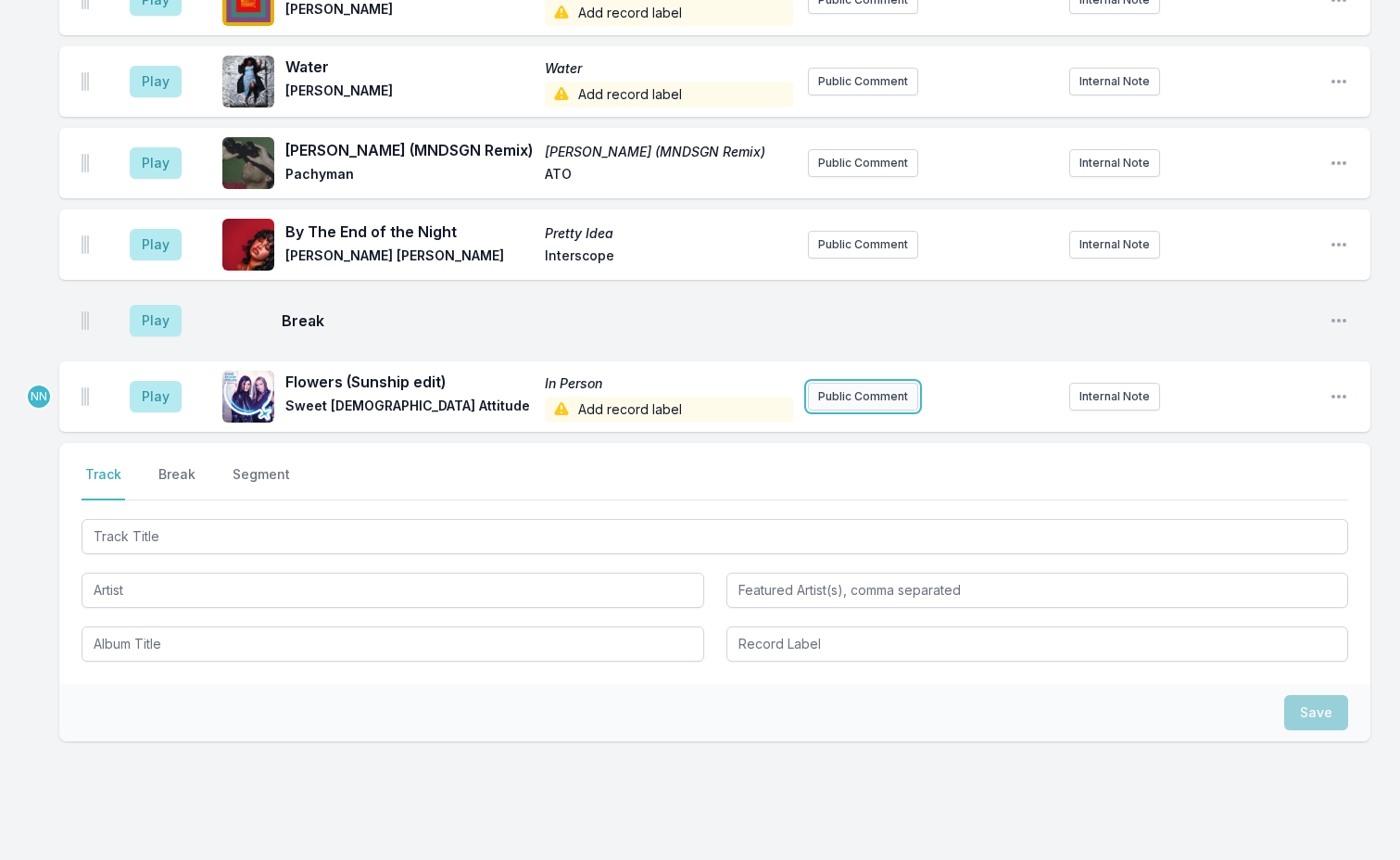
click at [857, 383] on button "Public Comment" at bounding box center [863, 397] width 110 height 28
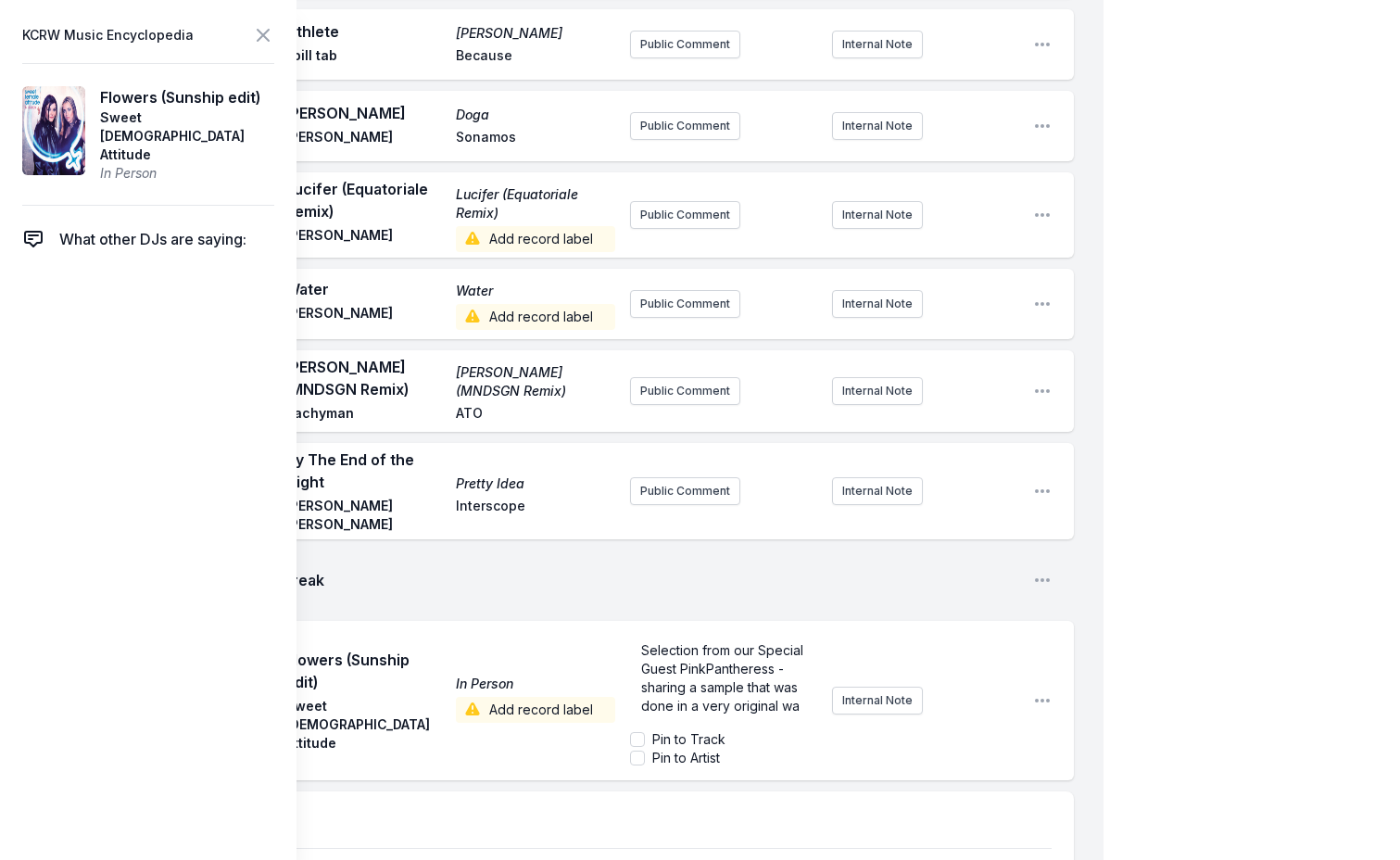
scroll to position [28, 0]
click at [263, 31] on icon at bounding box center [263, 34] width 23 height 23
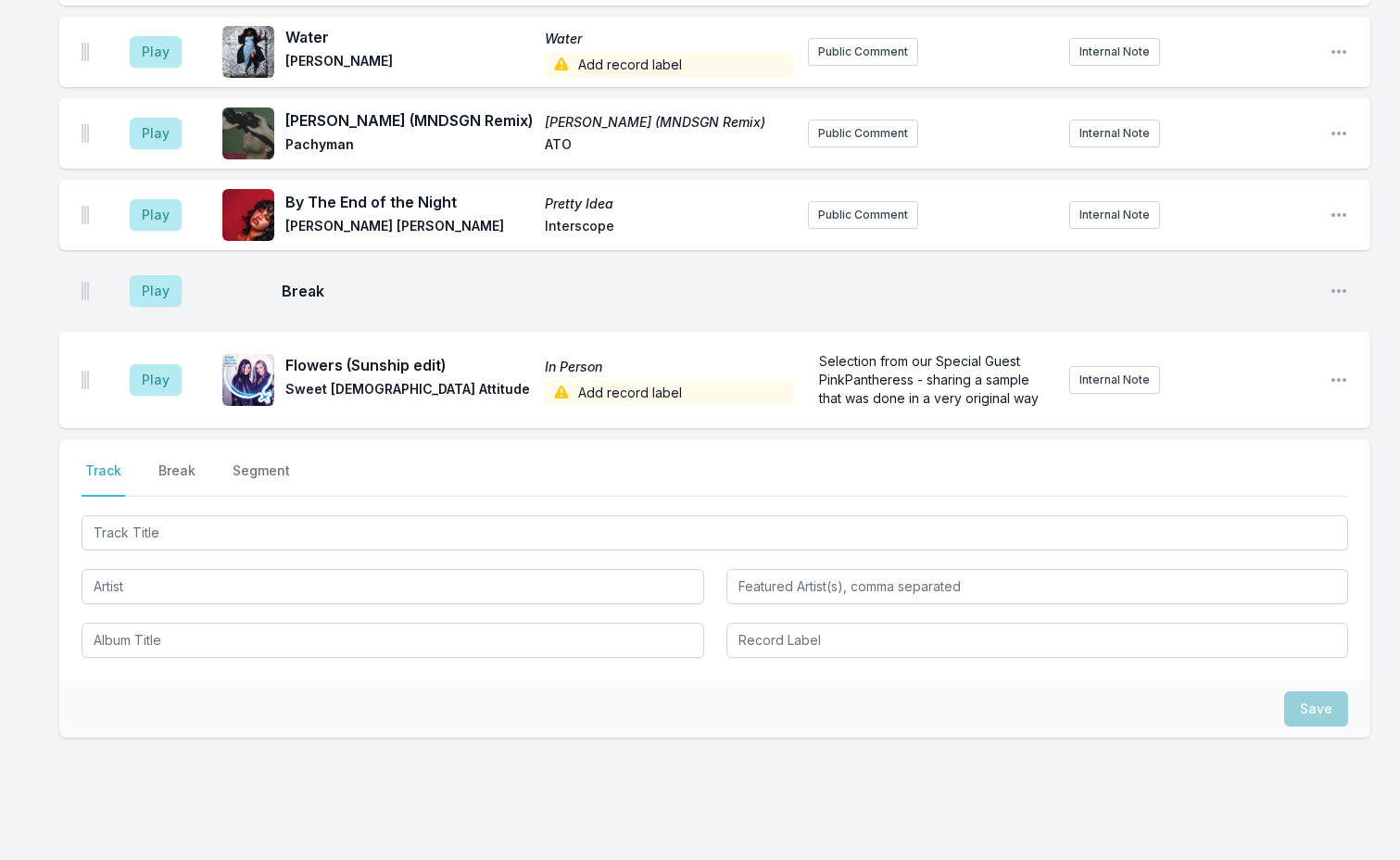
scroll to position [4216, 0]
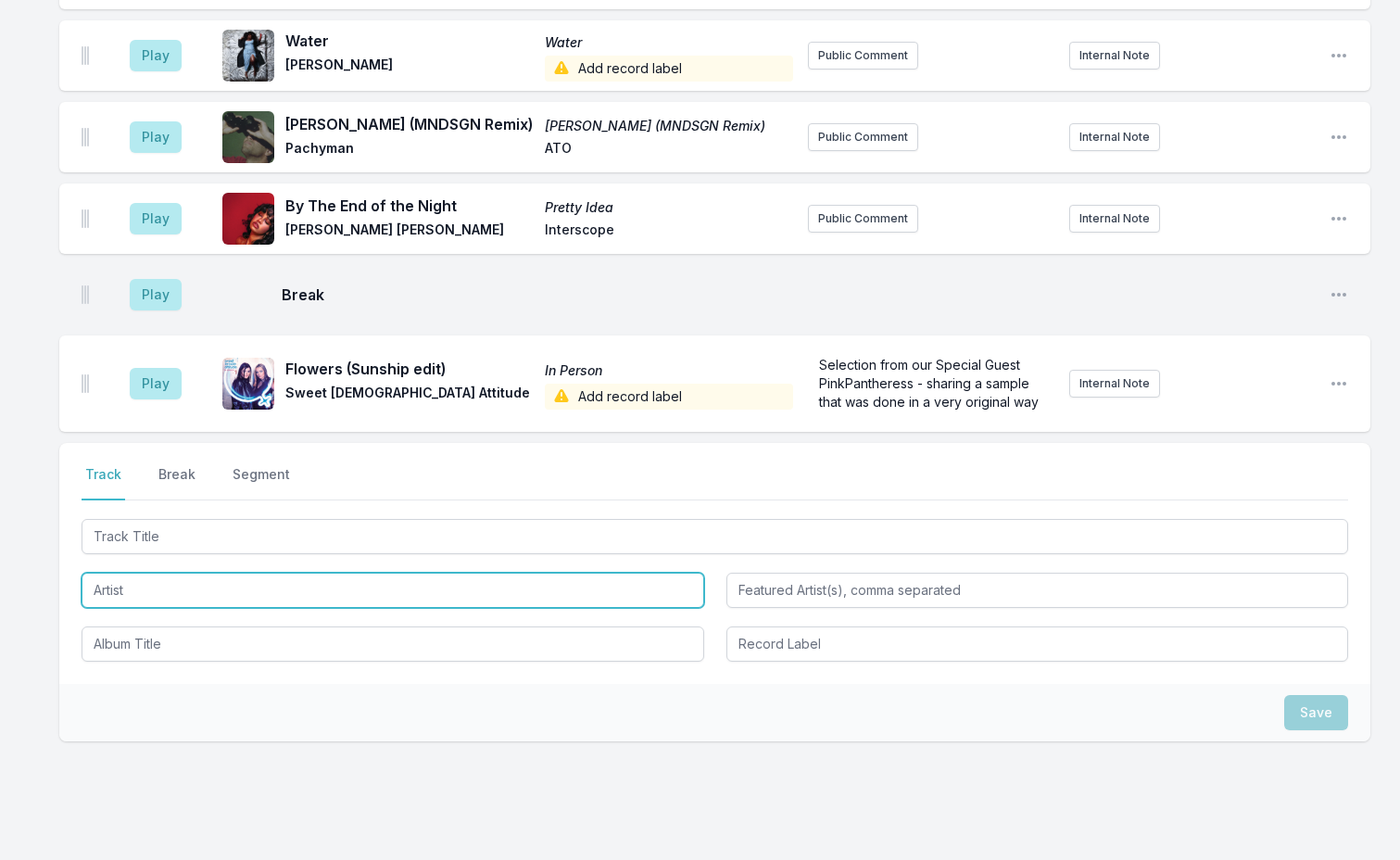
click at [188, 573] on input "Artist" at bounding box center [393, 590] width 623 height 35
type input "Stateside"
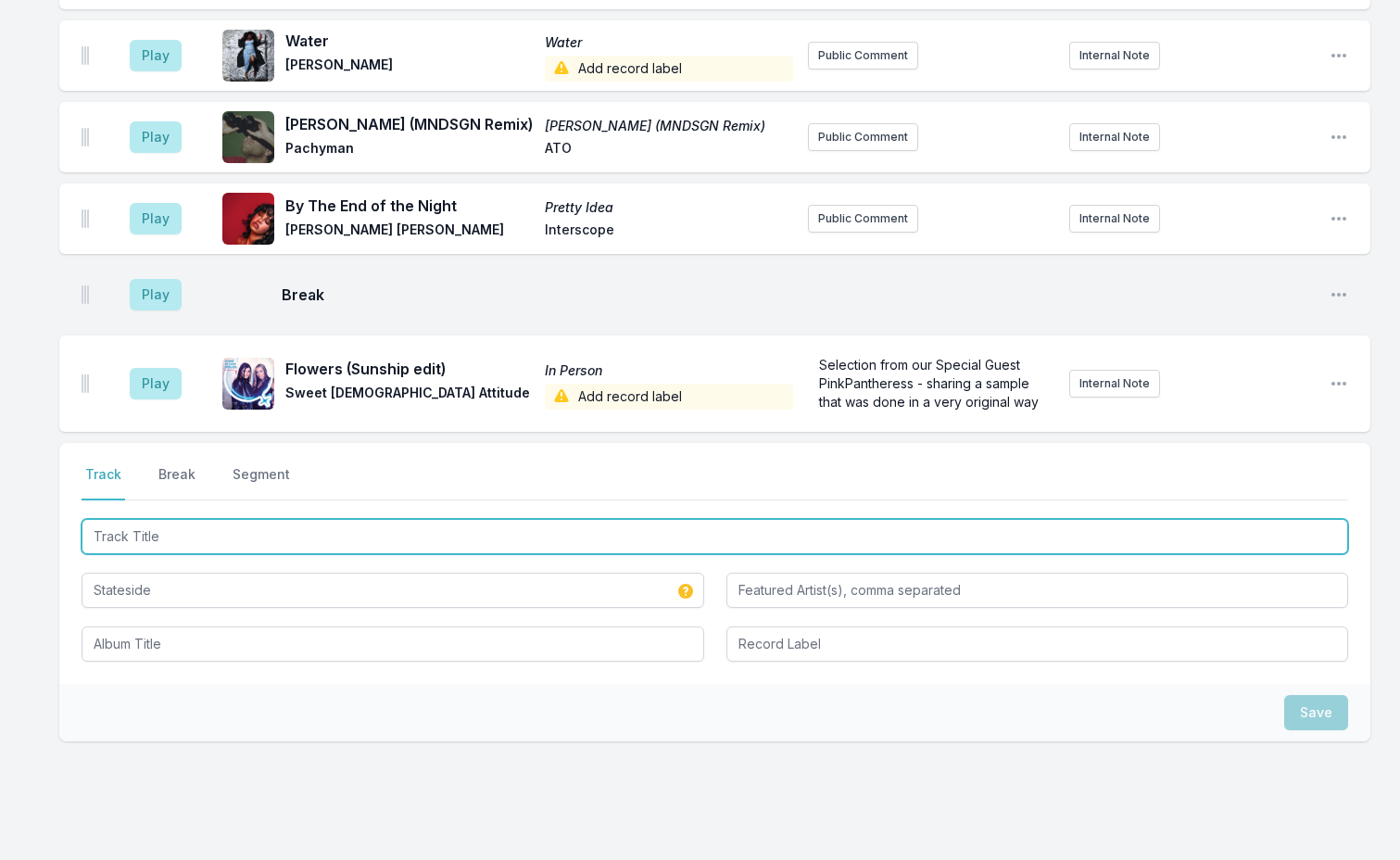
click at [128, 519] on input "Track Title" at bounding box center [714, 536] width 1266 height 35
type input "STate"
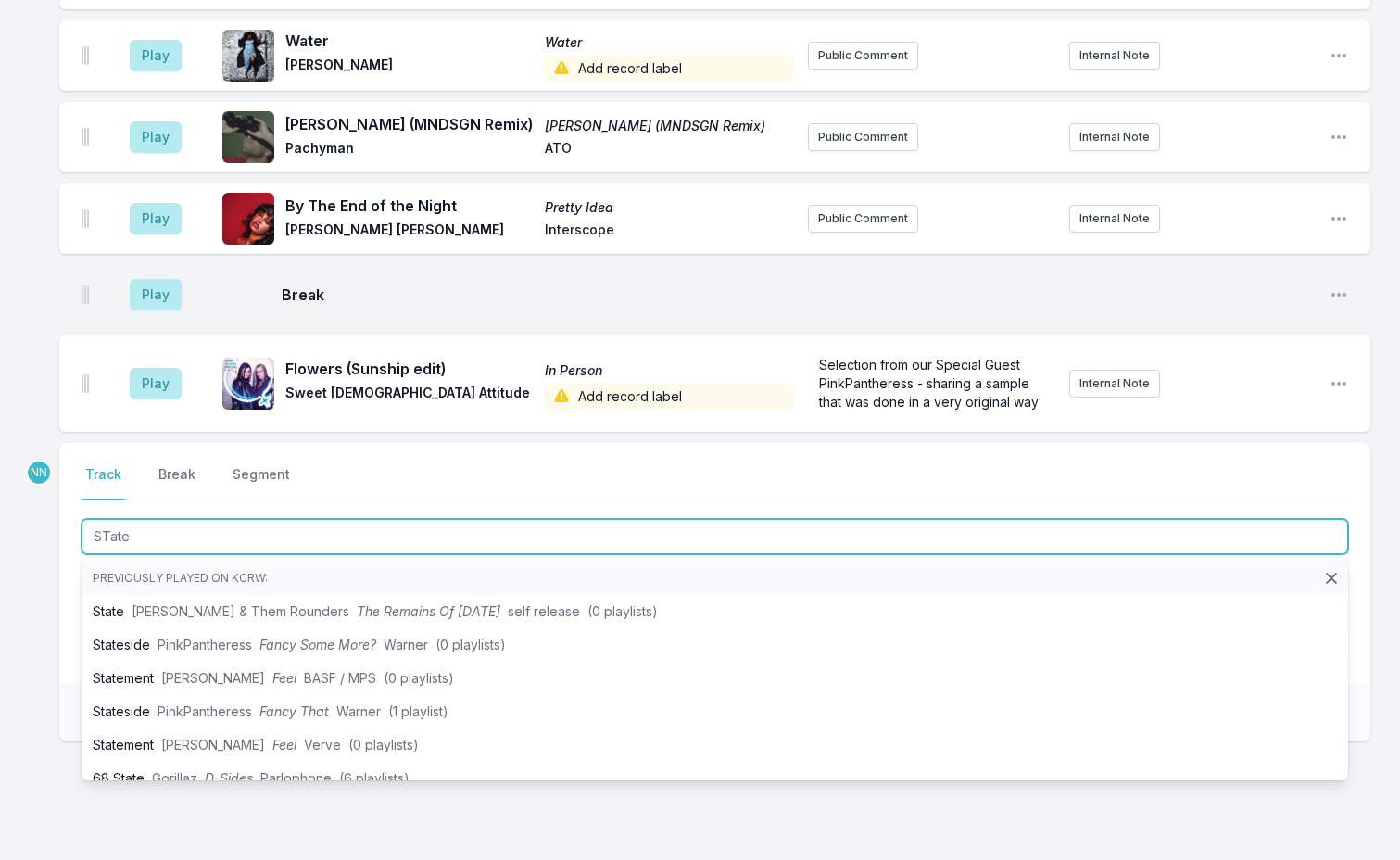
drag, startPoint x: 136, startPoint y: 480, endPoint x: -56, endPoint y: 457, distance: 193.4
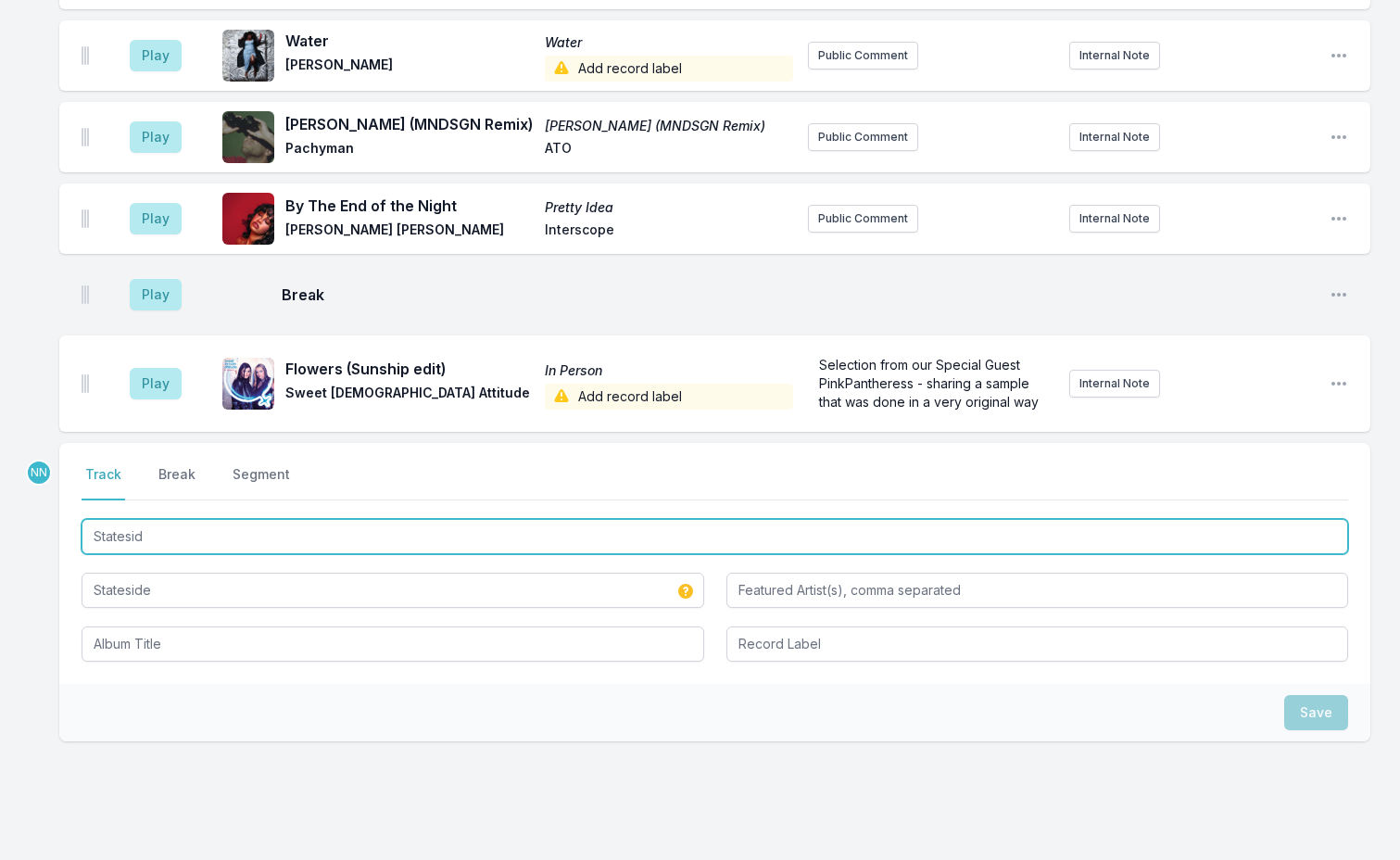
type input "Stateside"
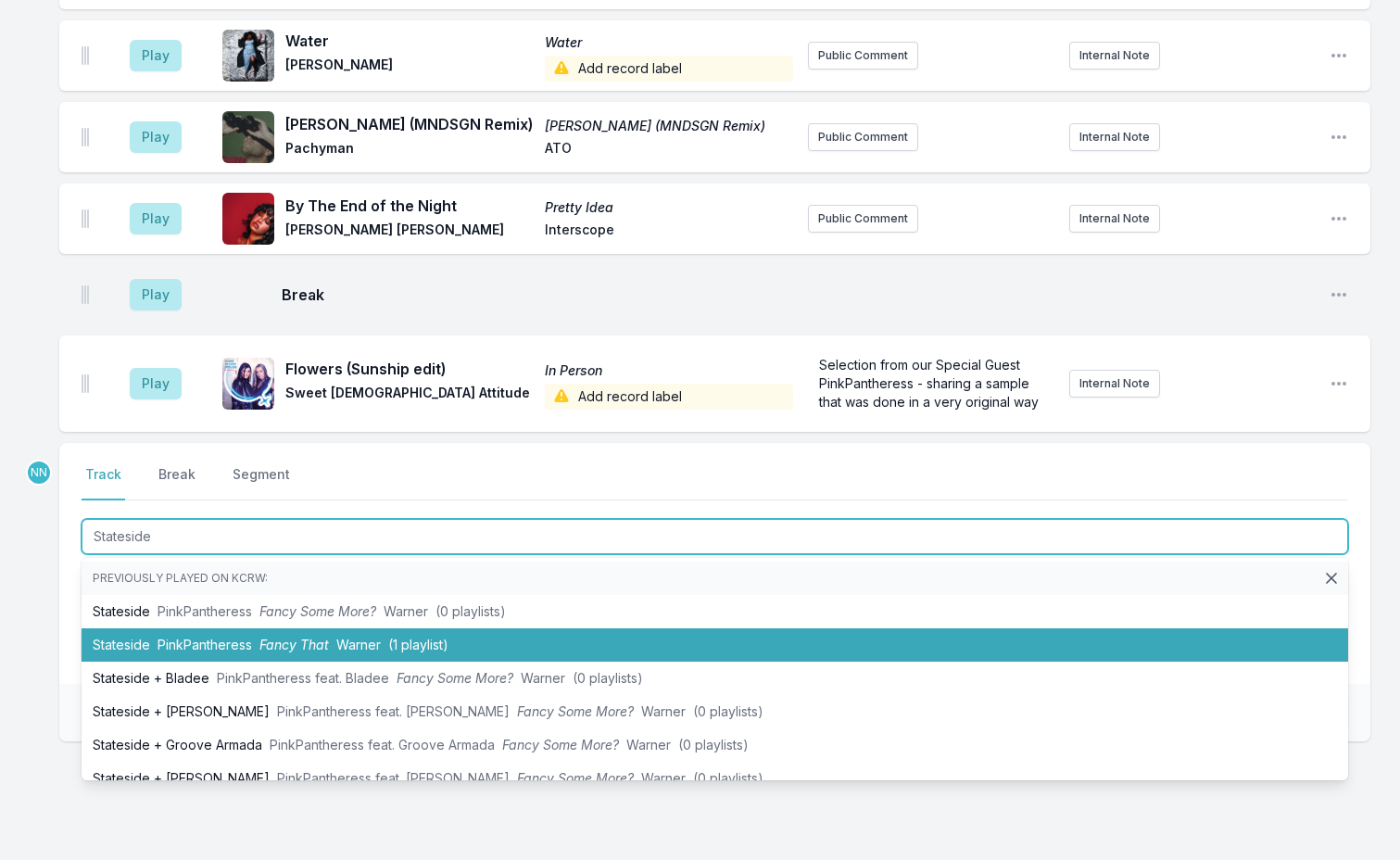
click at [207, 637] on span "PinkPantheress" at bounding box center [205, 645] width 94 height 16
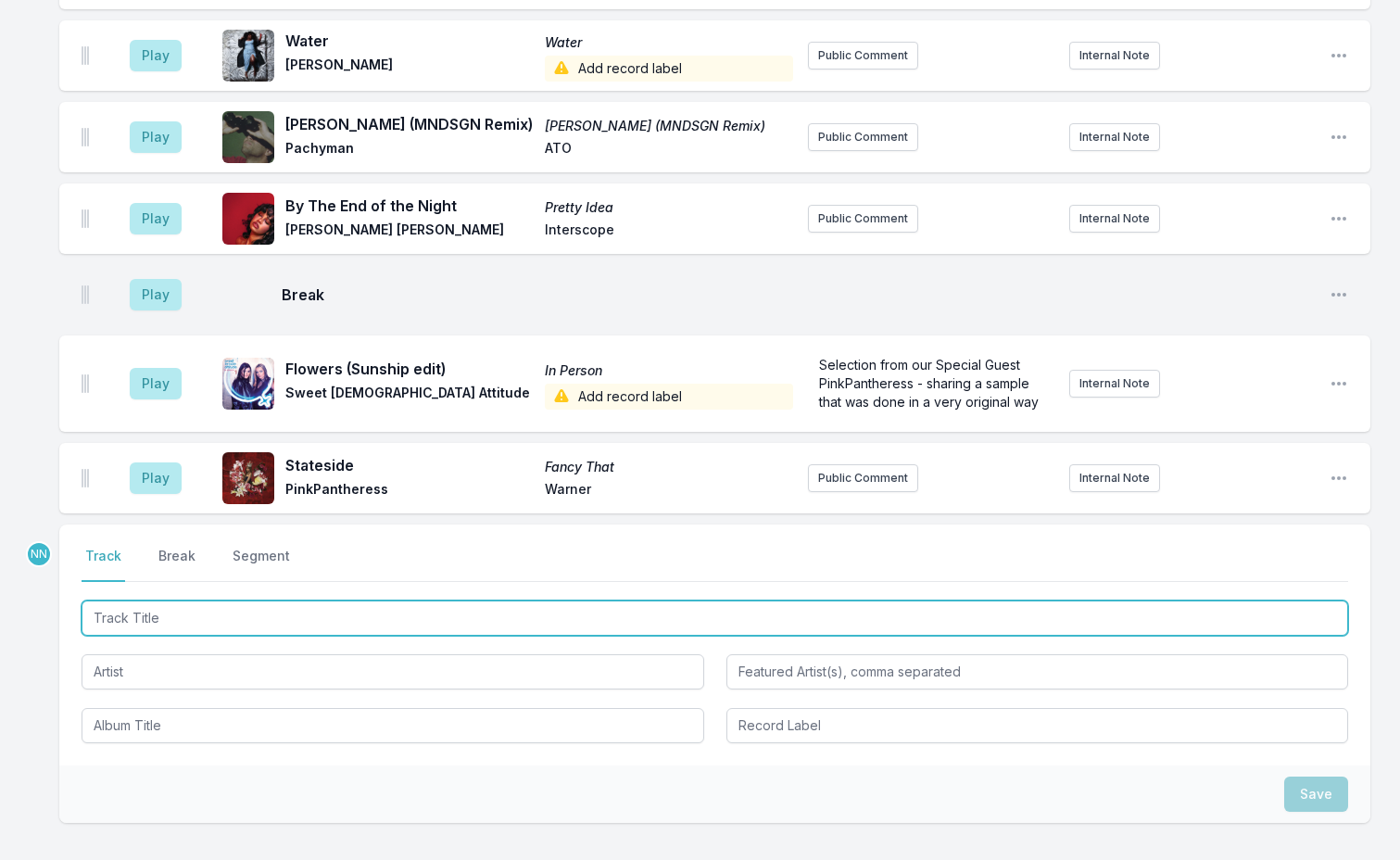
scroll to position [4298, 0]
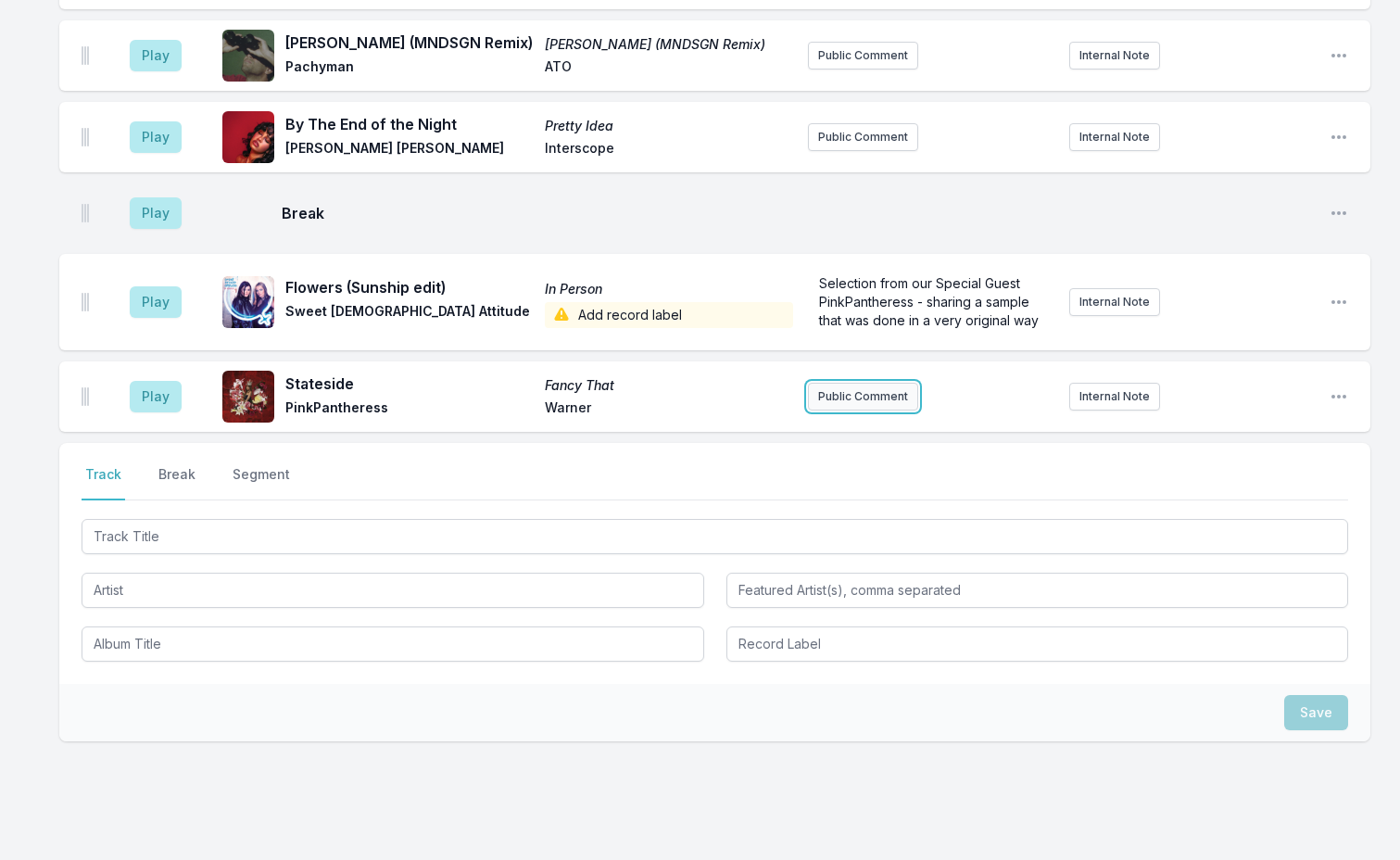
click at [836, 383] on button "Public Comment" at bounding box center [863, 397] width 110 height 28
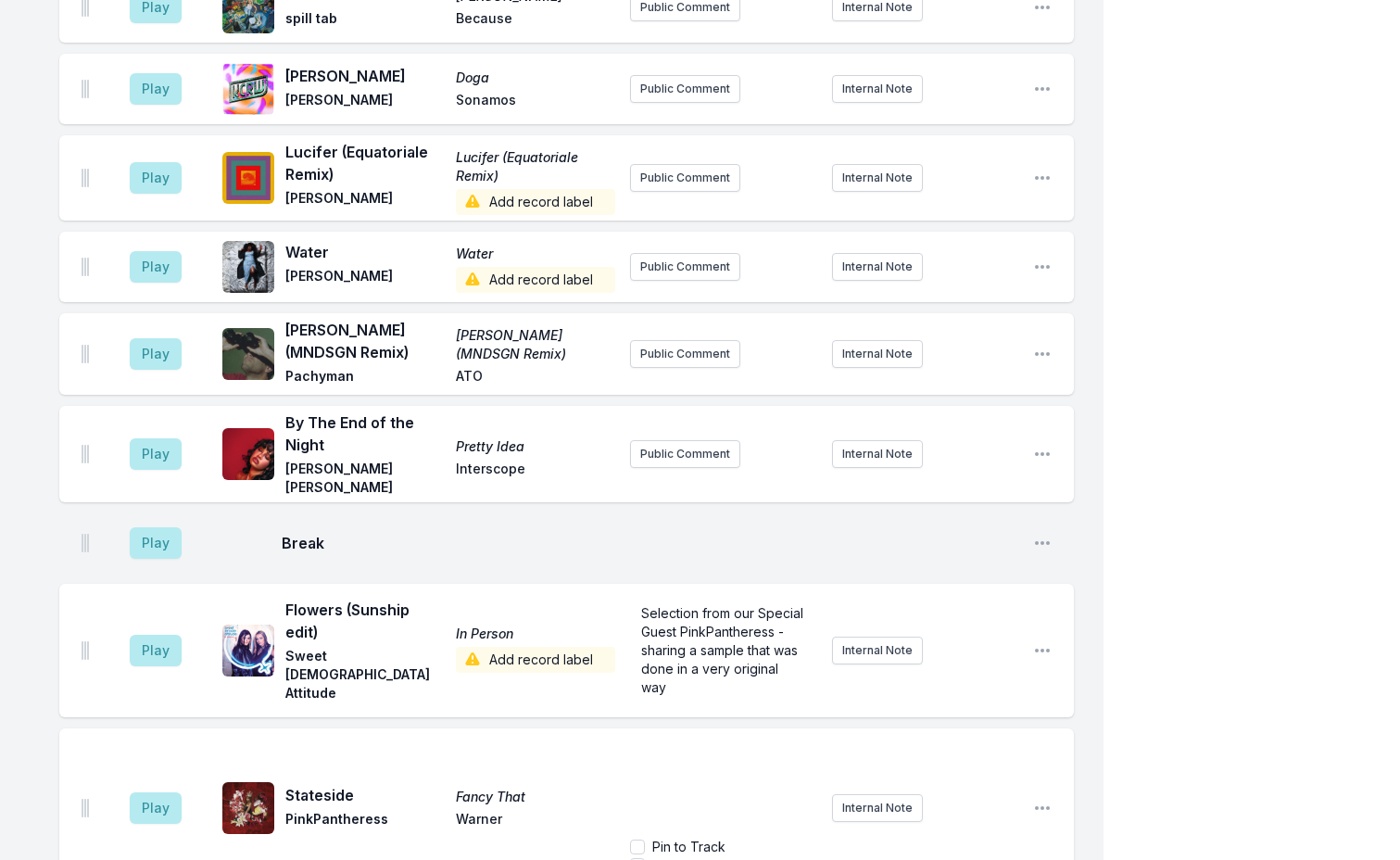
scroll to position [4369, 0]
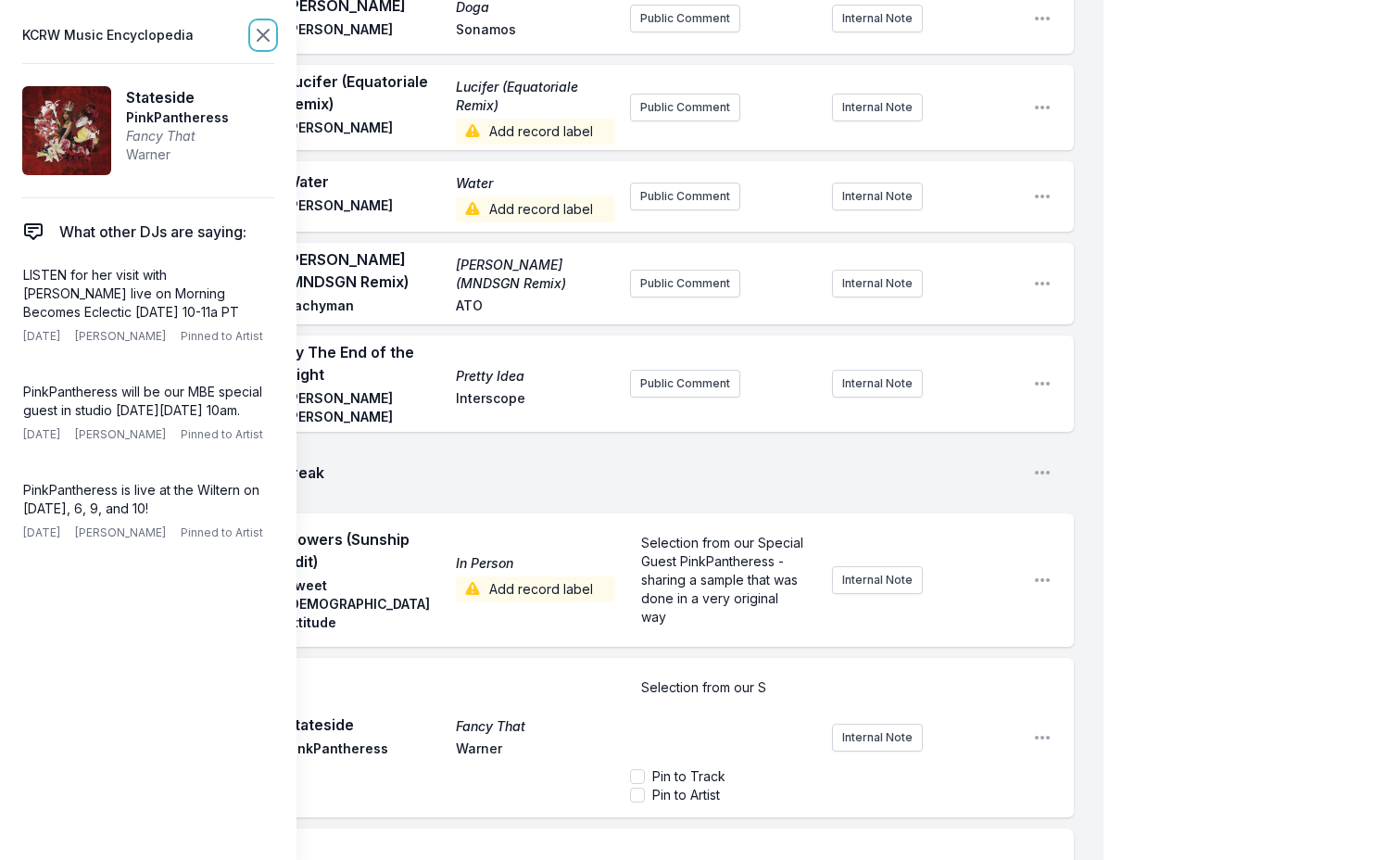
click at [260, 42] on icon at bounding box center [263, 34] width 23 height 23
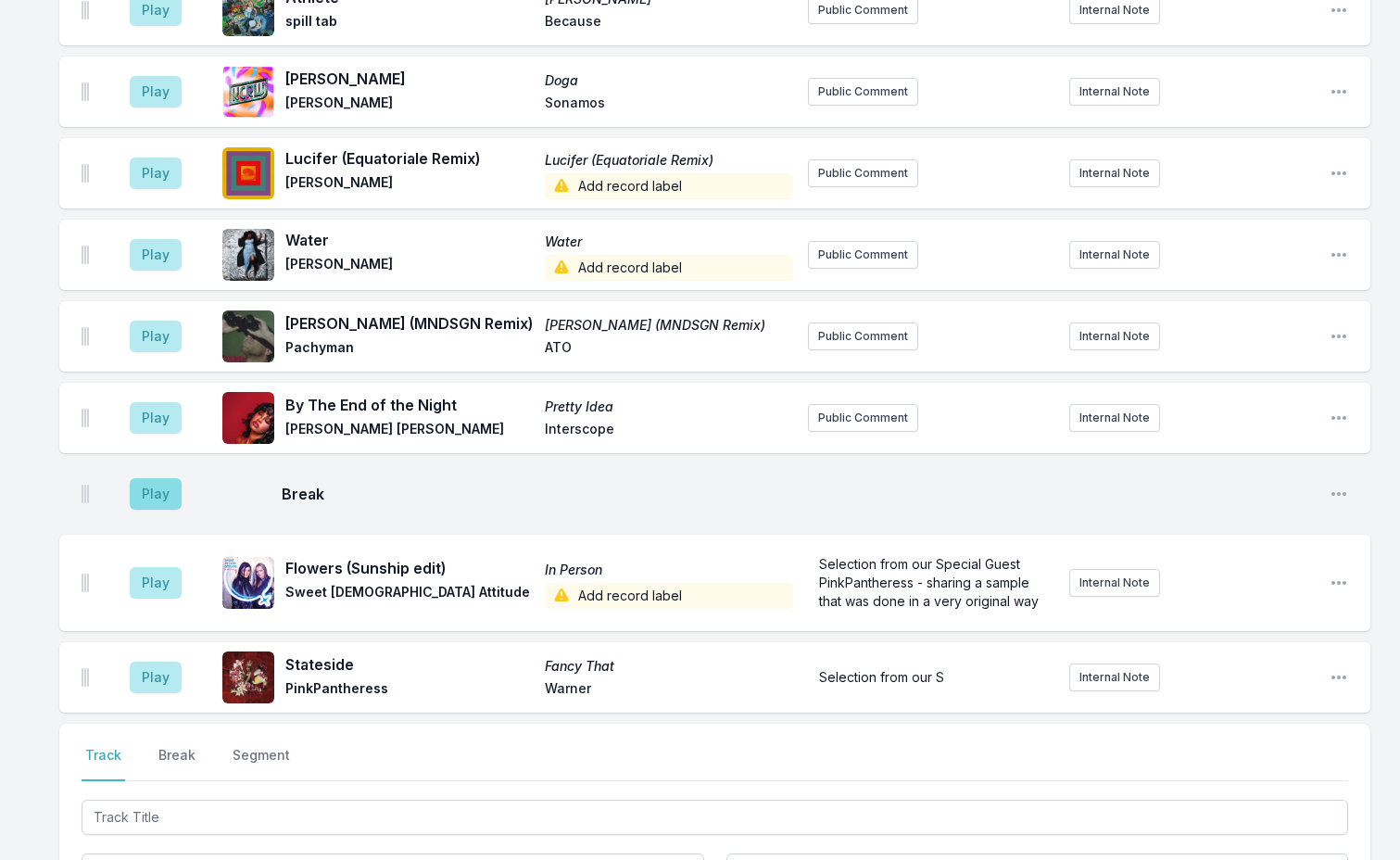
scroll to position [3909, 0]
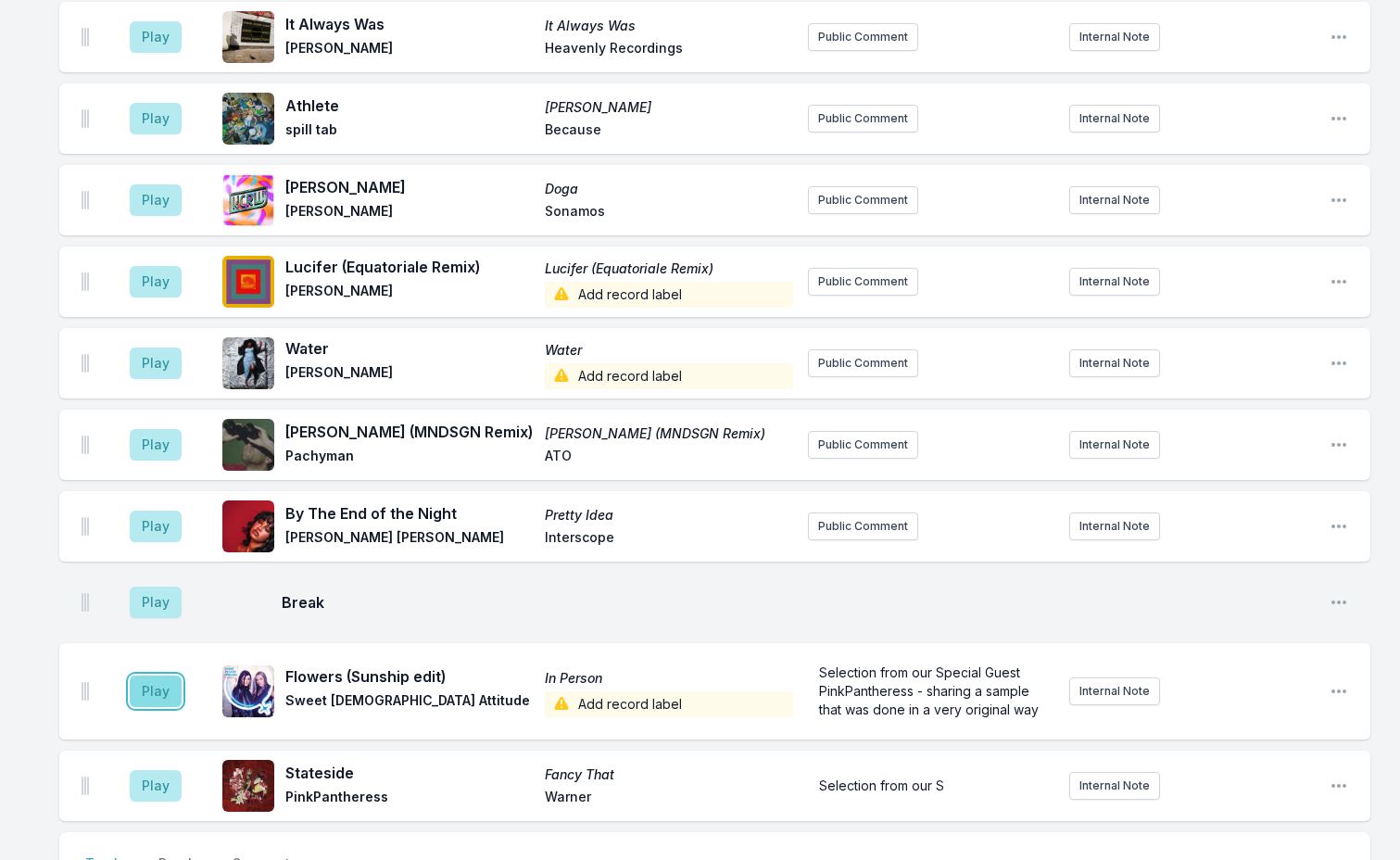
click at [157, 676] on button "Play" at bounding box center [155, 692] width 52 height 31
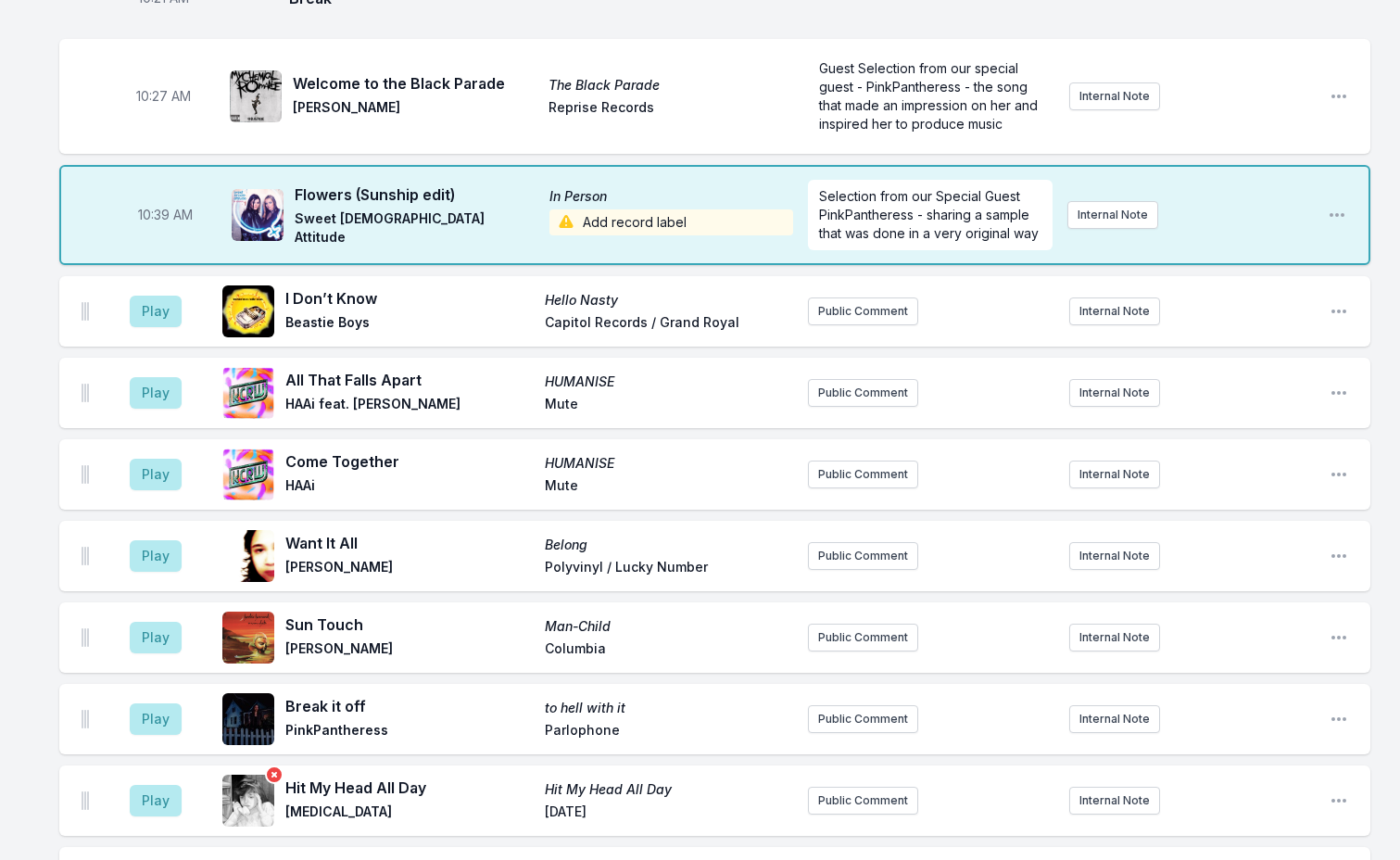
scroll to position [2241, 0]
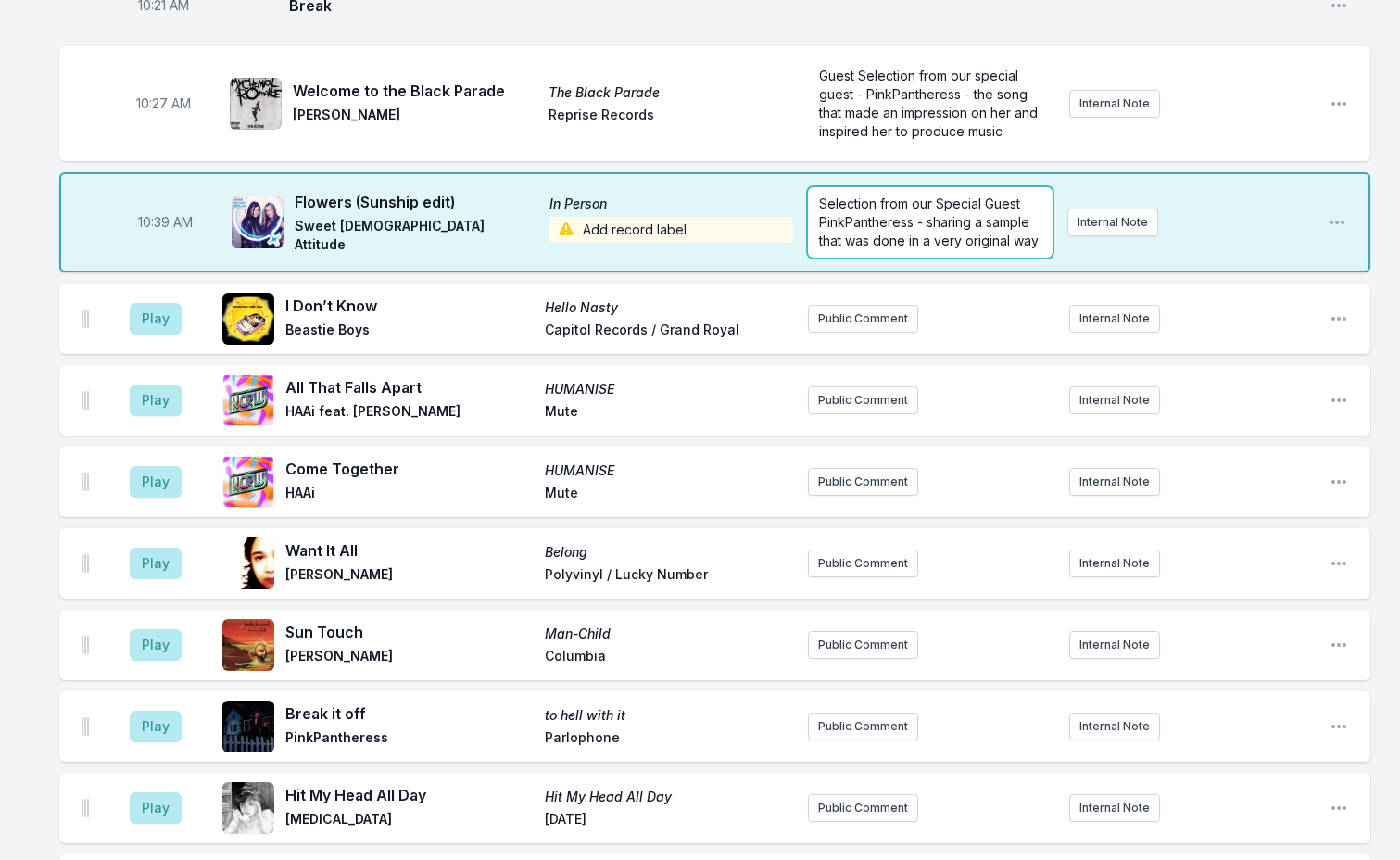
click at [982, 196] on span "Selection from our Special Guest PinkPantheress - sharing a sample that was don…" at bounding box center [929, 222] width 219 height 53
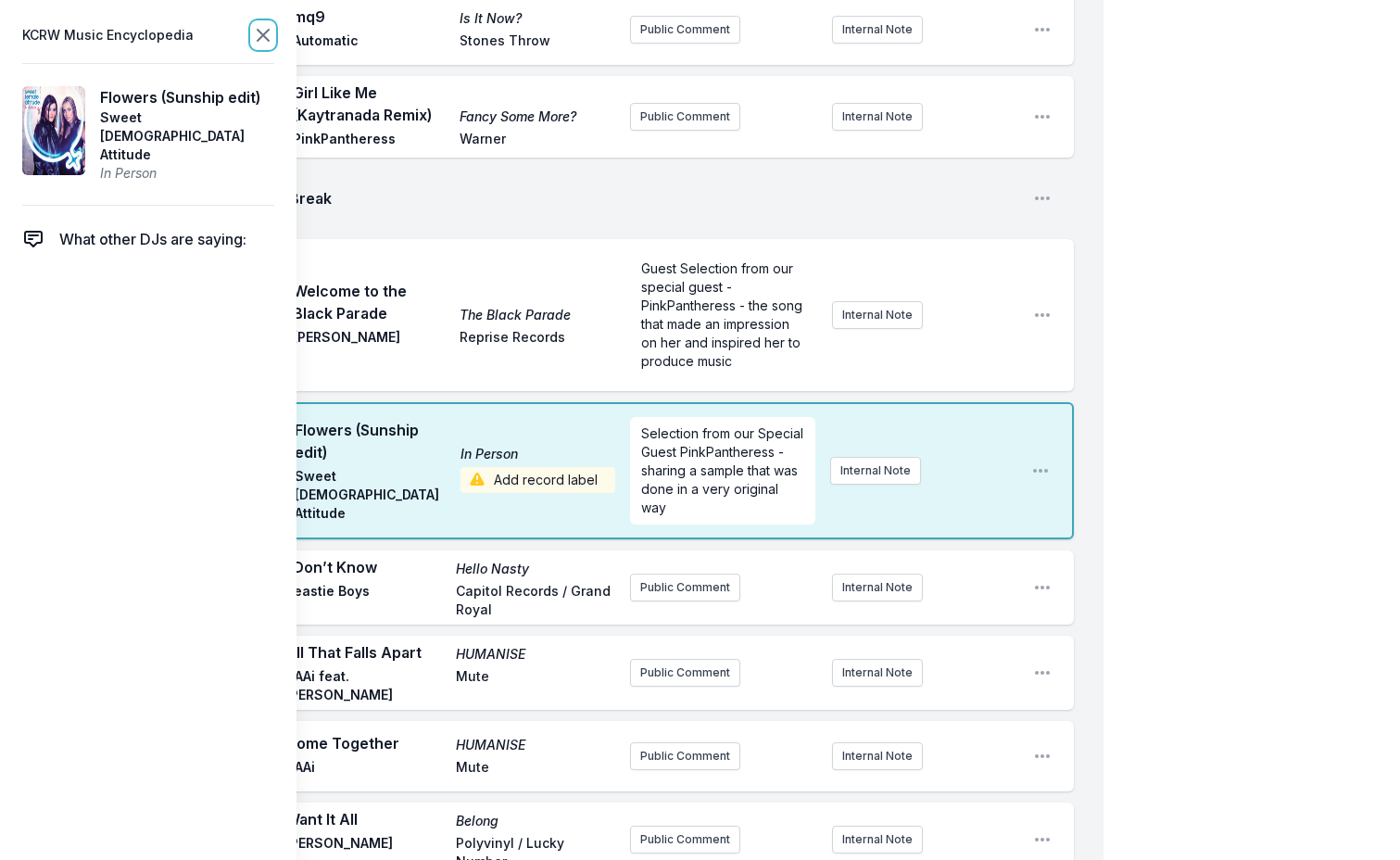
click at [256, 44] on icon at bounding box center [263, 34] width 23 height 23
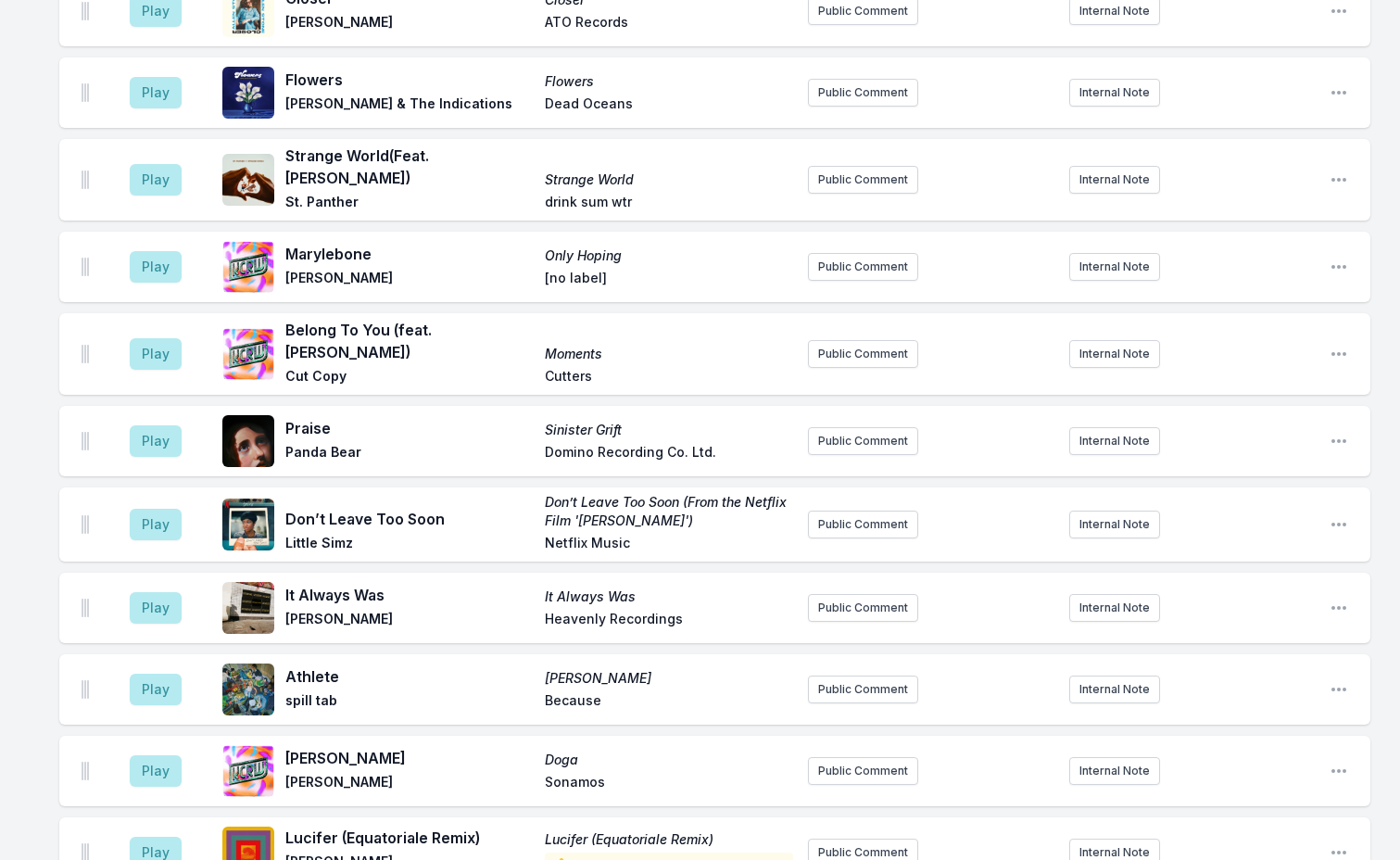
scroll to position [4094, 0]
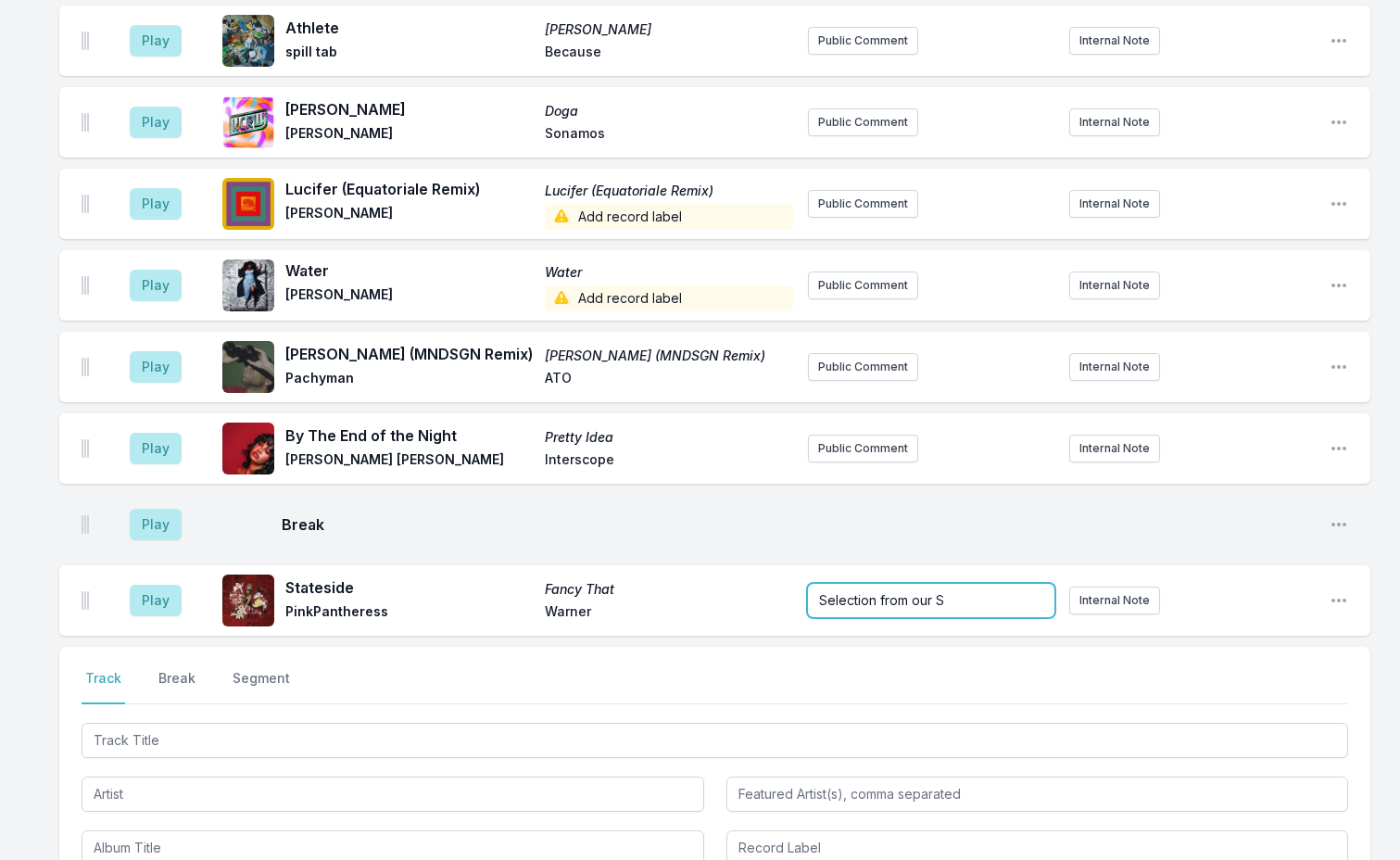
click at [930, 584] on form "Selection from our S" at bounding box center [931, 600] width 246 height 33
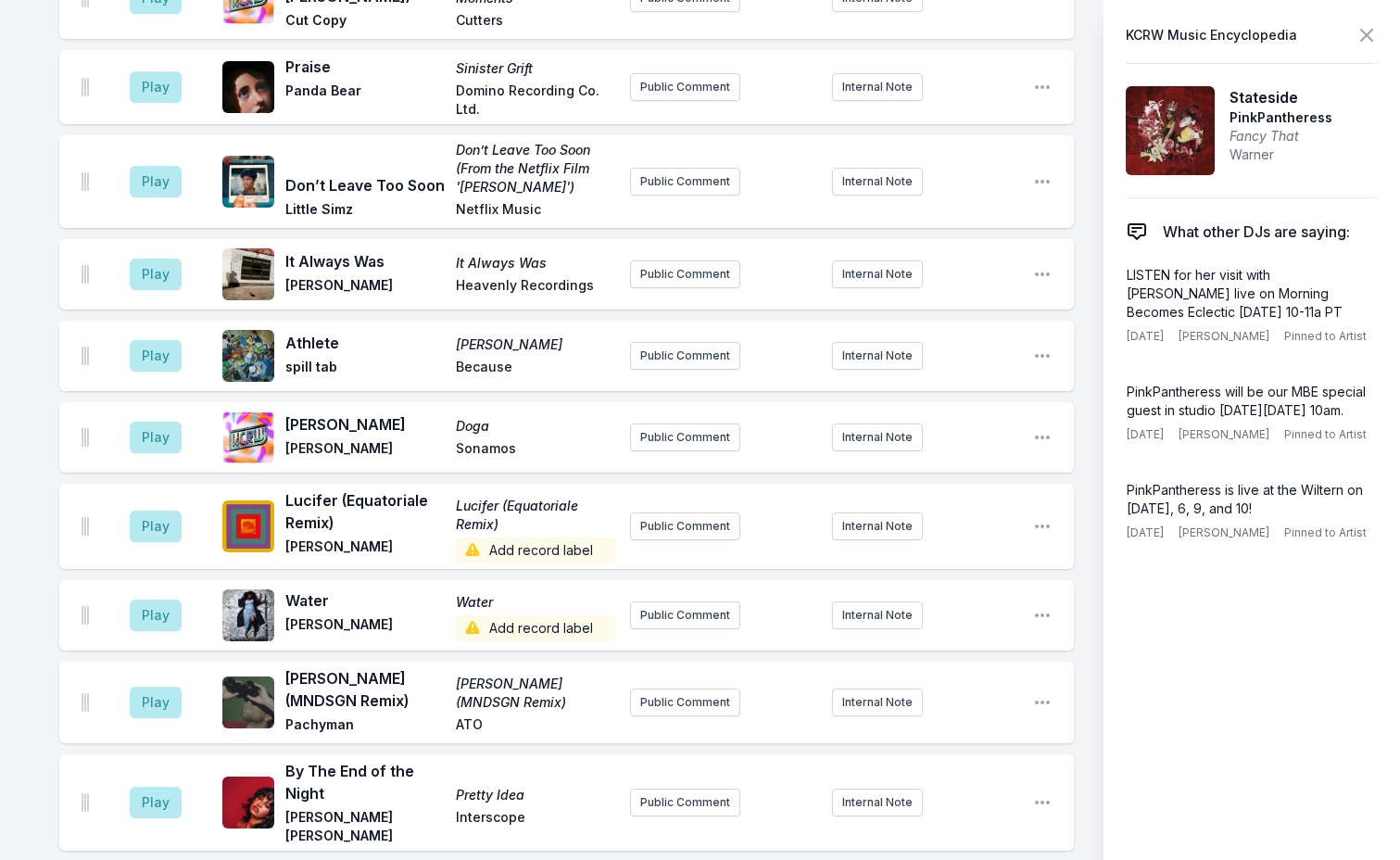
scroll to position [4165, 0]
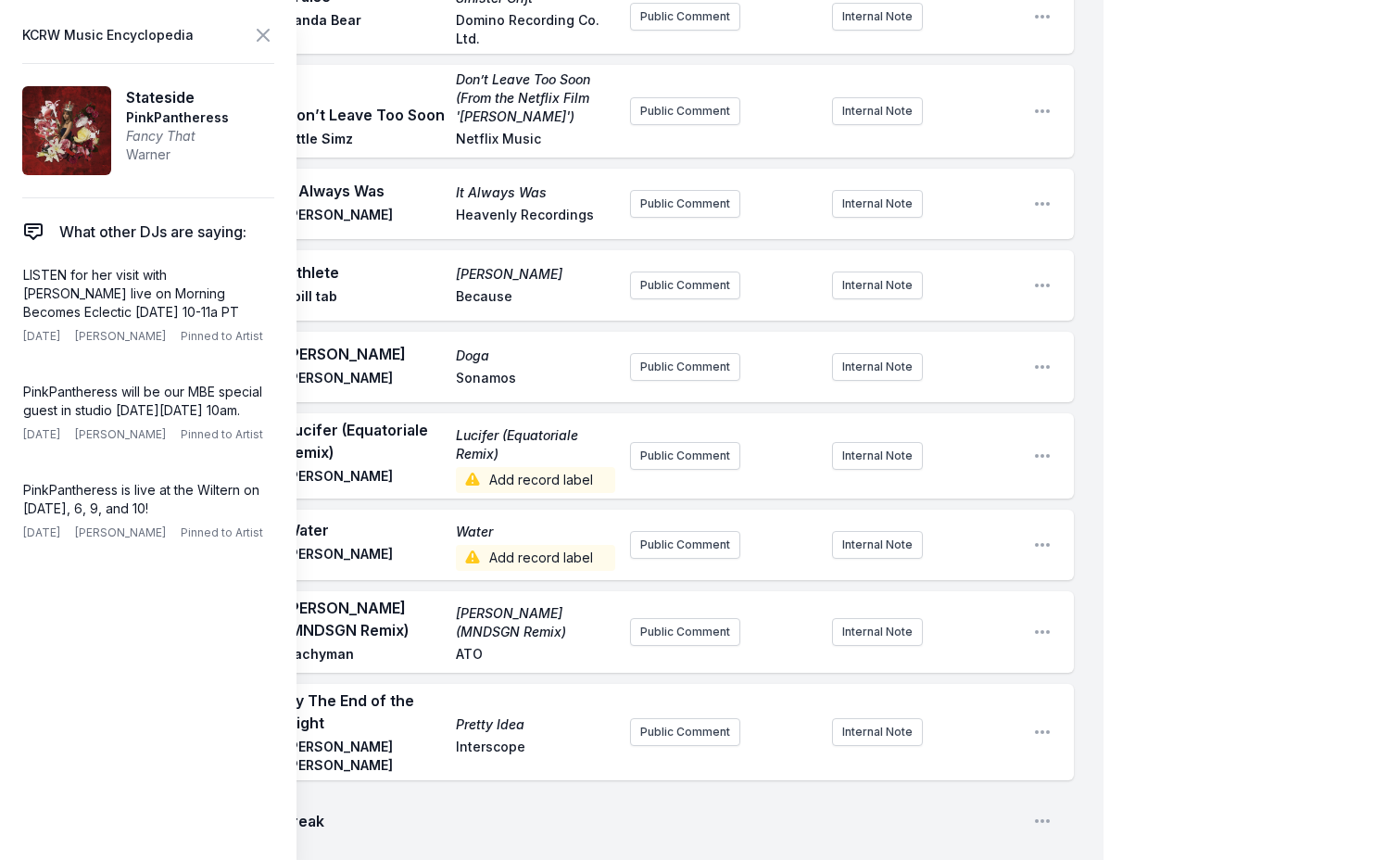
click at [266, 31] on icon at bounding box center [263, 34] width 23 height 23
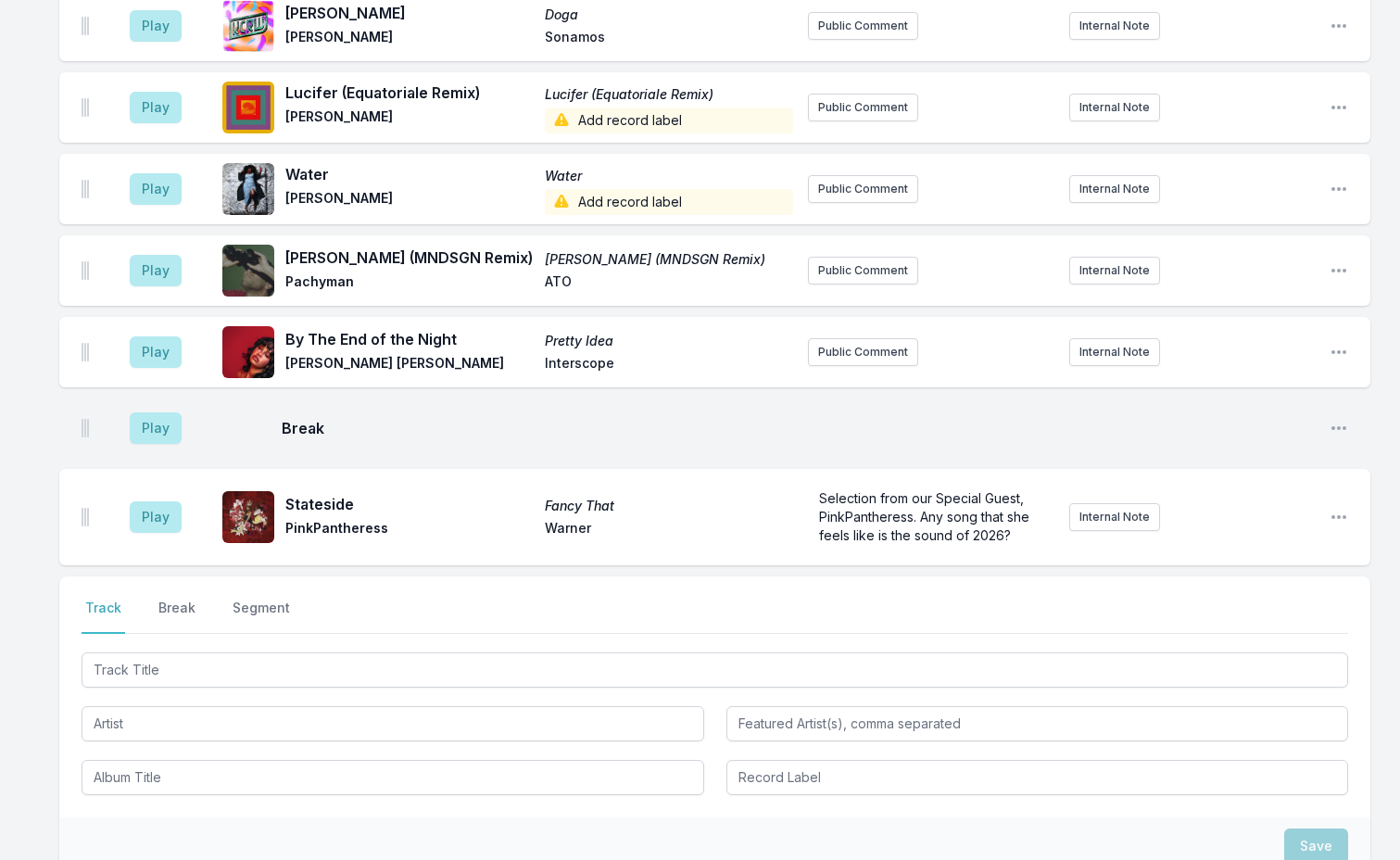
scroll to position [4325, 0]
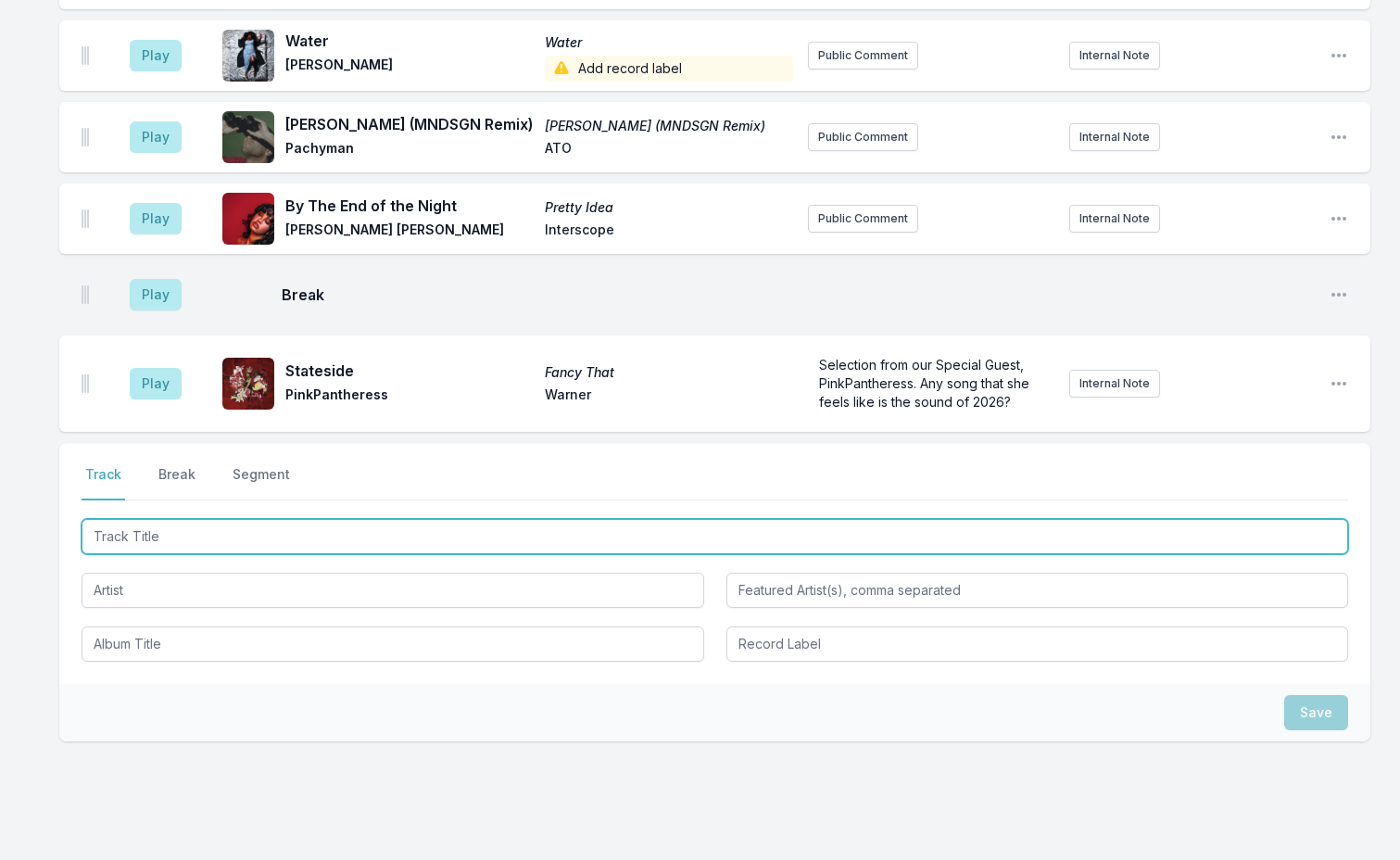
click at [233, 519] on input "Track Title" at bounding box center [714, 536] width 1266 height 35
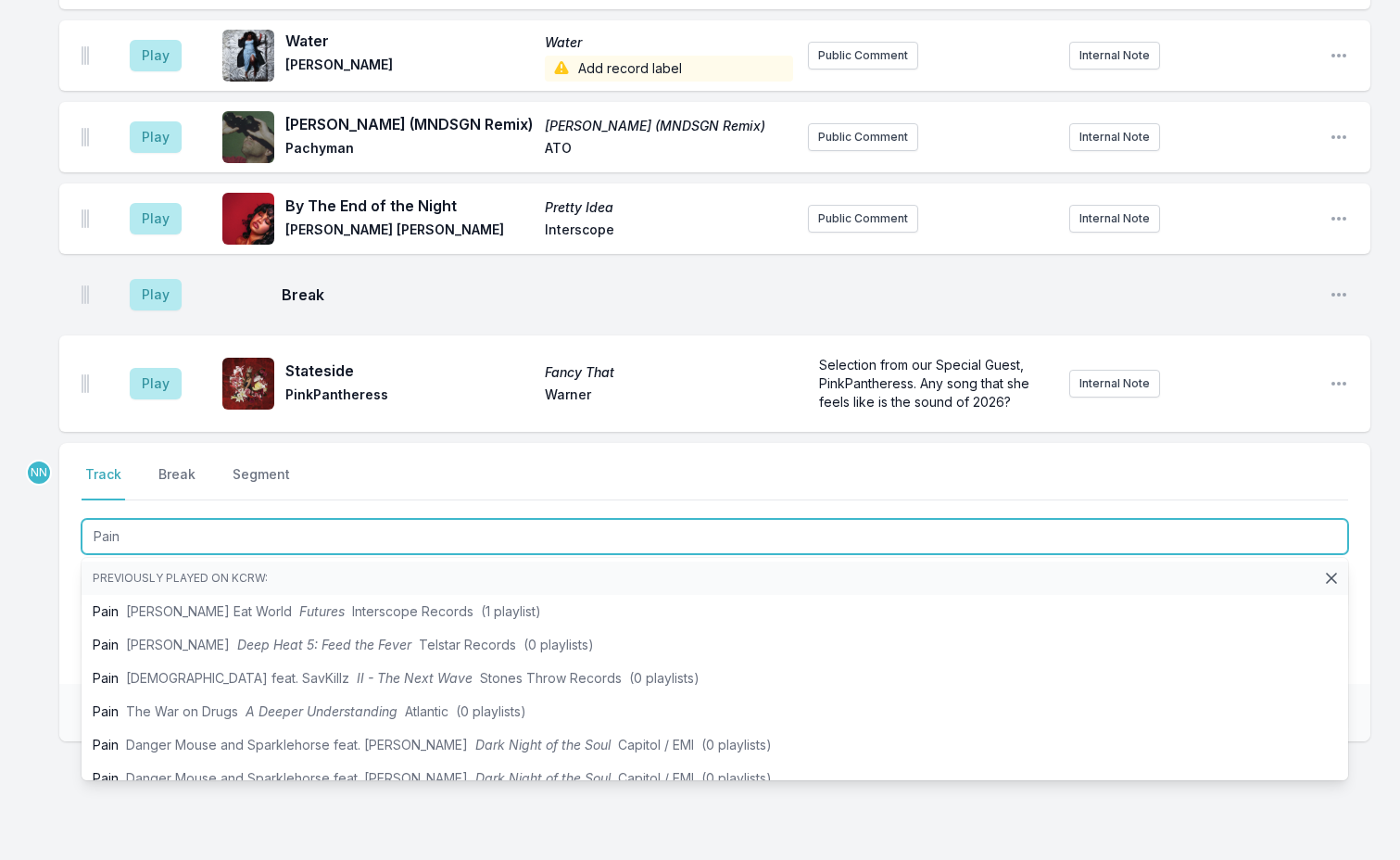
type input "Pain"
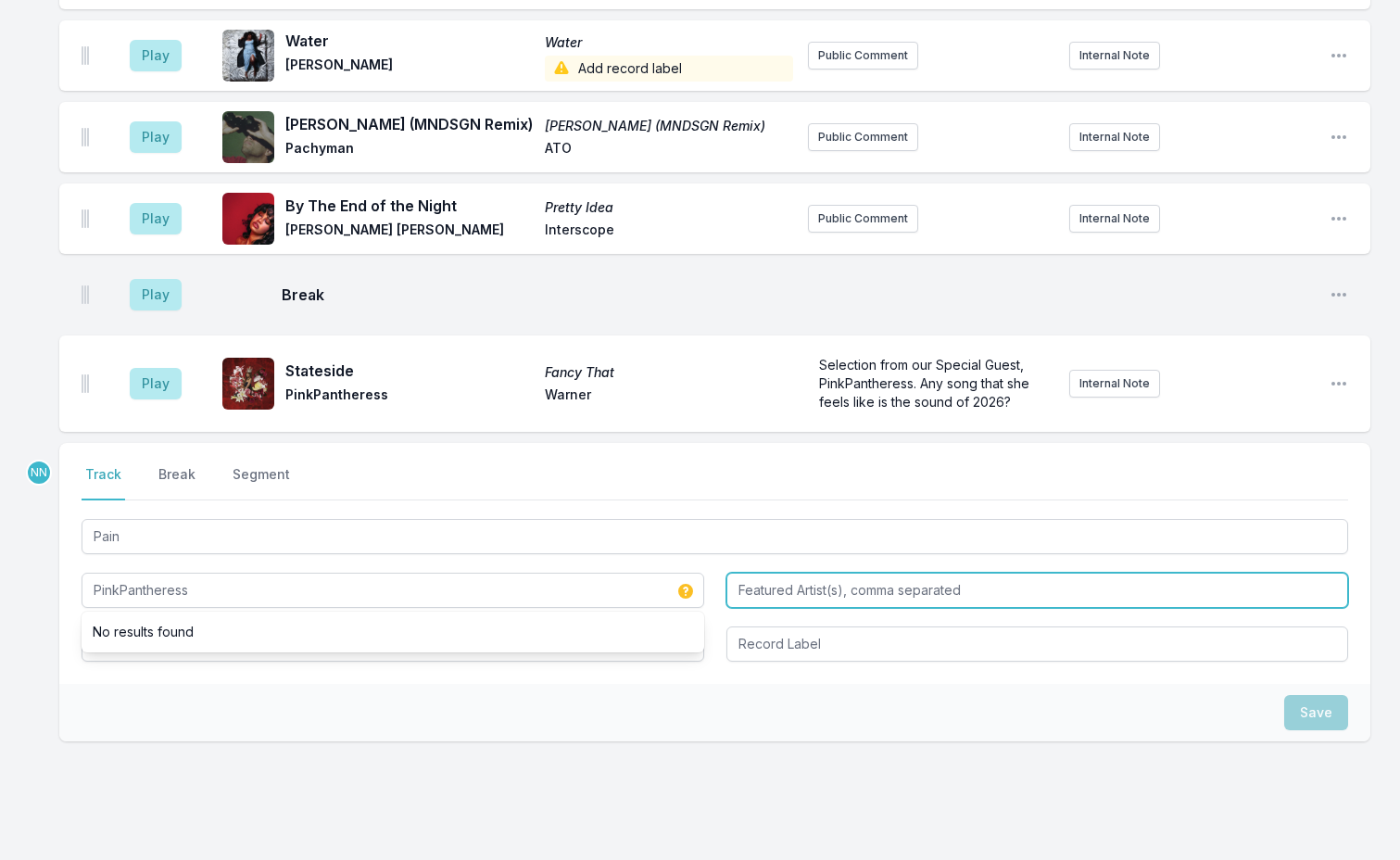
type input "PinkPantheress"
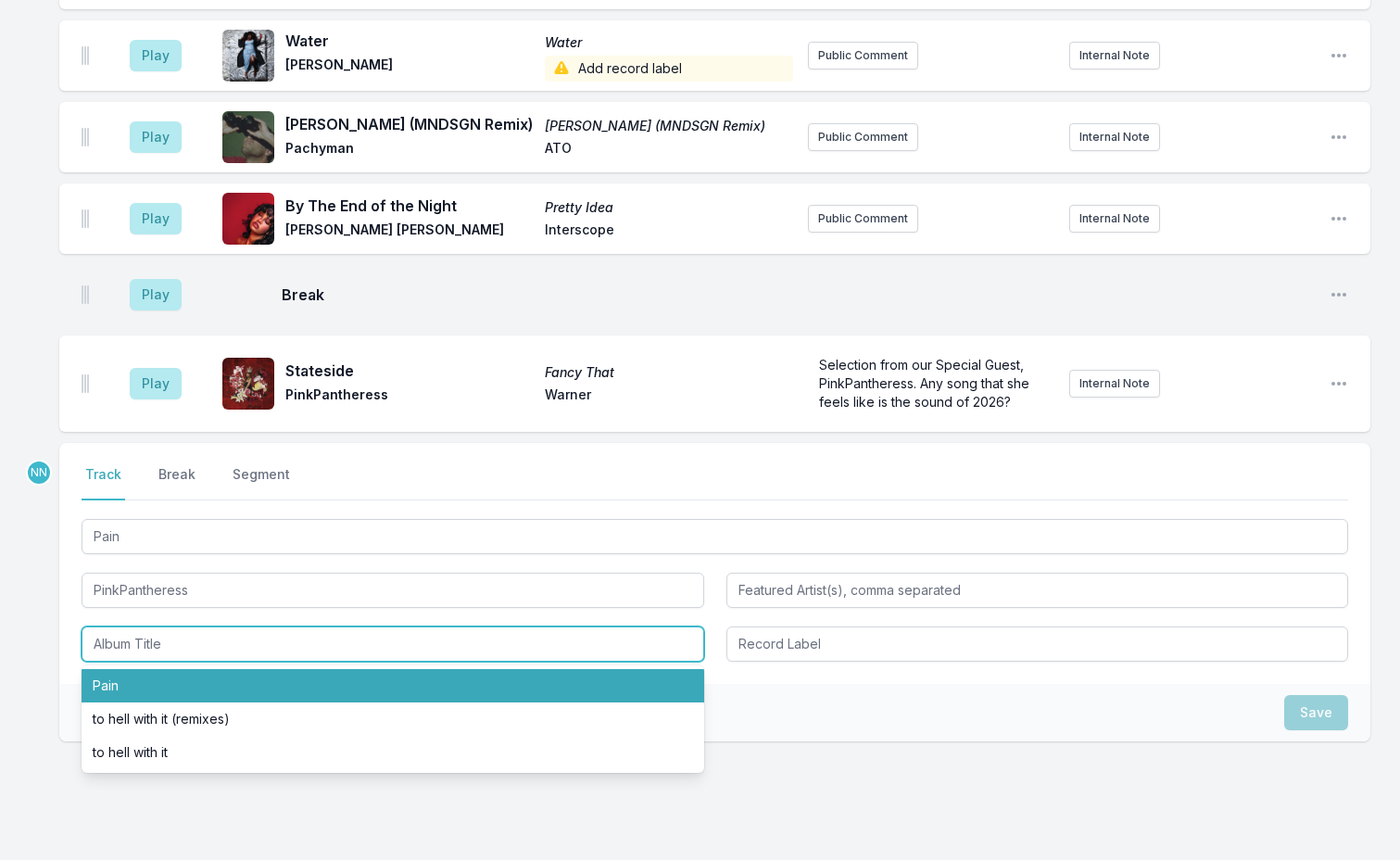
click at [280, 669] on li "Pain" at bounding box center [393, 686] width 623 height 33
type input "Pain"
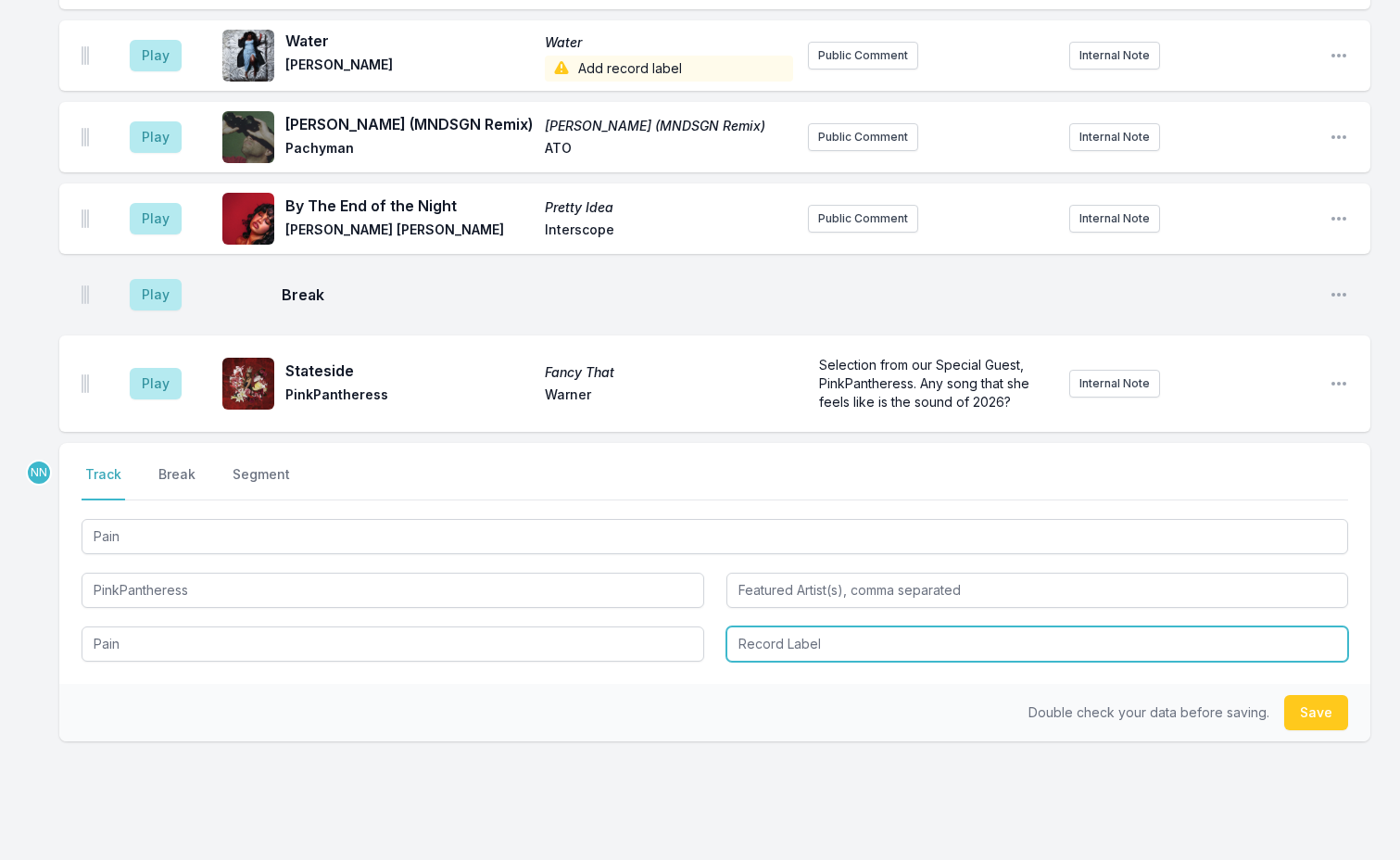
click at [772, 627] on input "Record Label" at bounding box center [1037, 645] width 623 height 35
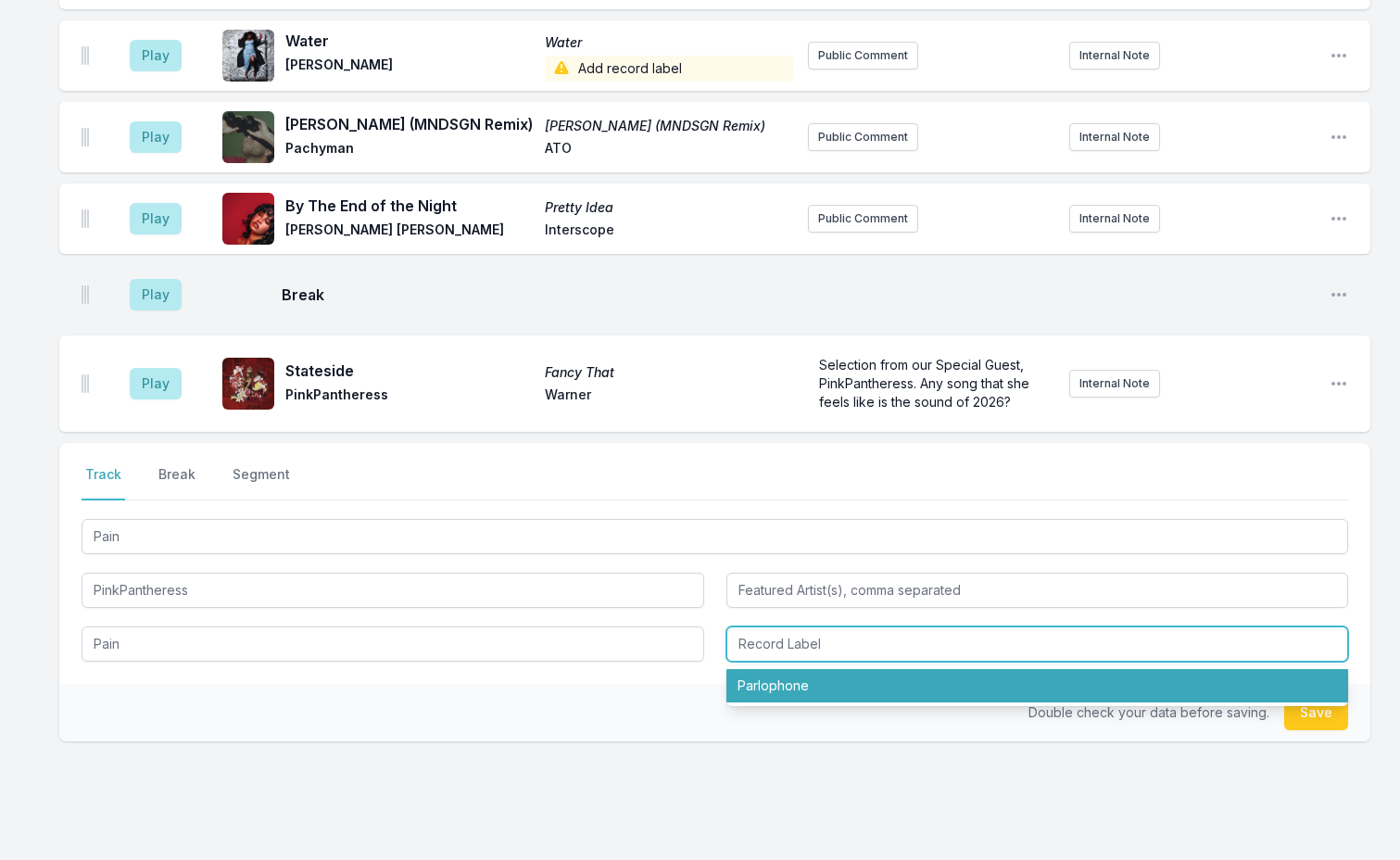
drag, startPoint x: 792, startPoint y: 620, endPoint x: 1083, endPoint y: 611, distance: 291.1
click at [796, 669] on li "Parlophone" at bounding box center [1037, 686] width 623 height 33
type input "Parlophone"
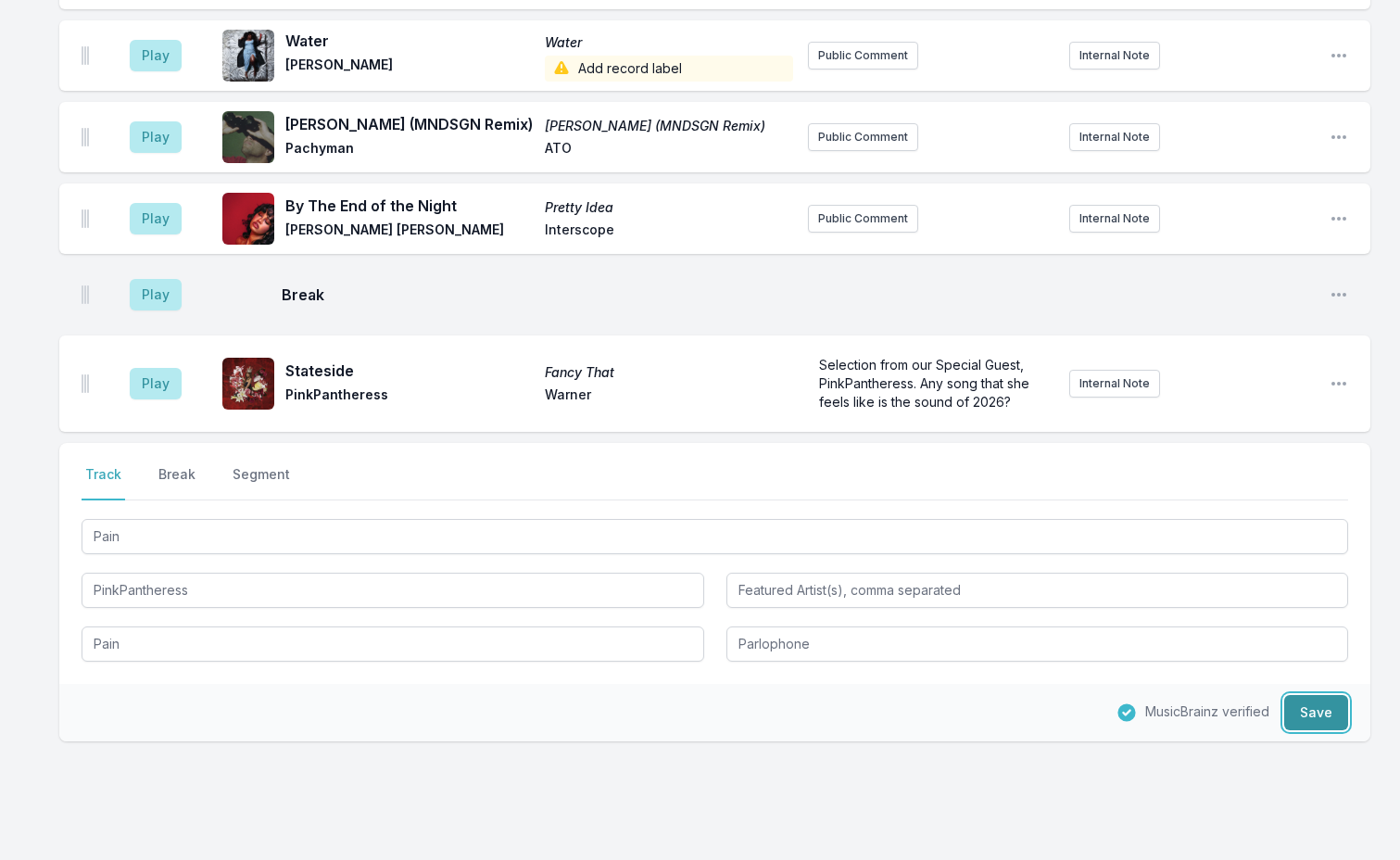
click at [1327, 695] on button "Save" at bounding box center [1315, 712] width 64 height 35
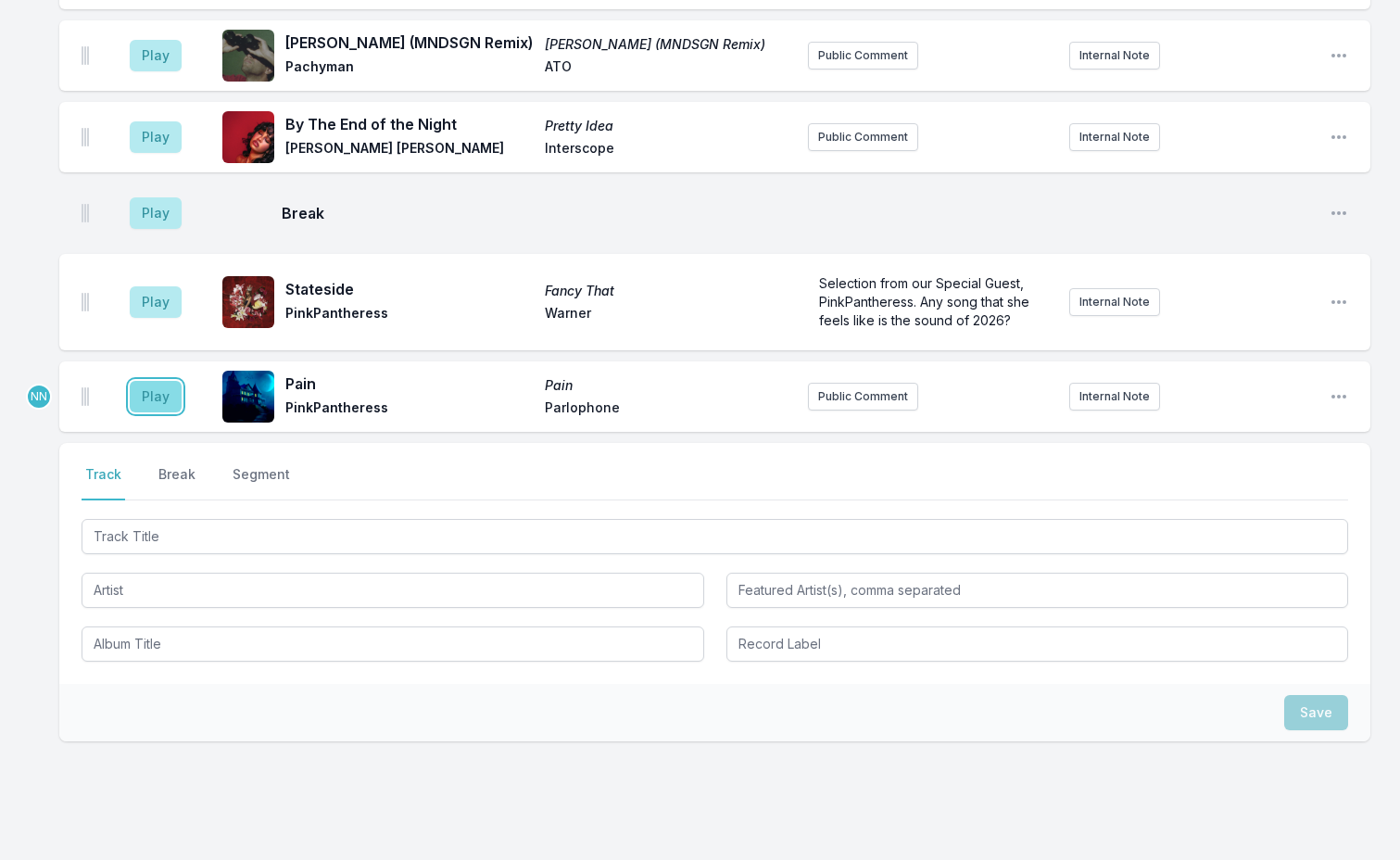
click at [153, 381] on button "Play" at bounding box center [155, 397] width 52 height 31
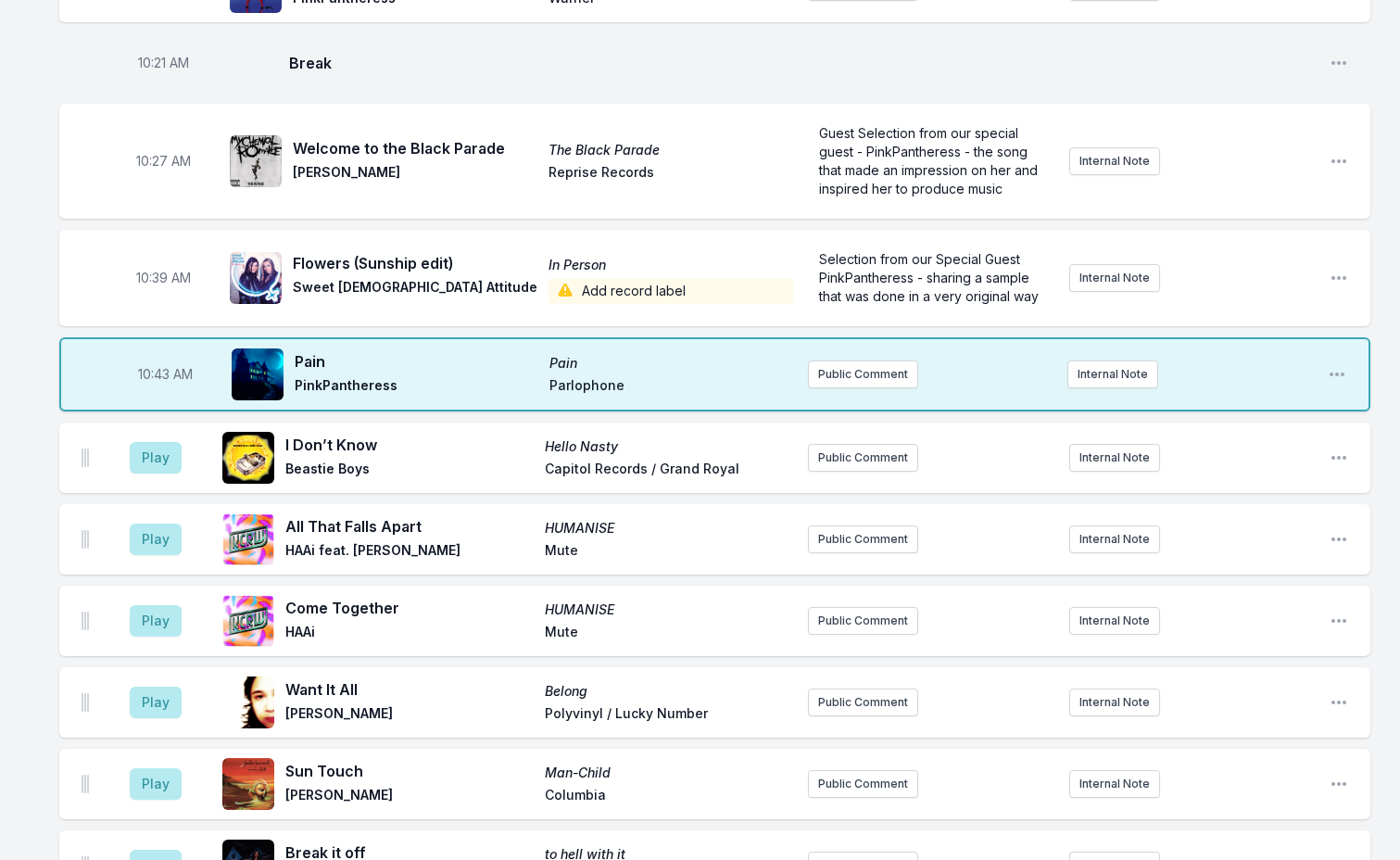
scroll to position [2181, 0]
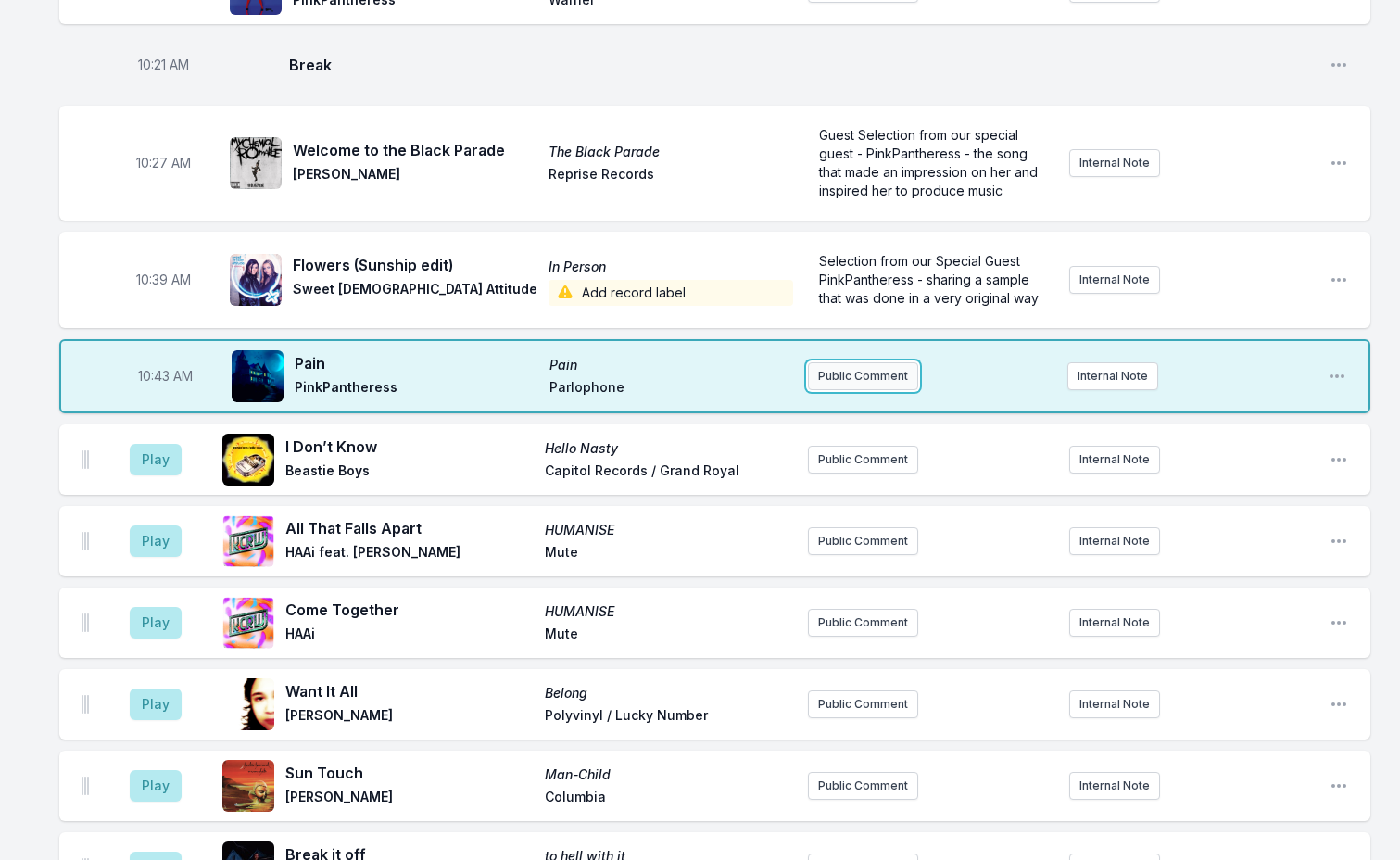
click at [862, 362] on button "Public Comment" at bounding box center [863, 376] width 110 height 28
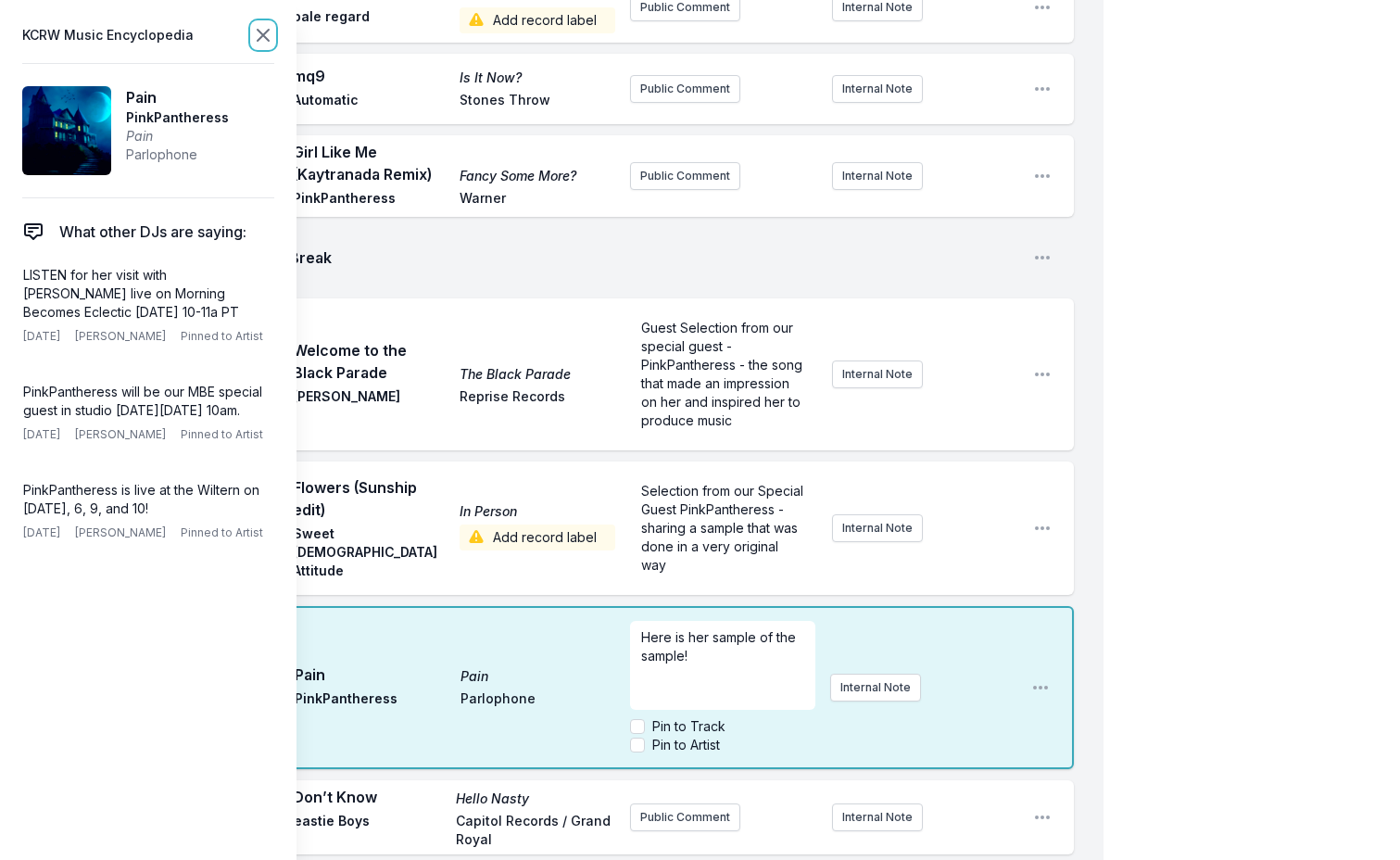
click at [256, 38] on icon at bounding box center [263, 34] width 23 height 23
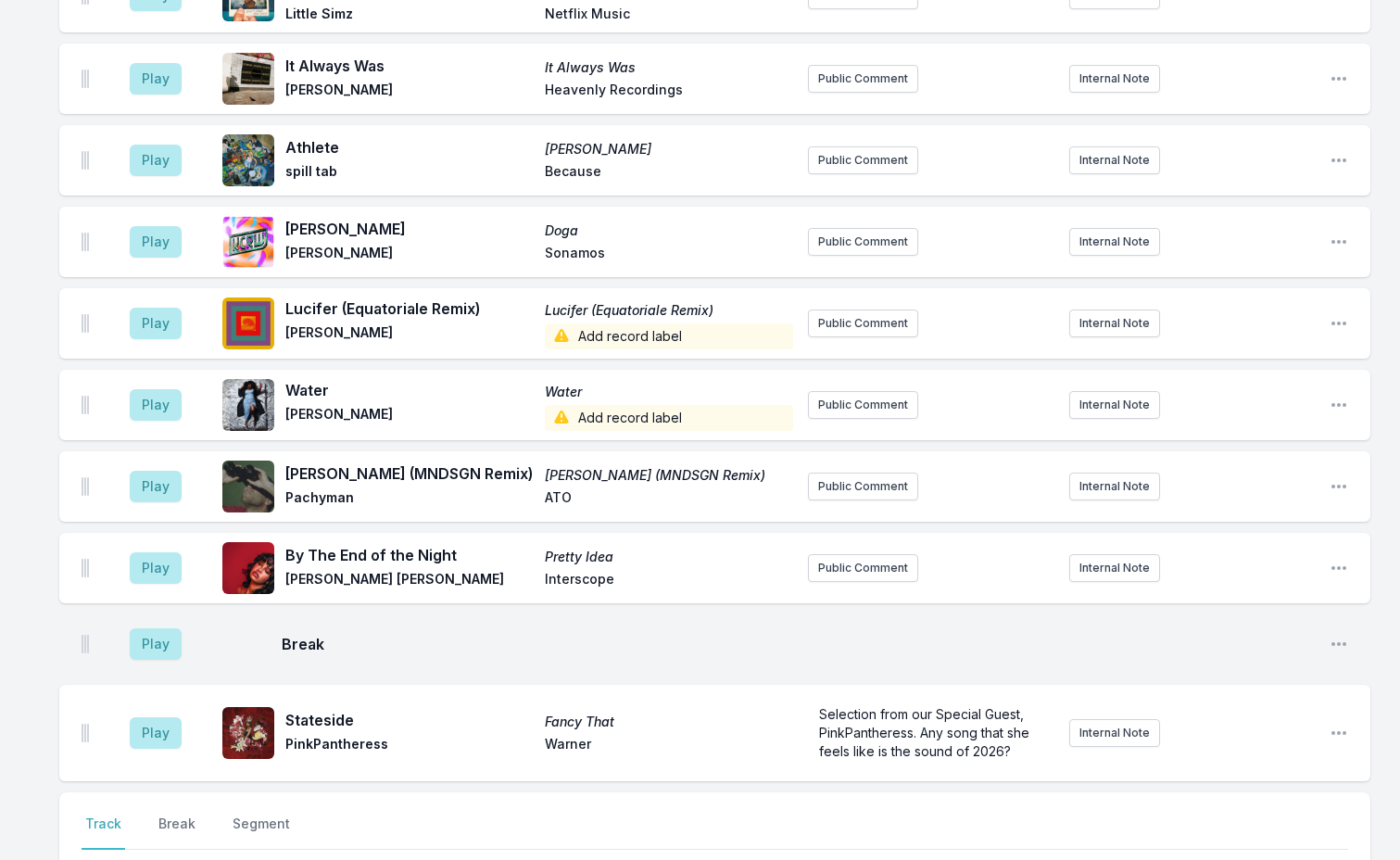
scroll to position [4313, 0]
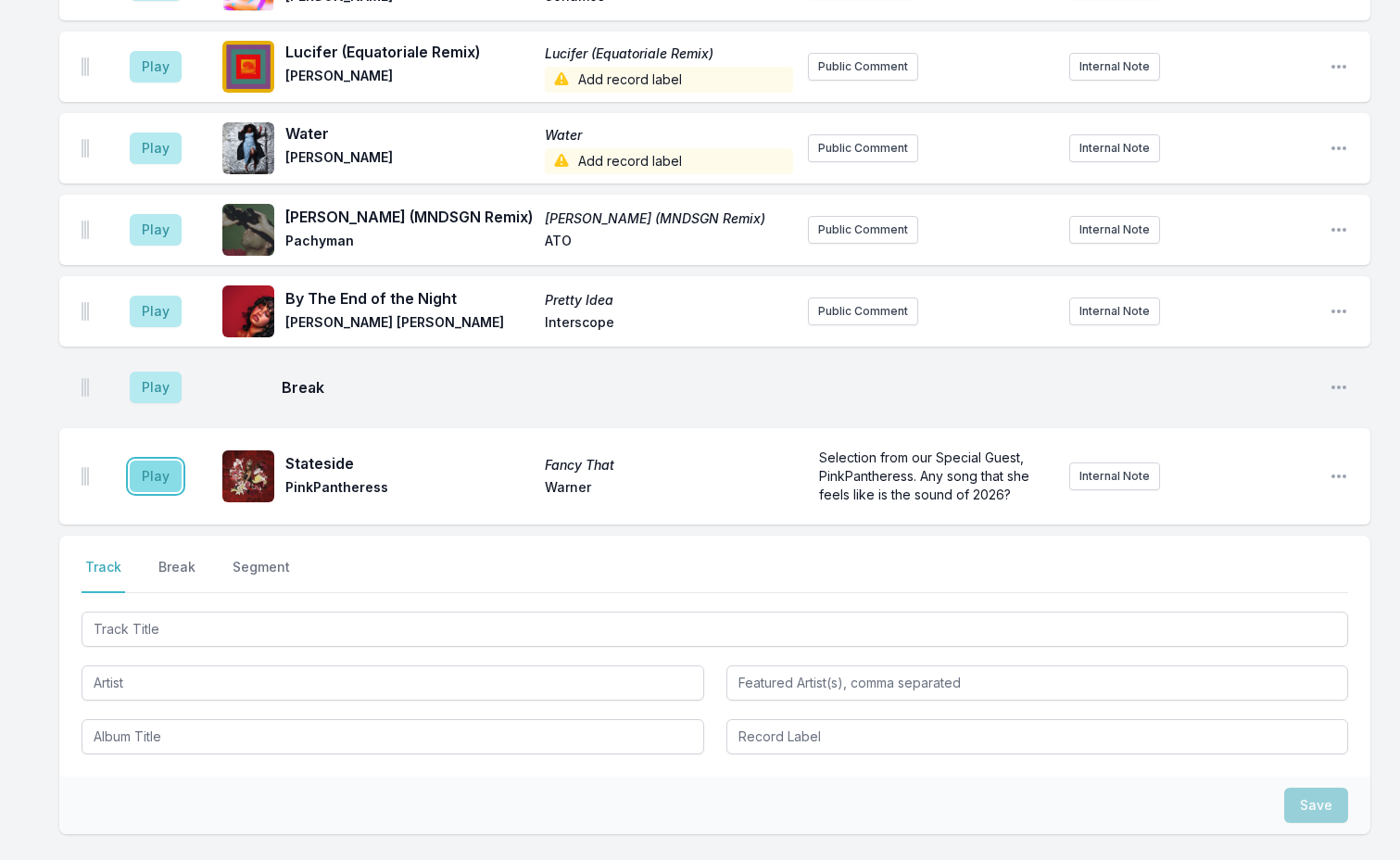
click at [141, 461] on button "Play" at bounding box center [155, 476] width 52 height 31
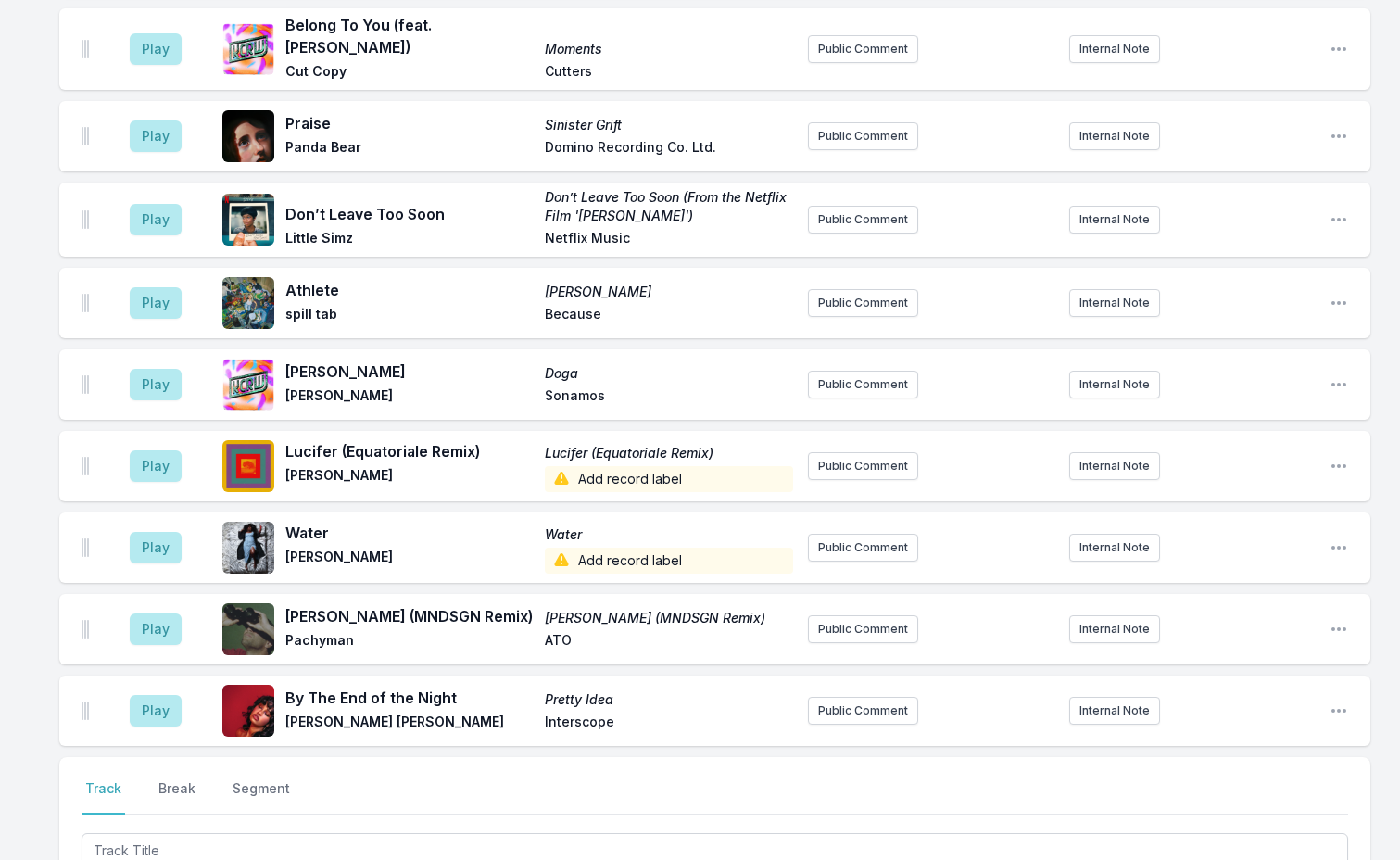
scroll to position [4743, 0]
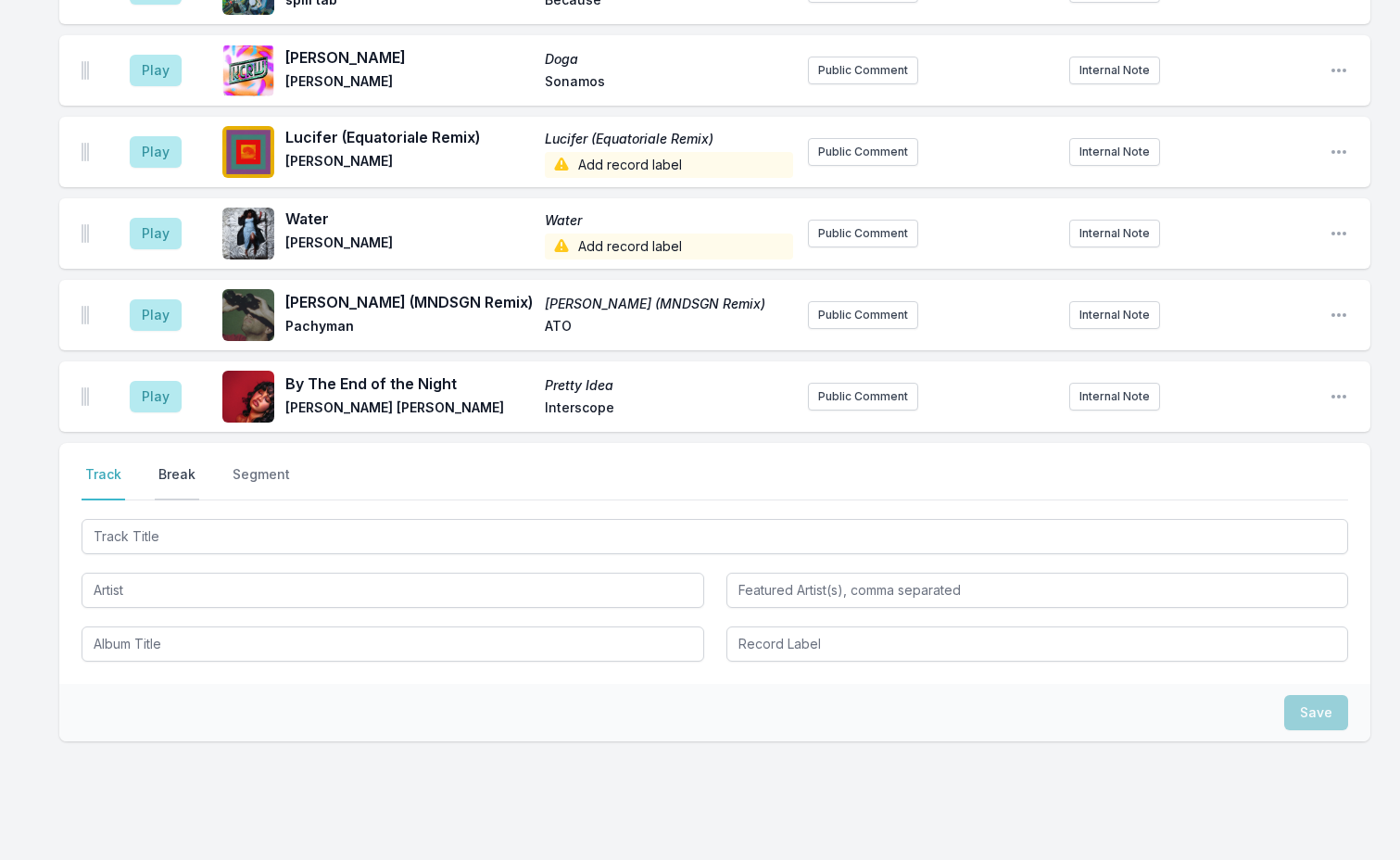
click at [171, 465] on button "Break" at bounding box center [176, 483] width 44 height 35
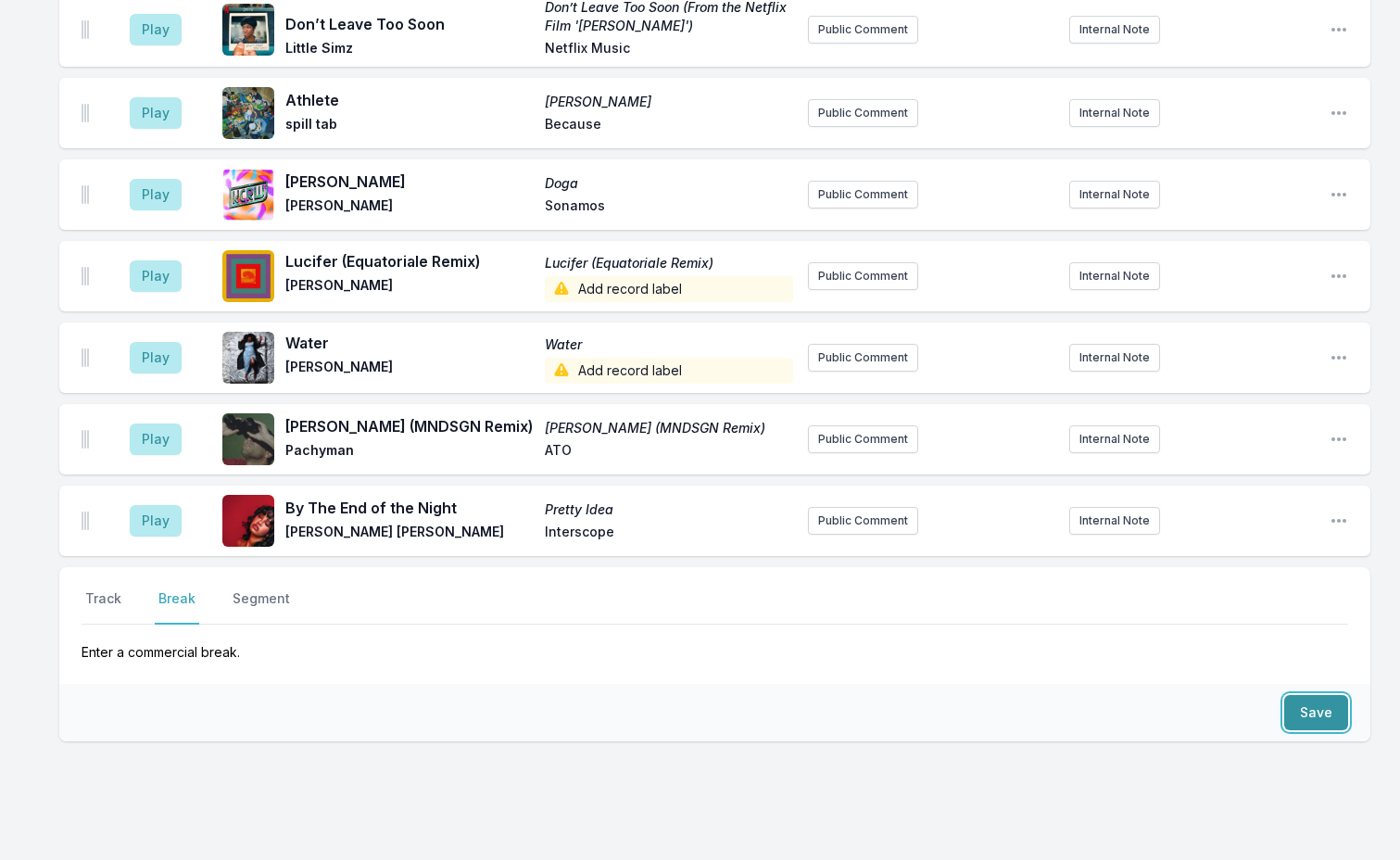
click at [1299, 695] on button "Save" at bounding box center [1315, 712] width 64 height 35
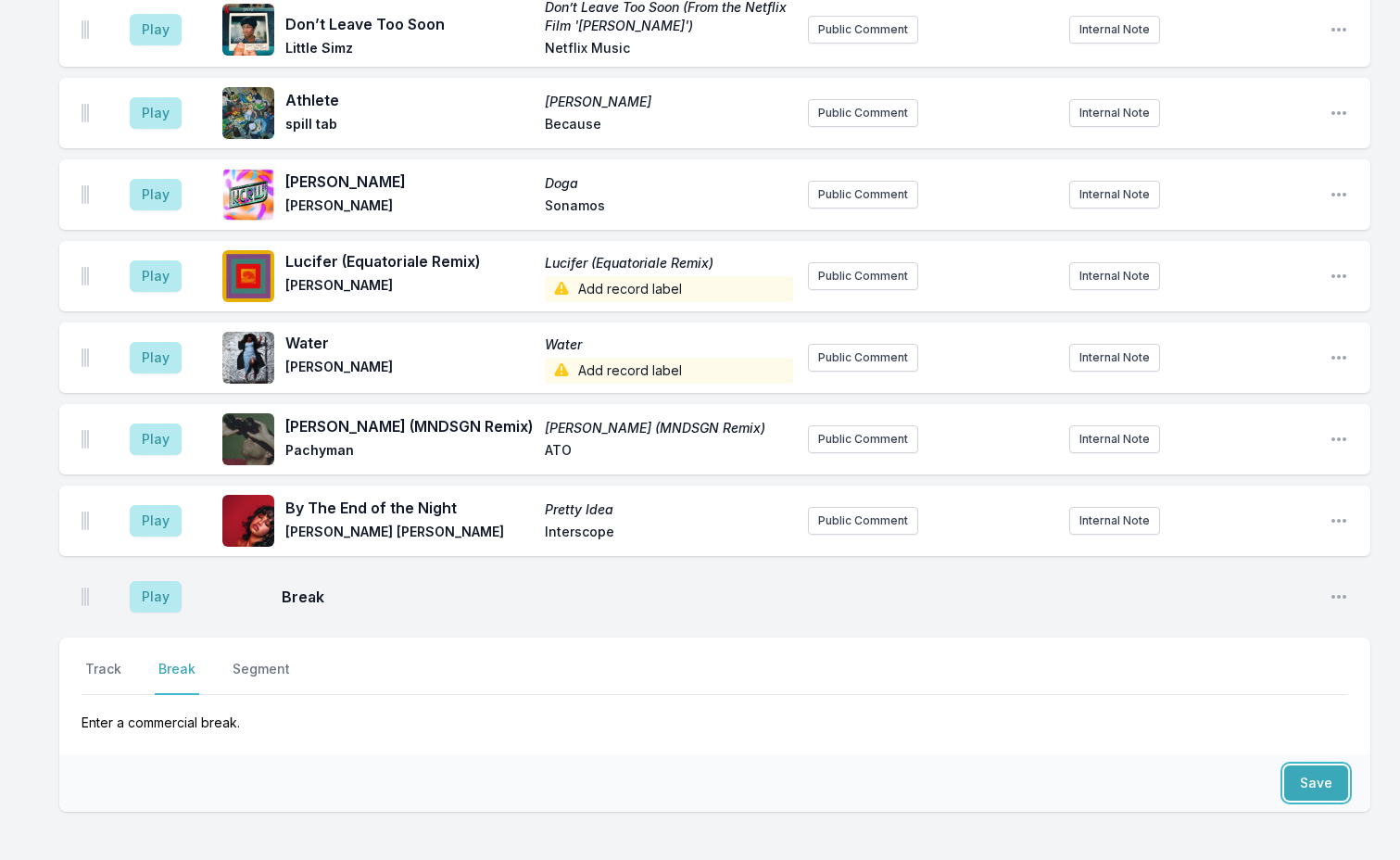
scroll to position [4690, 0]
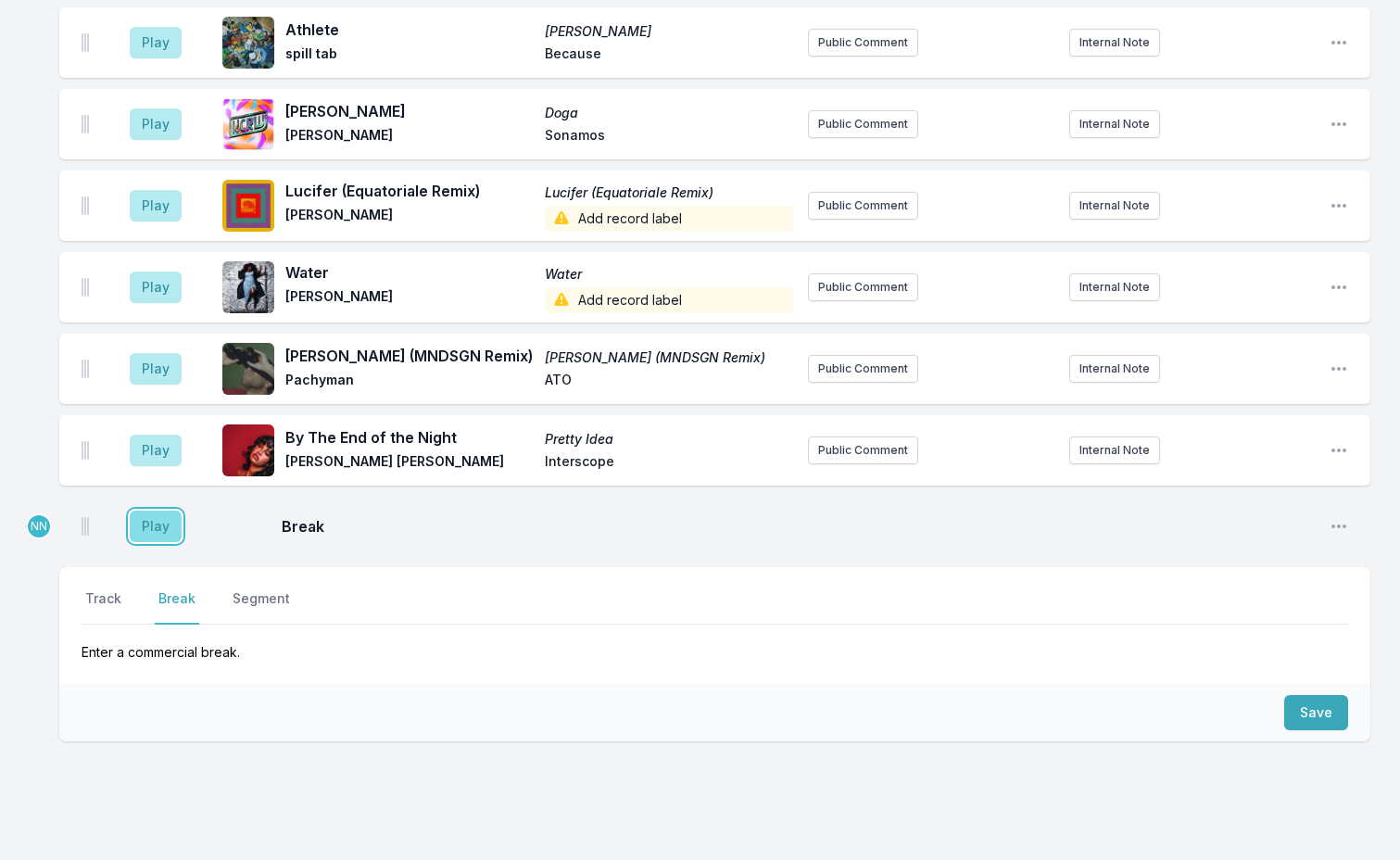
click at [152, 511] on button "Play" at bounding box center [155, 526] width 52 height 31
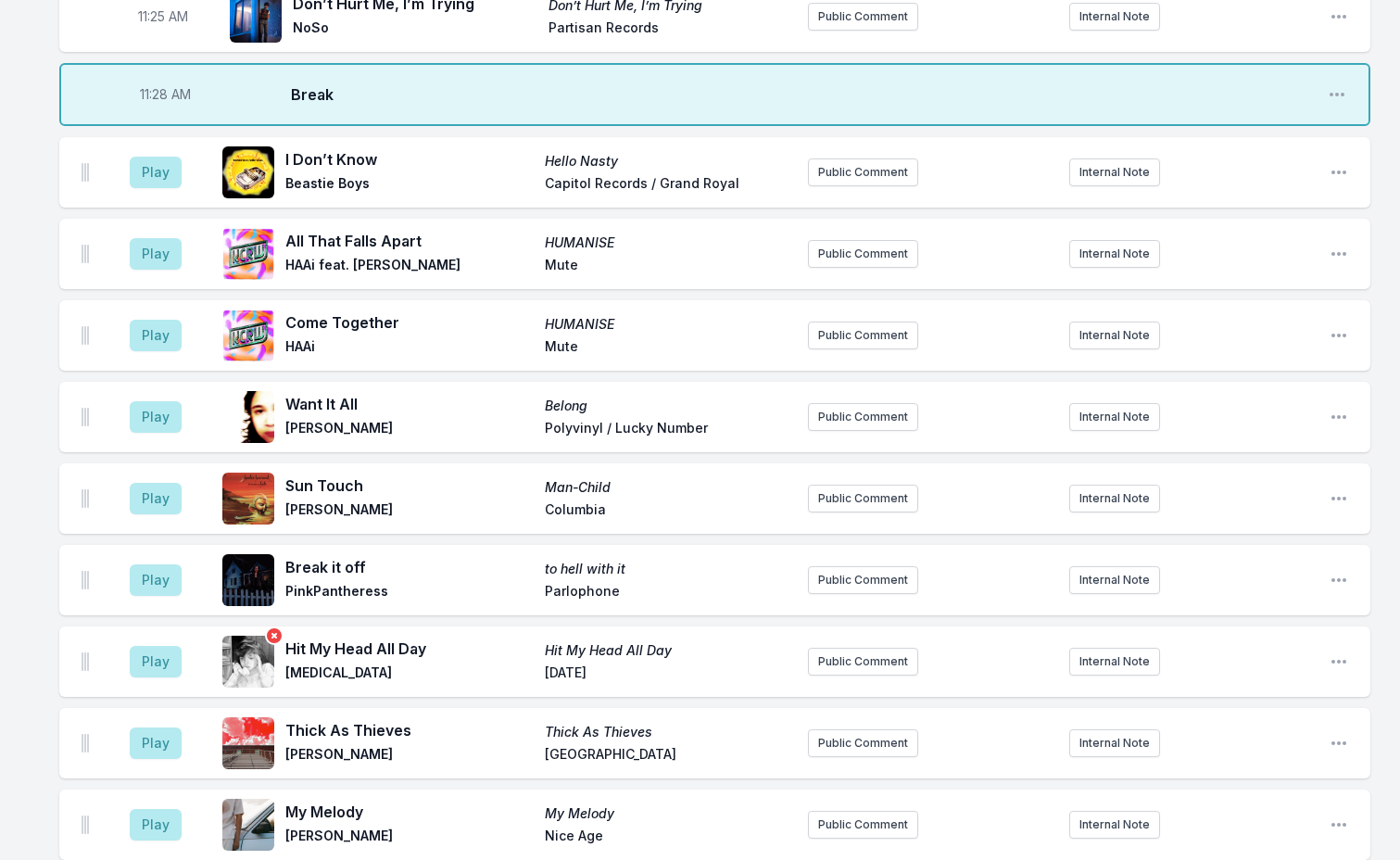
scroll to position [3670, 0]
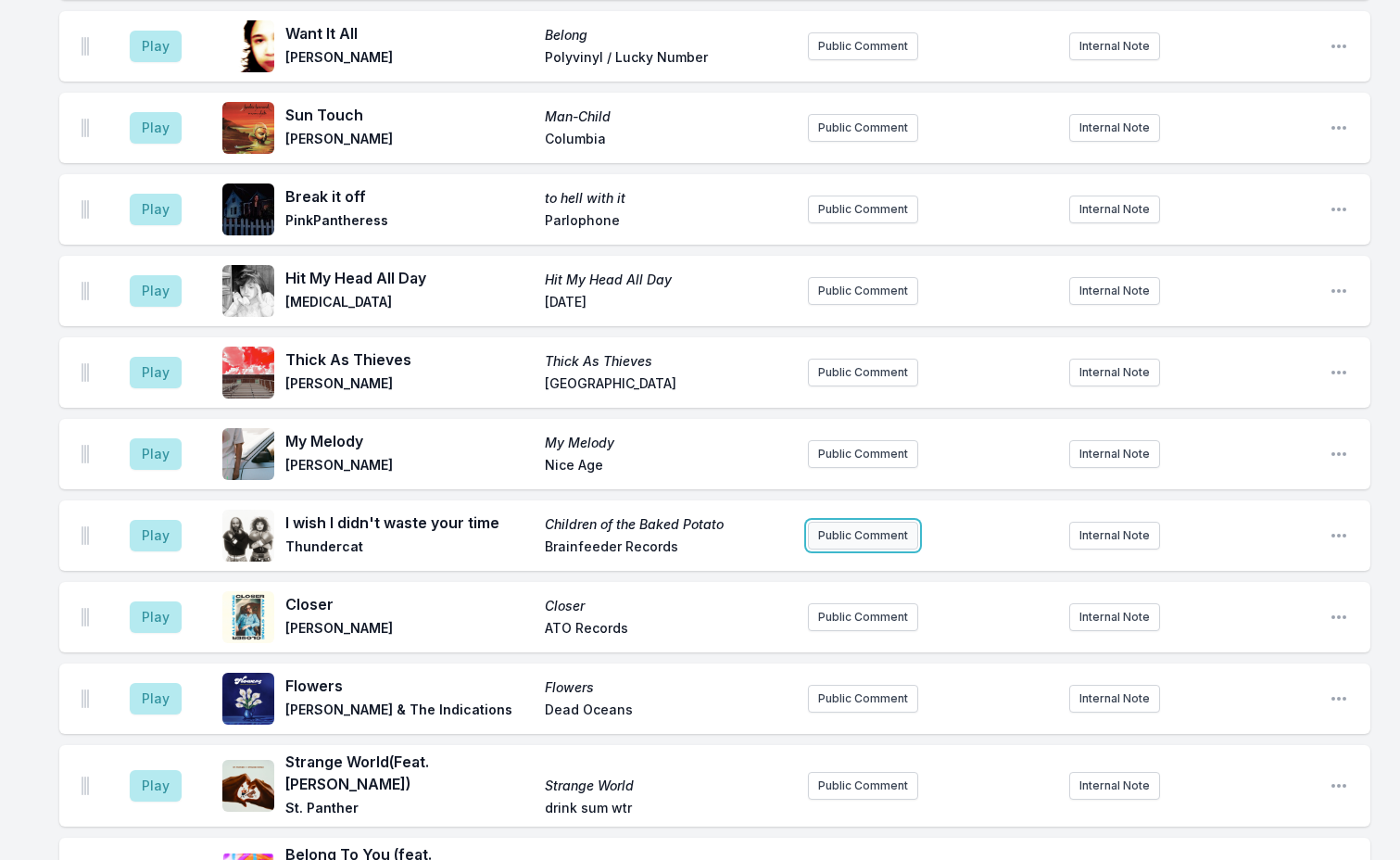
click at [857, 522] on button "Public Comment" at bounding box center [863, 535] width 110 height 28
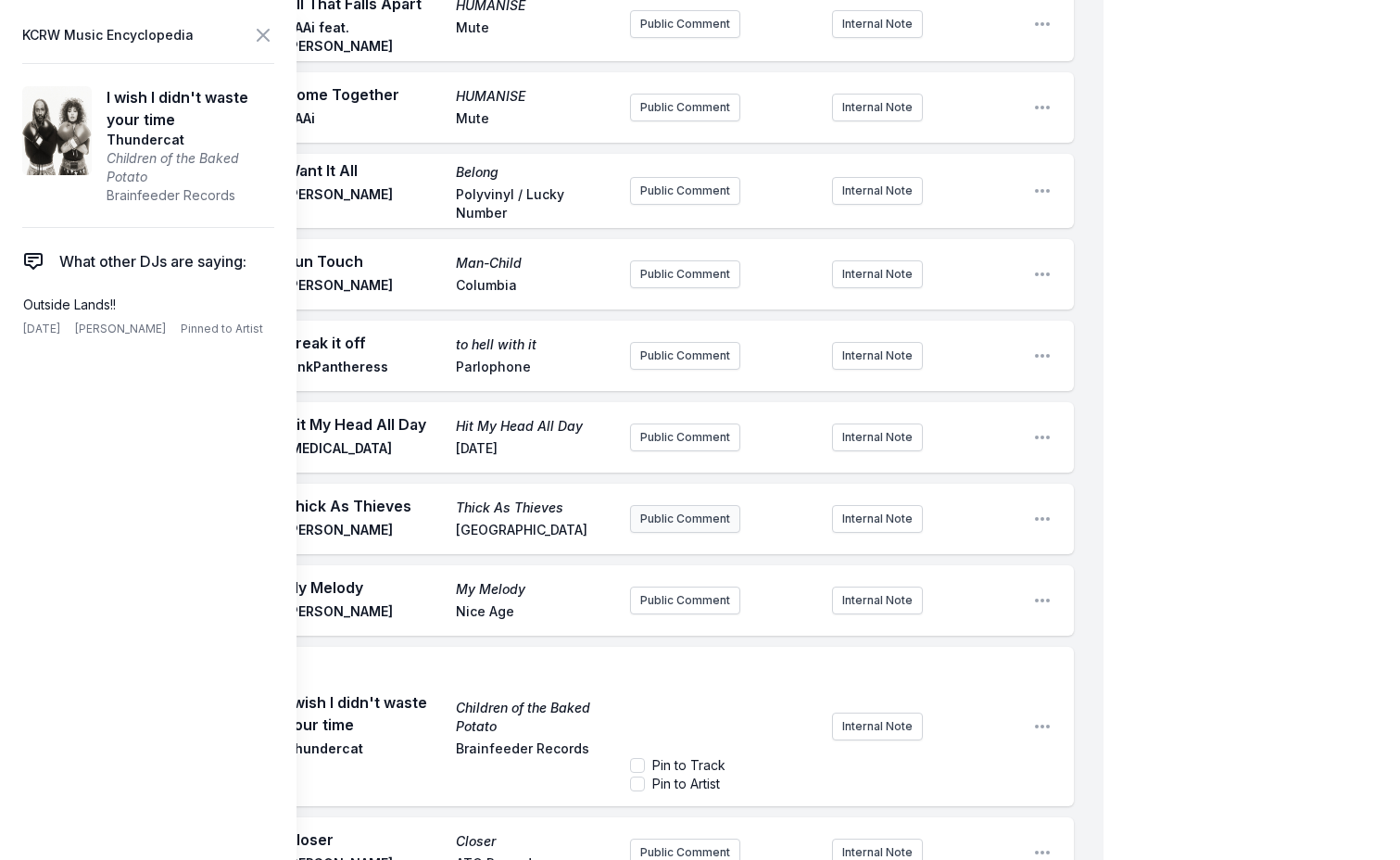
scroll to position [3855, 0]
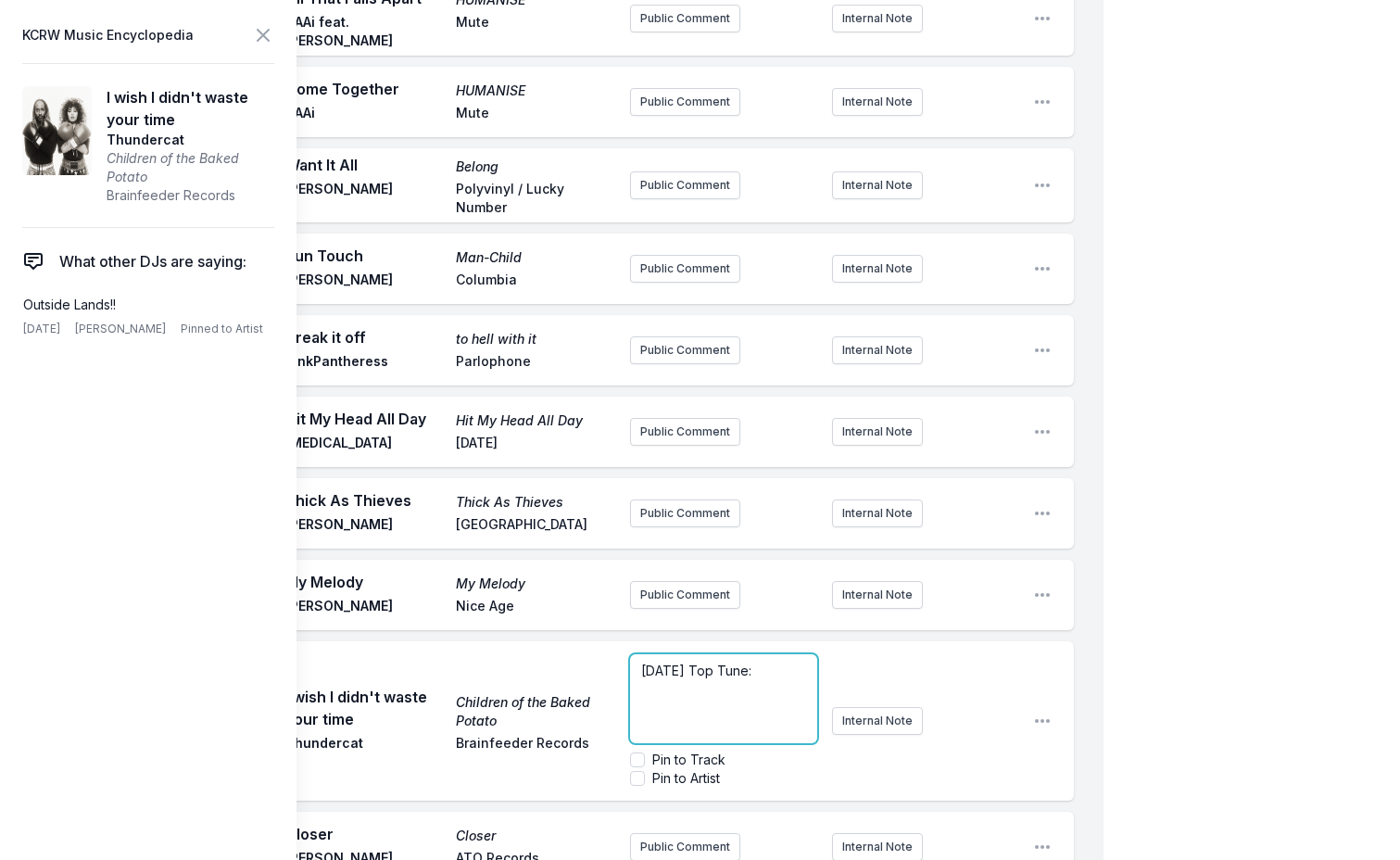
click at [783, 661] on p "[DATE] Top Tune:" at bounding box center [723, 670] width 164 height 19
drag, startPoint x: 754, startPoint y: 556, endPoint x: 523, endPoint y: 556, distance: 231.0
click at [523, 642] on div "Play I wish I didn't waste your time Children of the Baked Potato Thundercat Br…" at bounding box center [566, 721] width 1014 height 159
click at [772, 661] on p "﻿ [DATE] Top Tune :" at bounding box center [723, 670] width 164 height 19
click at [781, 661] on p "﻿ [DATE] Top Tune :" at bounding box center [723, 670] width 164 height 19
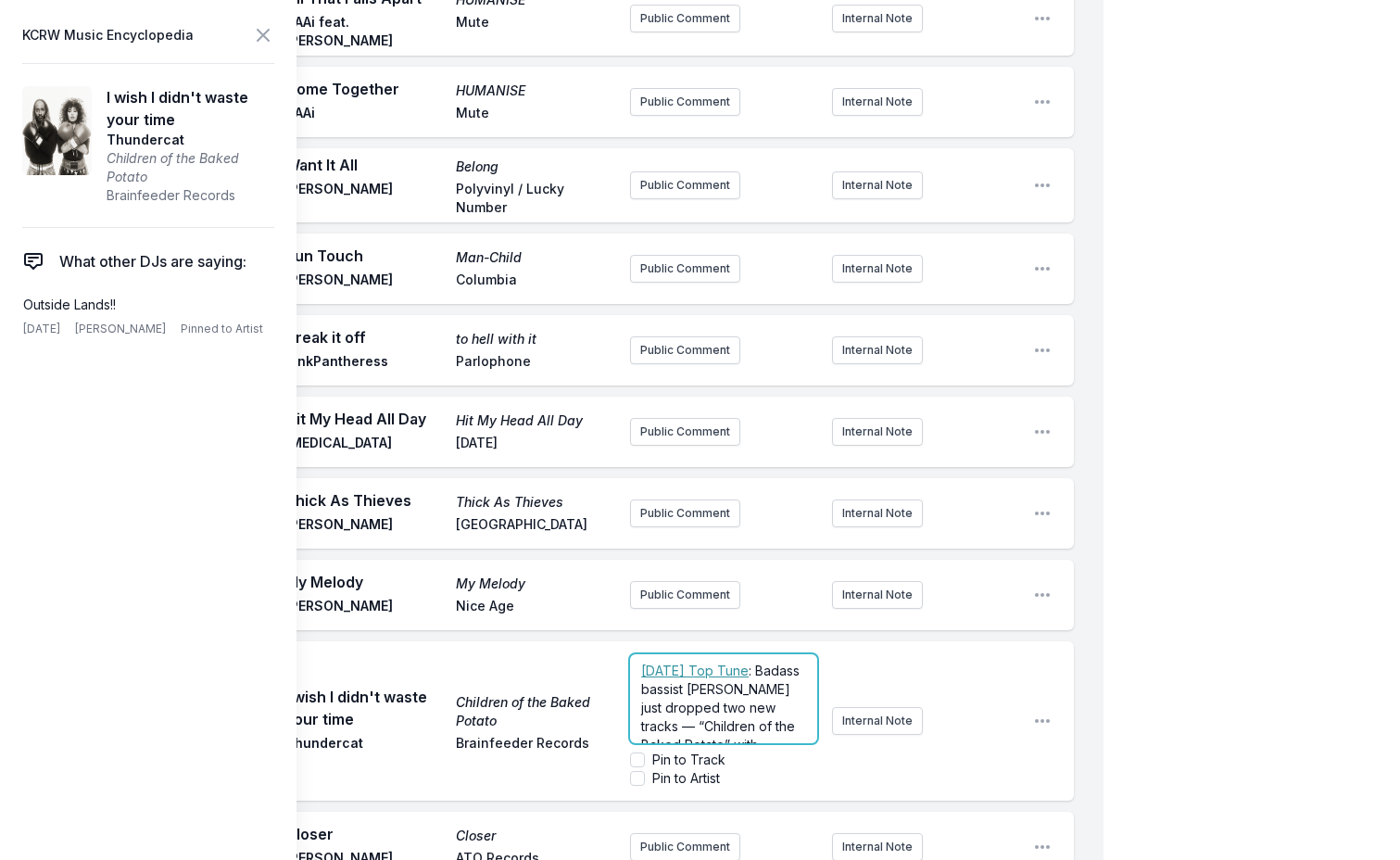
scroll to position [222, 0]
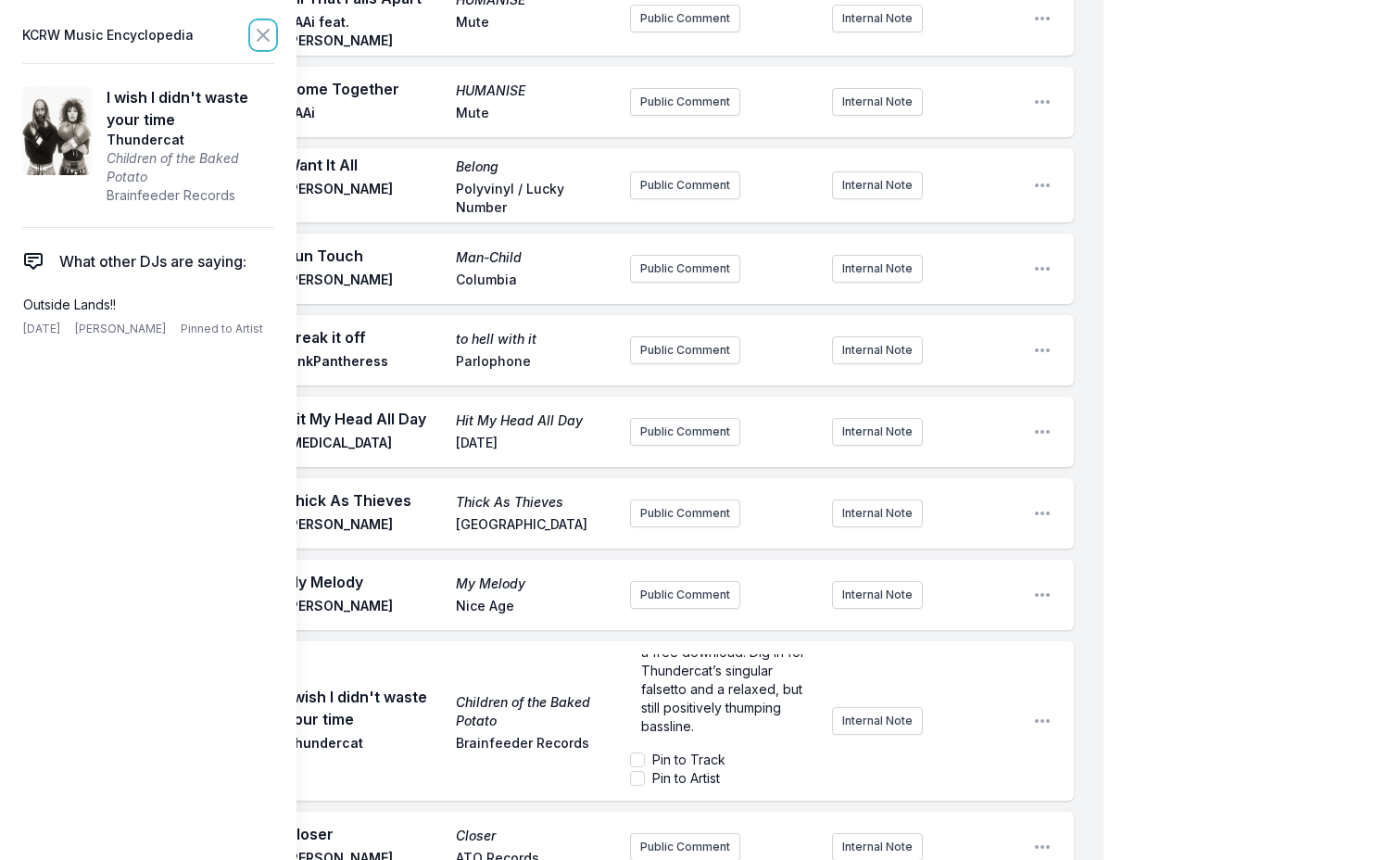
click at [260, 34] on icon at bounding box center [263, 34] width 23 height 23
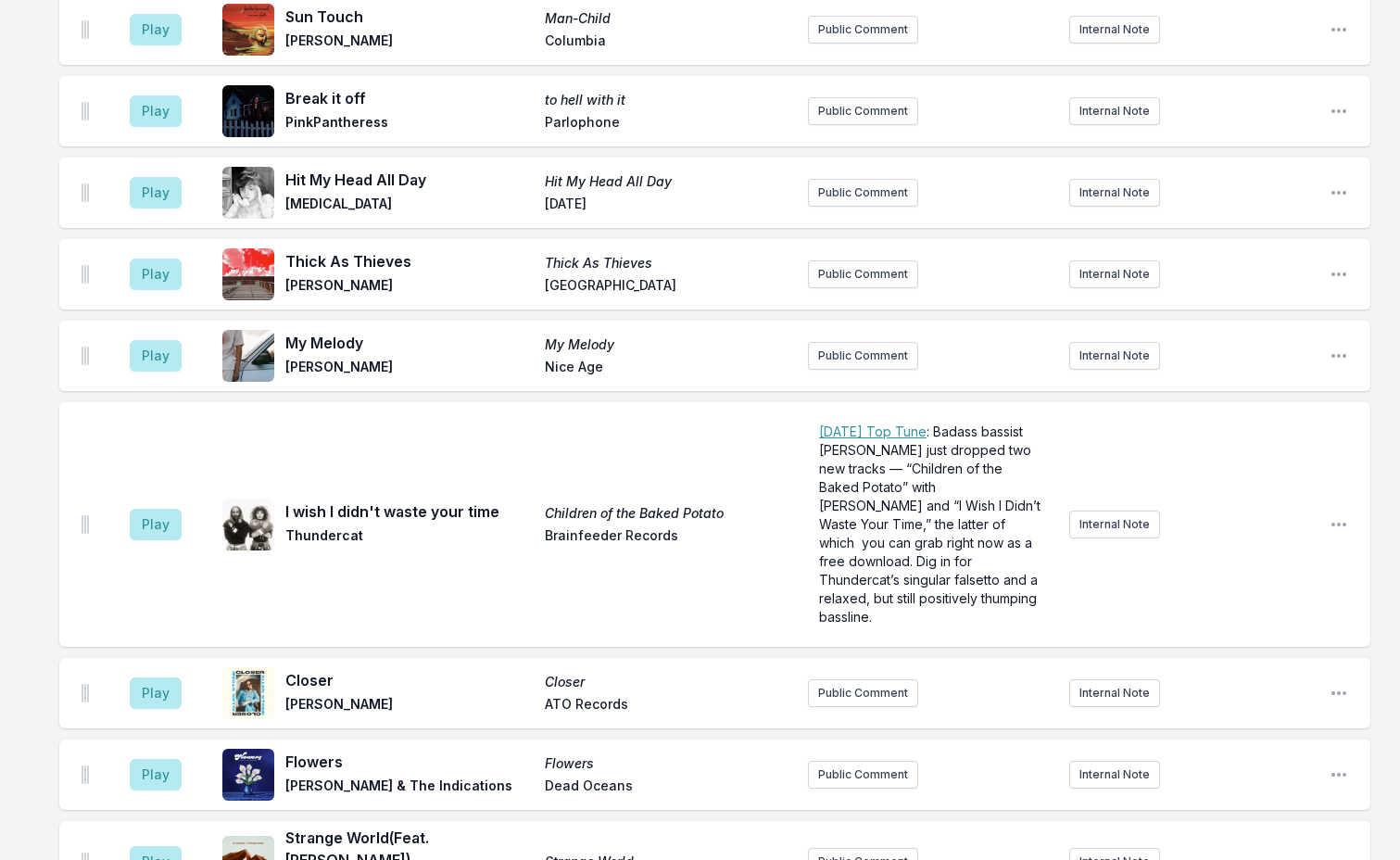
scroll to position [3855, 0]
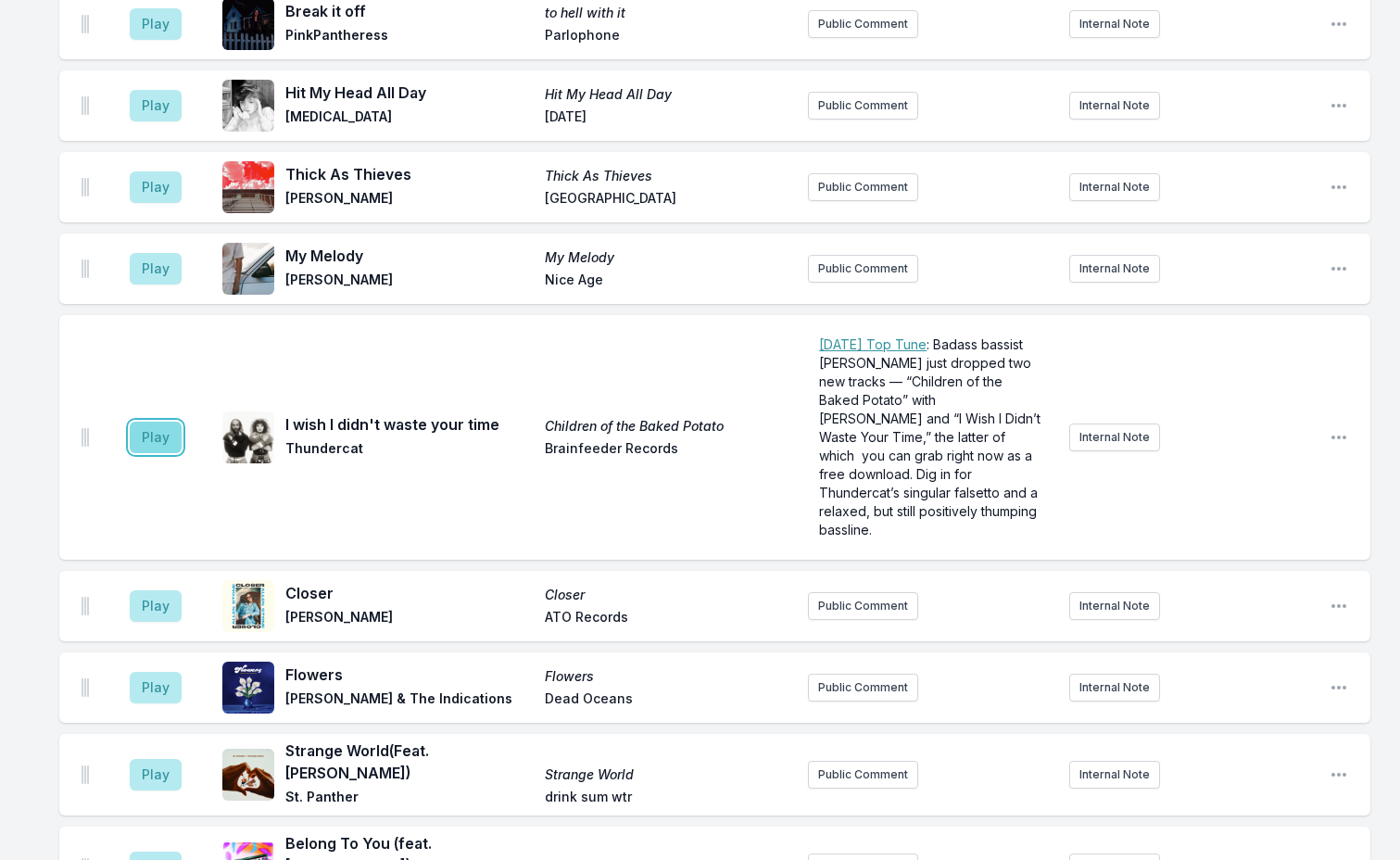
click at [150, 422] on button "Play" at bounding box center [155, 438] width 52 height 31
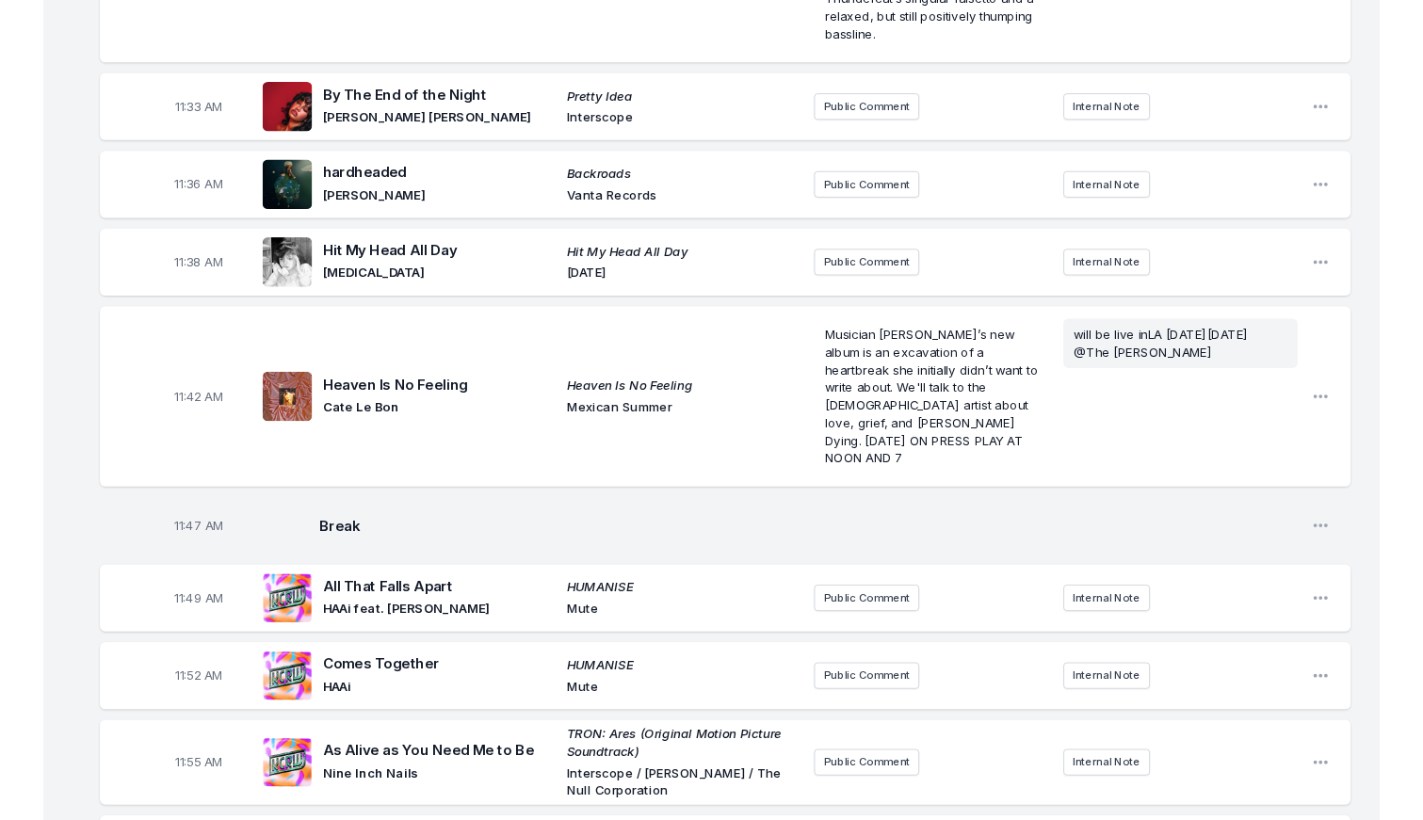
scroll to position [3874, 0]
